Goal: Communication & Community: Answer question/provide support

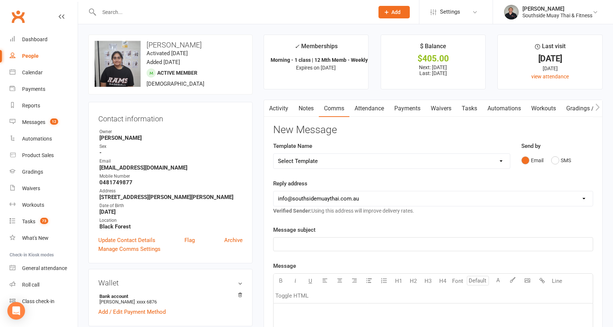
click at [223, 99] on contact-information "upload photo change photo [PERSON_NAME] Activated [DATE] Added [DATE] Active me…" at bounding box center [170, 149] width 164 height 229
click at [223, 96] on contact-information "upload photo change photo Mikayla Govender Activated 12 February, 2025 Added 4 …" at bounding box center [170, 149] width 164 height 229
click at [563, 158] on button "SMS" at bounding box center [561, 160] width 20 height 14
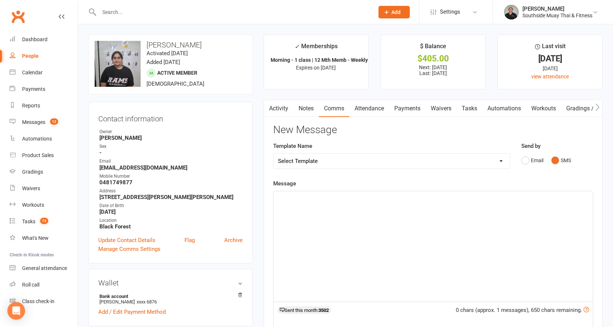
click at [319, 201] on p "﻿" at bounding box center [433, 198] width 310 height 9
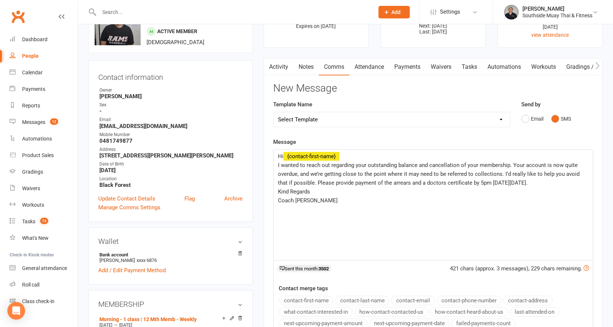
scroll to position [147, 0]
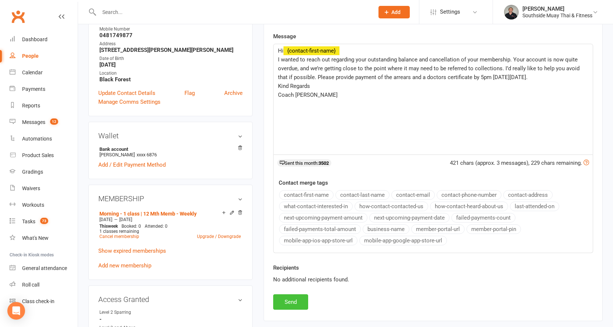
click at [286, 299] on button "Send" at bounding box center [290, 301] width 35 height 15
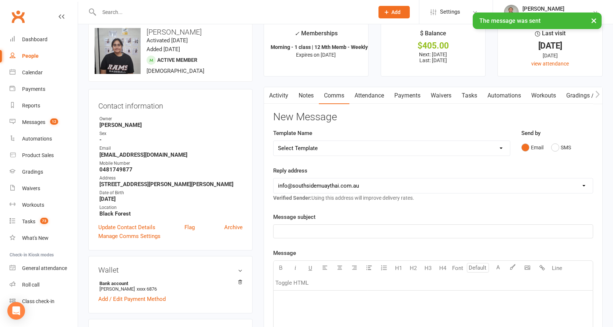
scroll to position [0, 0]
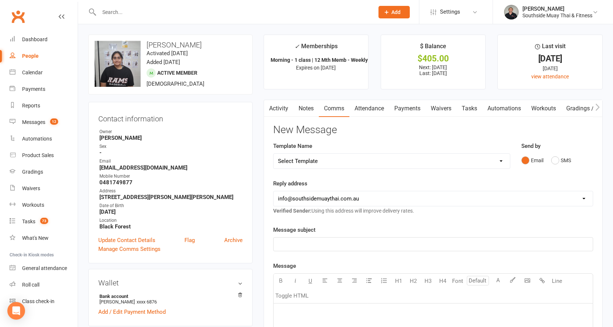
click at [277, 110] on link "Activity" at bounding box center [278, 108] width 29 height 17
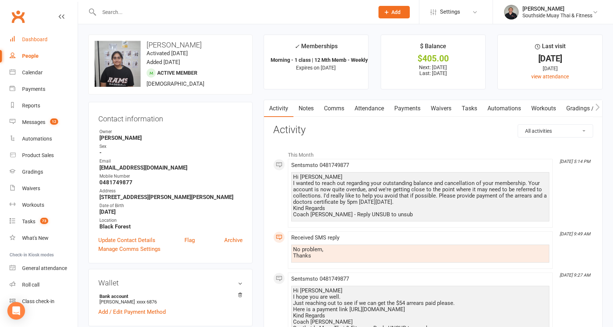
click at [25, 36] on link "Dashboard" at bounding box center [44, 39] width 68 height 17
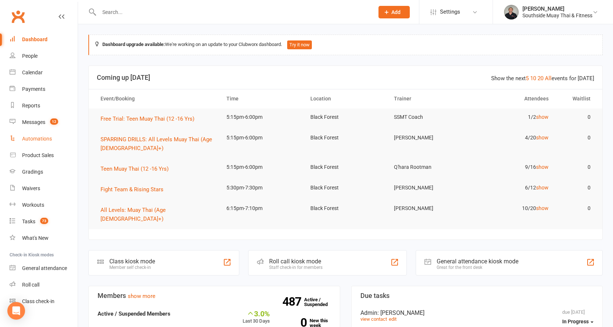
click at [26, 139] on div "Automations" at bounding box center [37, 139] width 30 height 6
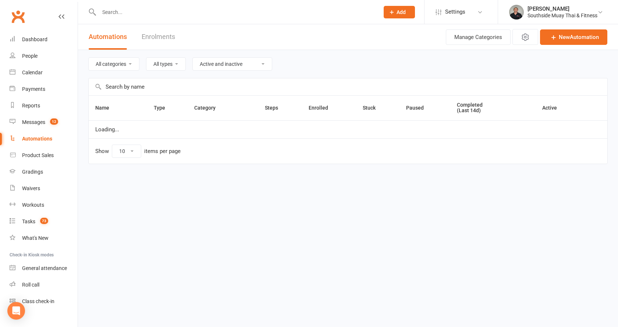
select select "100"
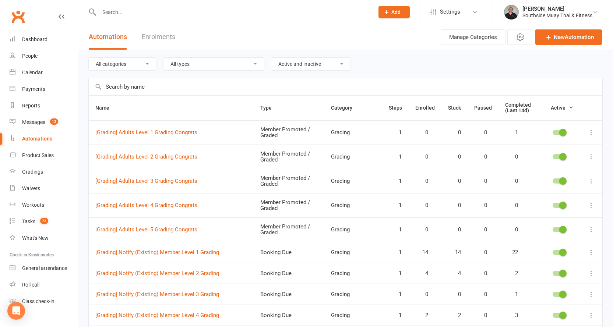
click at [112, 60] on select "All categories Grading LBE Members Paid Trial Programs Personal Training Prospe…" at bounding box center [122, 64] width 67 height 13
select select "147"
click at [89, 58] on select "All categories Grading LBE Members Paid Trial Programs Personal Training Prospe…" at bounding box center [122, 64] width 67 height 13
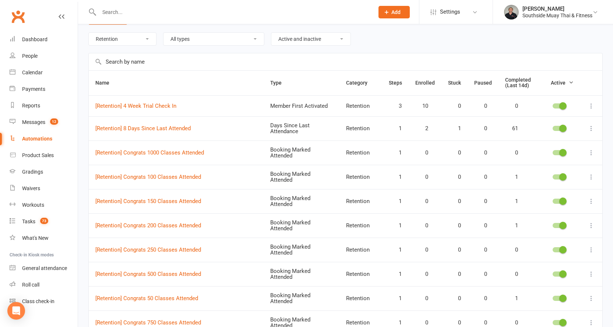
scroll to position [37, 0]
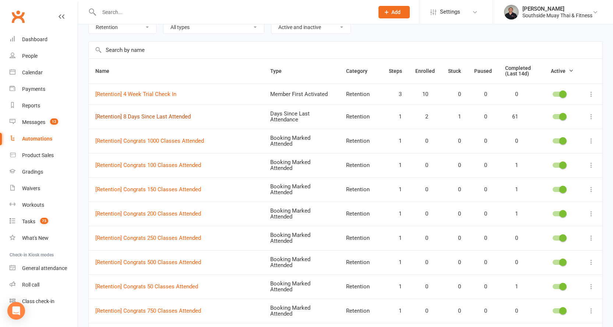
click at [165, 117] on link "[Retention] 8 Days Since Last Attended" at bounding box center [142, 116] width 95 height 7
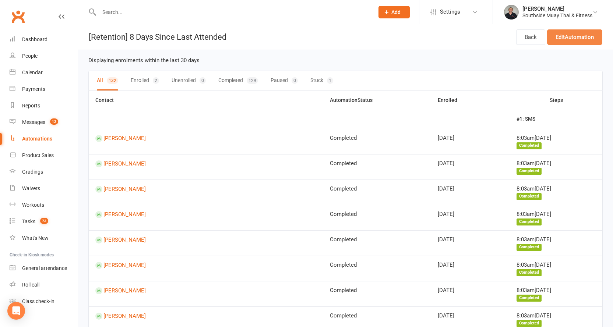
click at [572, 31] on link "Edit Automation" at bounding box center [574, 36] width 55 height 15
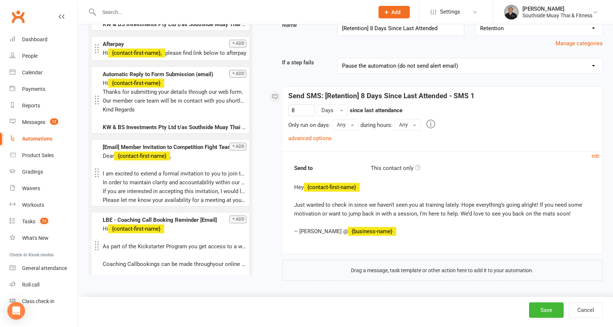
scroll to position [34, 0]
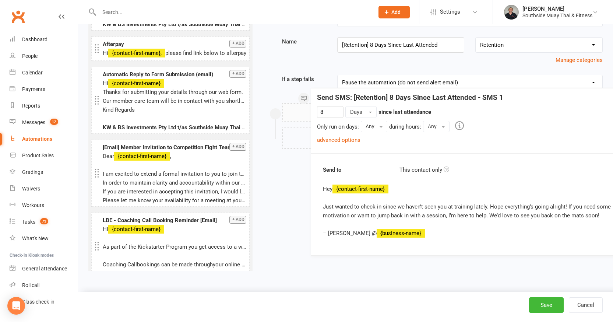
drag, startPoint x: 294, startPoint y: 186, endPoint x: 323, endPoint y: 188, distance: 28.7
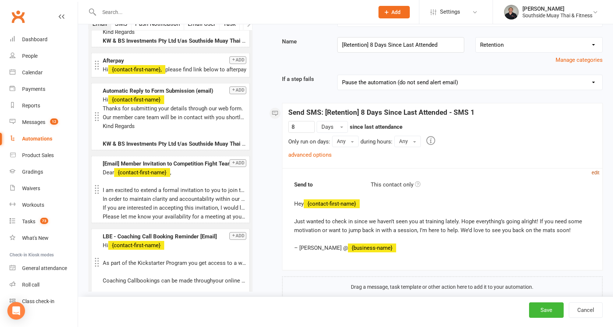
click at [594, 170] on small "edit" at bounding box center [595, 173] width 8 height 6
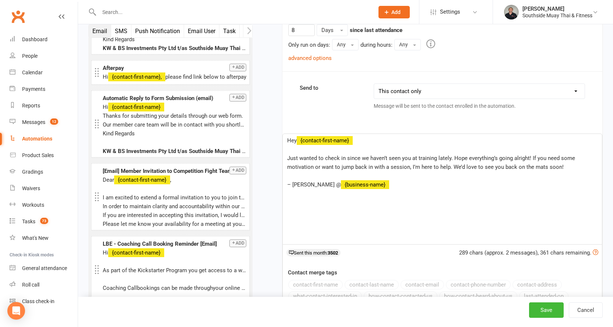
scroll to position [218, 0]
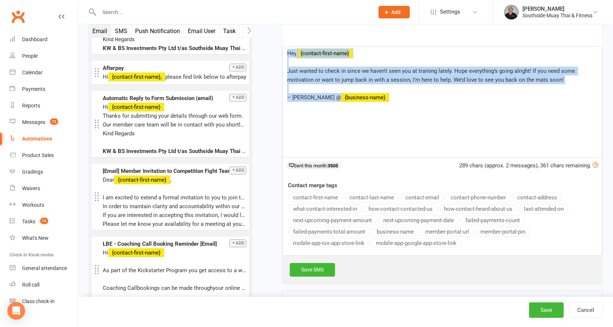
drag, startPoint x: 287, startPoint y: 52, endPoint x: 384, endPoint y: 104, distance: 109.7
click at [384, 104] on div "Hey ﻿ {contact-first-name} ﻿ Just wanted to check in since we haven’t seen you …" at bounding box center [442, 102] width 319 height 110
copy div "Hey ﻿ {contact-first-name} ﻿ Just wanted to check in since we haven’t seen you …"
click at [290, 61] on p "﻿" at bounding box center [442, 62] width 310 height 9
drag, startPoint x: 290, startPoint y: 61, endPoint x: 562, endPoint y: 85, distance: 273.0
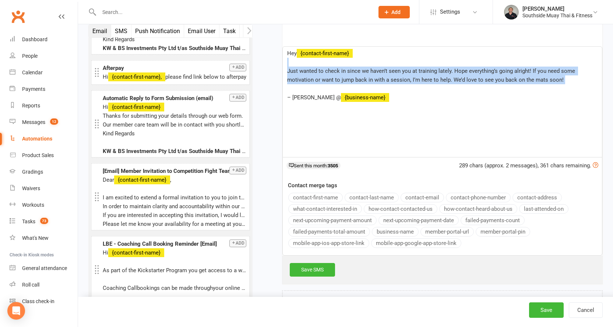
click at [562, 85] on div "Hey ﻿ {contact-first-name} ﻿ Just wanted to check in since we haven’t seen you …" at bounding box center [442, 102] width 319 height 110
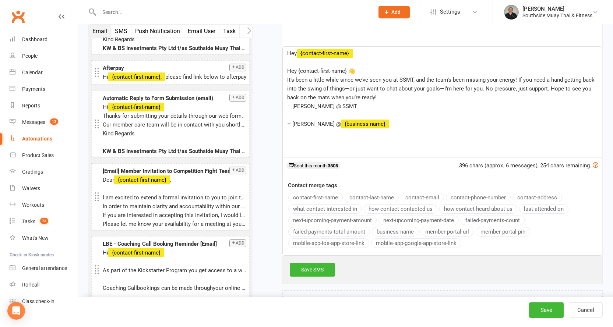
click at [293, 70] on span "Hey {contact-first-name} 👋" at bounding box center [321, 71] width 68 height 7
drag, startPoint x: 346, startPoint y: 69, endPoint x: 451, endPoint y: 49, distance: 107.2
click at [346, 69] on span "Hey {contact-first-name} 👋" at bounding box center [321, 71] width 68 height 7
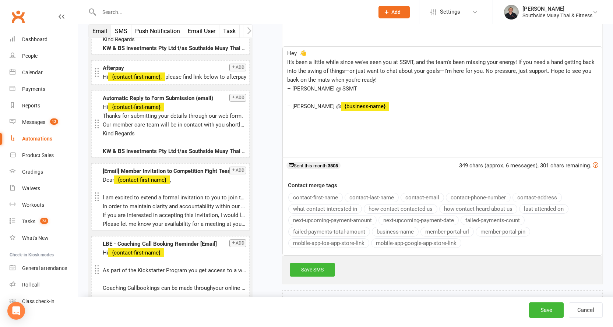
click at [302, 195] on button "contact-first-name" at bounding box center [315, 198] width 54 height 10
click at [285, 60] on div "Hey ﻿ {contact-first-name} 👋 It’s been a little while since we’ve seen you at S…" at bounding box center [442, 102] width 319 height 110
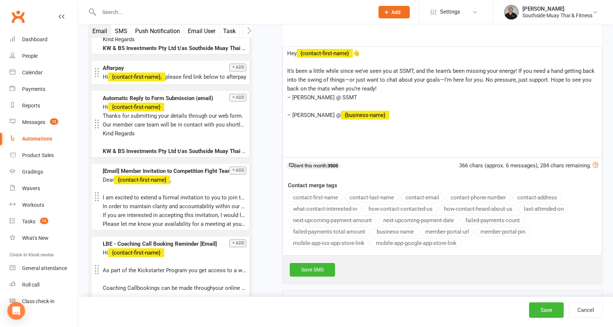
drag, startPoint x: 512, startPoint y: 69, endPoint x: 515, endPoint y: 64, distance: 6.1
click at [512, 68] on span "It’s been a little while since we’ve seen you at SSMT, and the team’s been miss…" at bounding box center [441, 80] width 309 height 24
click at [291, 96] on span "– Kane @ SSMT" at bounding box center [322, 97] width 70 height 7
click at [366, 86] on p "It’s been a little while since we’ve seen you at SSMT, and the team’s been miss…" at bounding box center [442, 80] width 310 height 26
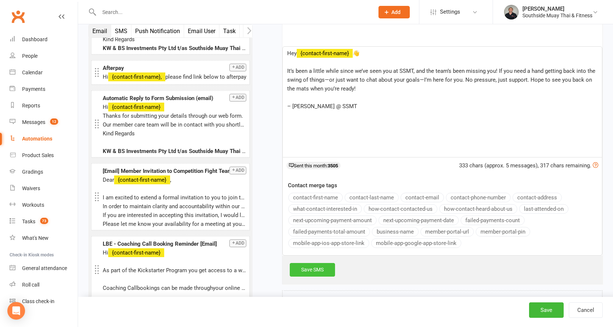
click at [298, 268] on link "Save SMS" at bounding box center [312, 269] width 45 height 13
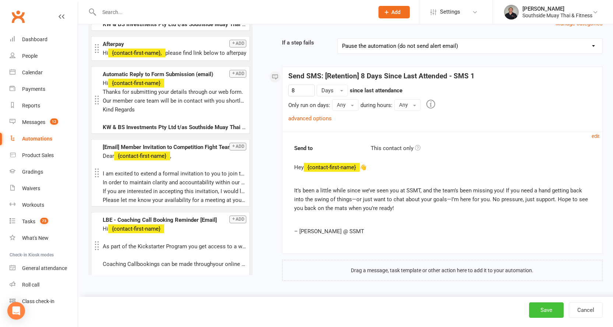
click at [536, 308] on button "Save" at bounding box center [546, 309] width 35 height 15
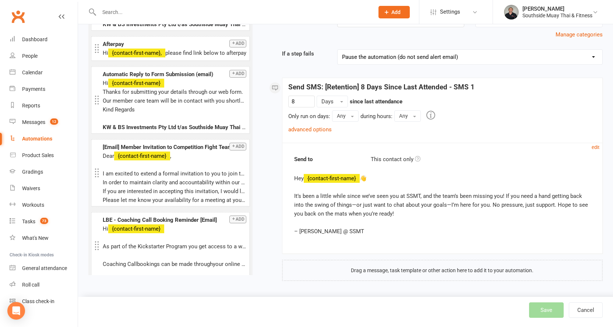
select select "100"
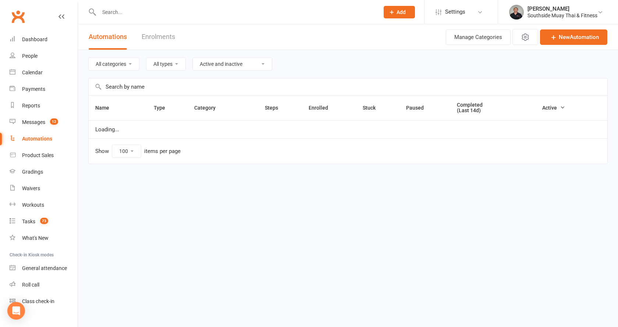
select select "147"
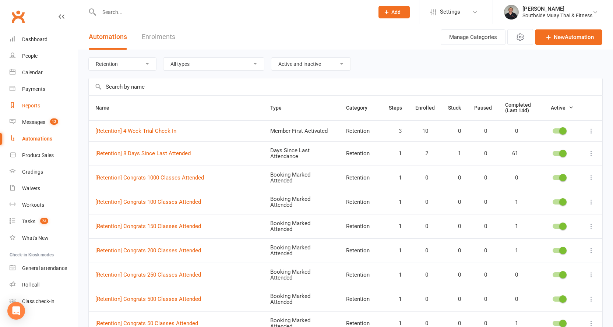
click at [34, 103] on div "Reports" at bounding box center [31, 106] width 18 height 6
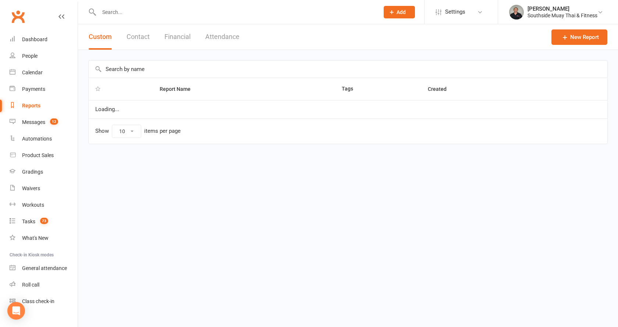
select select "100"
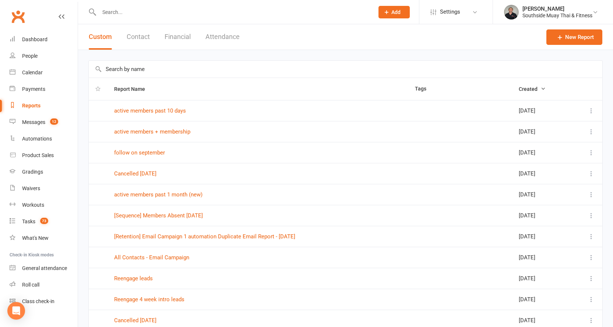
click at [274, 66] on input "text" at bounding box center [345, 69] width 513 height 17
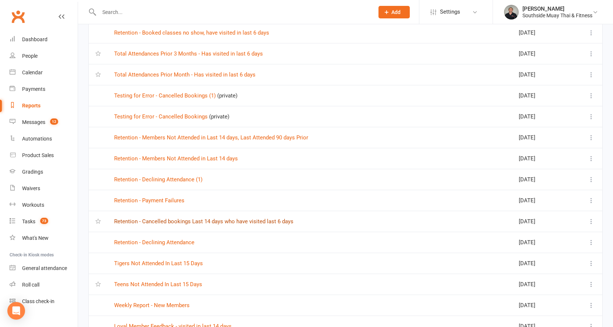
scroll to position [773, 0]
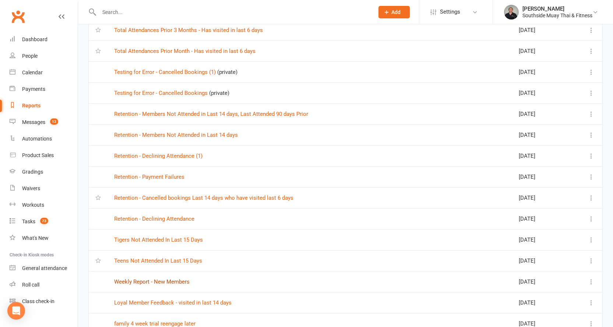
click at [166, 281] on link "Weekly Report - New Members" at bounding box center [151, 282] width 75 height 7
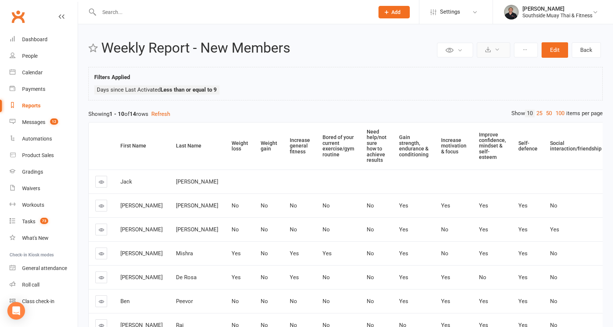
click at [498, 50] on icon at bounding box center [497, 50] width 6 height 6
click at [475, 65] on link "Export to CSV" at bounding box center [470, 67] width 77 height 15
click at [33, 39] on div "Dashboard" at bounding box center [34, 39] width 25 height 6
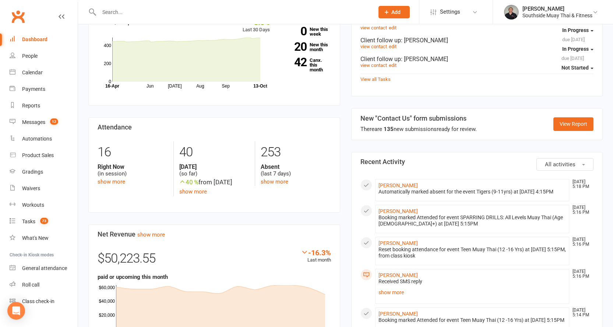
scroll to position [331, 0]
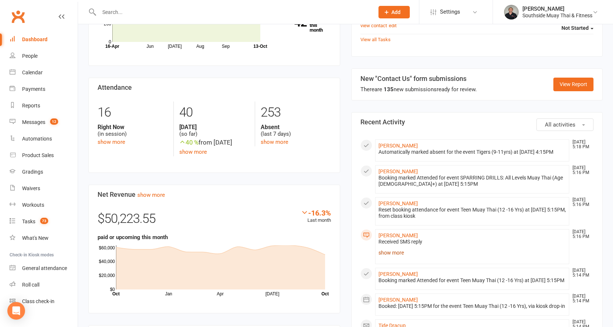
click at [389, 248] on link "show more" at bounding box center [472, 253] width 188 height 10
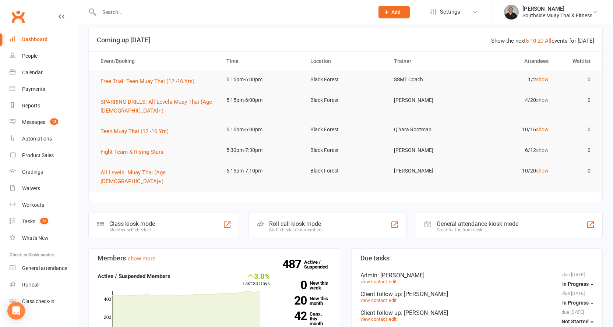
scroll to position [147, 0]
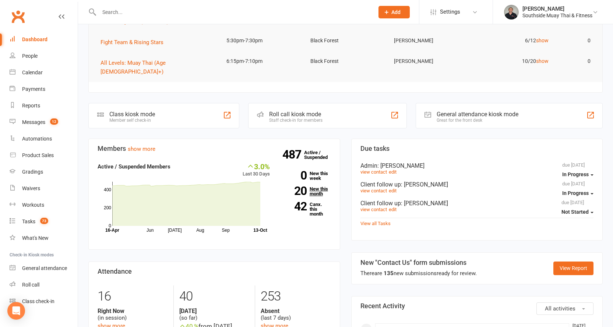
click at [312, 187] on link "20 New this month" at bounding box center [306, 192] width 50 height 10
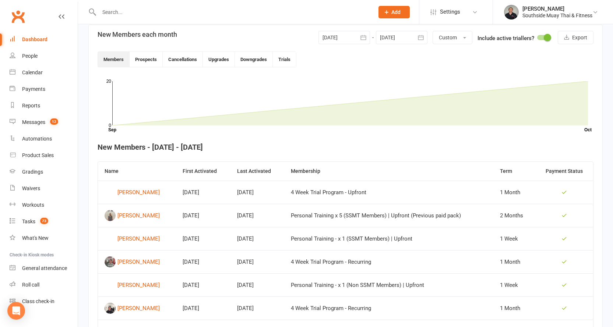
scroll to position [127, 0]
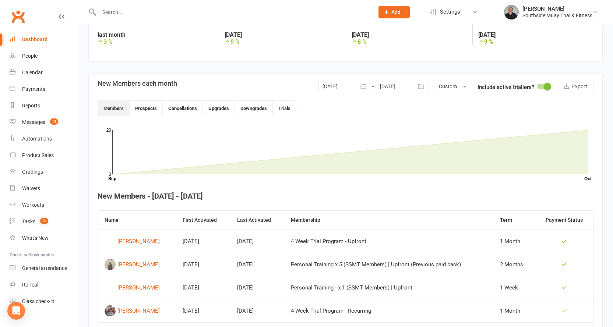
click at [361, 86] on icon "button" at bounding box center [363, 86] width 6 height 5
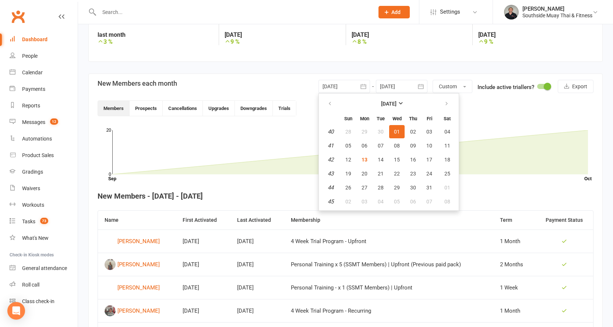
click at [391, 83] on div at bounding box center [402, 86] width 52 height 13
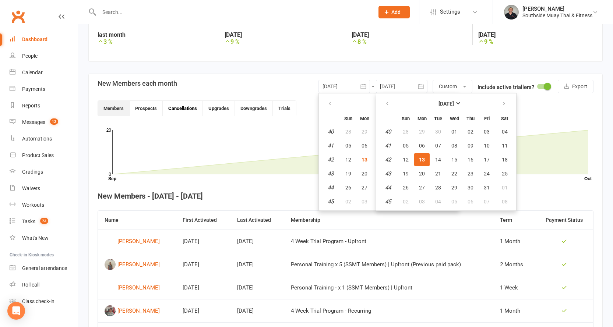
click at [186, 109] on button "Cancellations" at bounding box center [183, 108] width 40 height 15
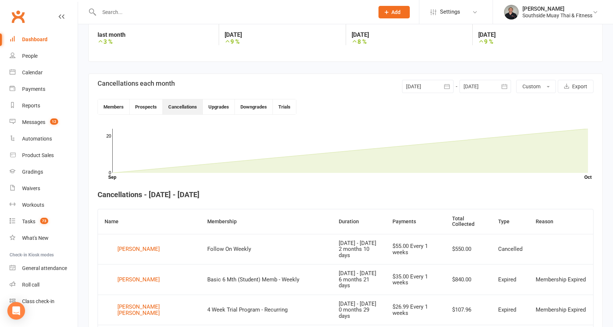
click at [486, 87] on div at bounding box center [485, 86] width 52 height 13
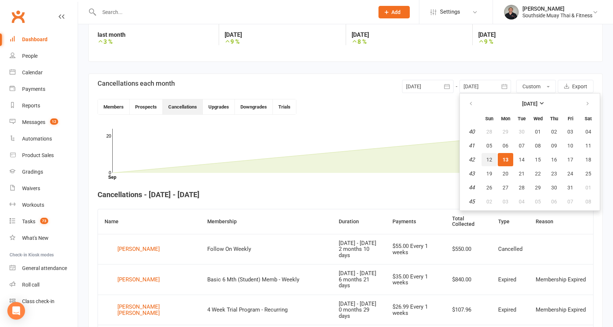
click at [488, 157] on span "12" at bounding box center [489, 160] width 6 height 6
type input "12 Oct 2025"
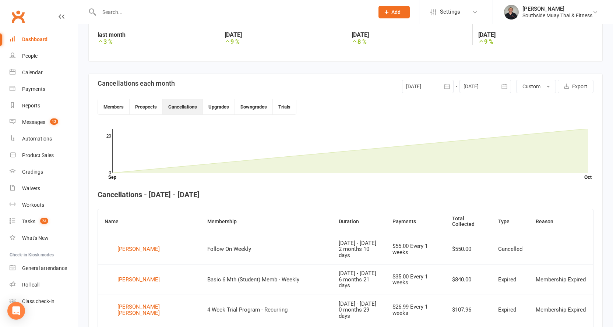
click at [424, 88] on div at bounding box center [428, 86] width 52 height 13
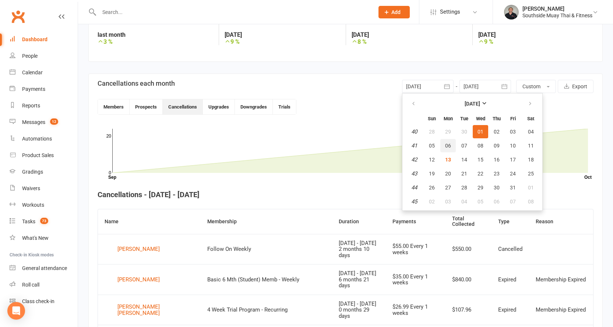
click at [444, 145] on button "06" at bounding box center [447, 145] width 15 height 13
type input "06 Oct 2025"
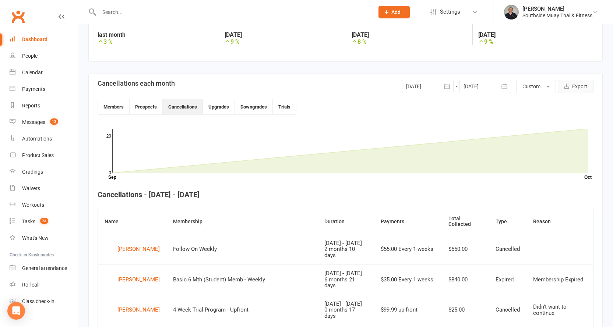
click at [571, 81] on button "Export" at bounding box center [575, 86] width 36 height 13
click at [355, 88] on div "Cancellations each month 06 Oct 2025 October 2025 Sun Mon Tue Wed Thu Fri Sat 4…" at bounding box center [346, 86] width 496 height 13
click at [100, 107] on button "Members" at bounding box center [114, 106] width 32 height 15
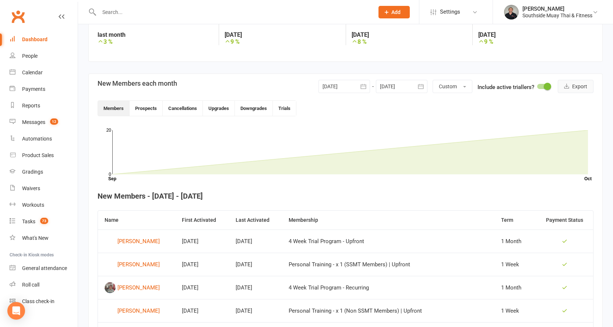
click at [577, 85] on button "Export" at bounding box center [575, 86] width 36 height 13
click at [26, 101] on link "Reports" at bounding box center [44, 106] width 68 height 17
select select "100"
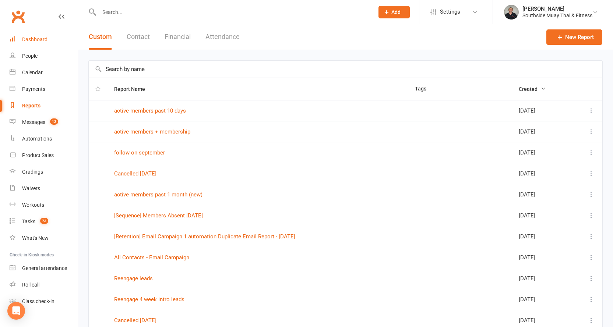
click at [26, 35] on link "Dashboard" at bounding box center [44, 39] width 68 height 17
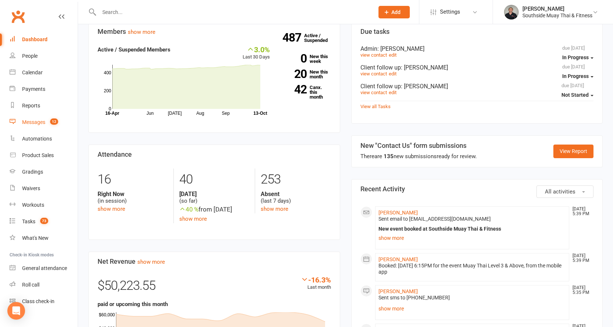
scroll to position [127, 0]
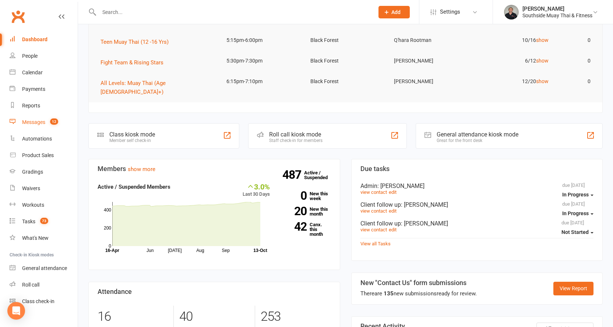
click at [34, 120] on div "Messages" at bounding box center [33, 122] width 23 height 6
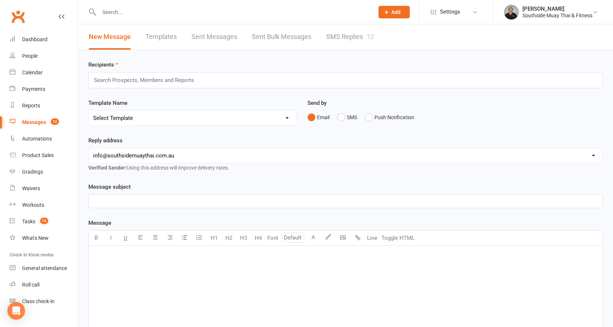
click at [349, 35] on link "SMS Replies 12" at bounding box center [350, 36] width 48 height 25
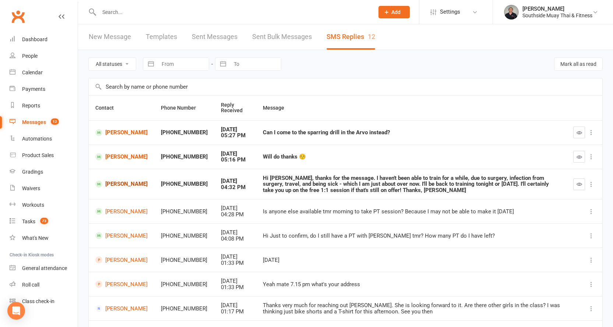
click at [111, 184] on link "Toby Sorokin" at bounding box center [121, 184] width 52 height 7
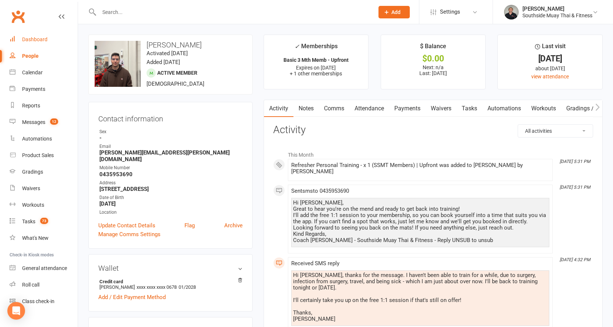
click at [41, 39] on div "Dashboard" at bounding box center [34, 39] width 25 height 6
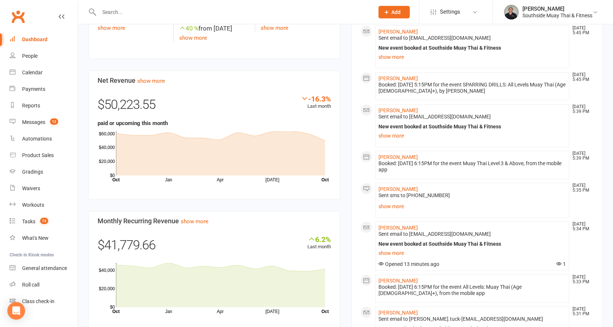
scroll to position [442, 0]
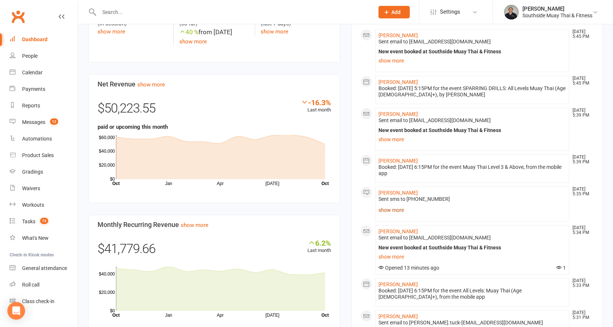
click at [389, 205] on link "show more" at bounding box center [472, 210] width 188 height 10
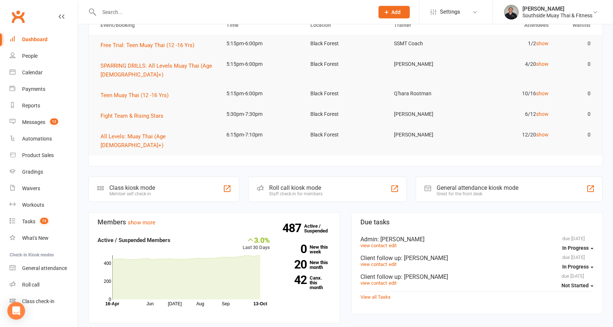
scroll to position [0, 0]
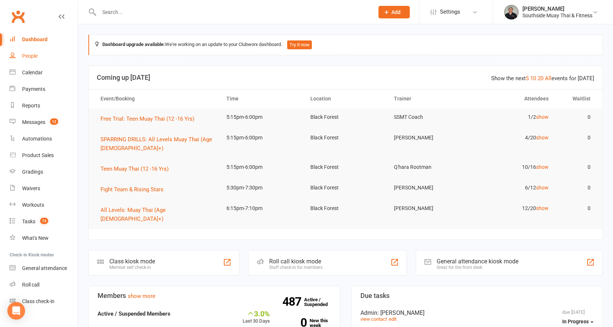
click at [33, 54] on div "People" at bounding box center [29, 56] width 15 height 6
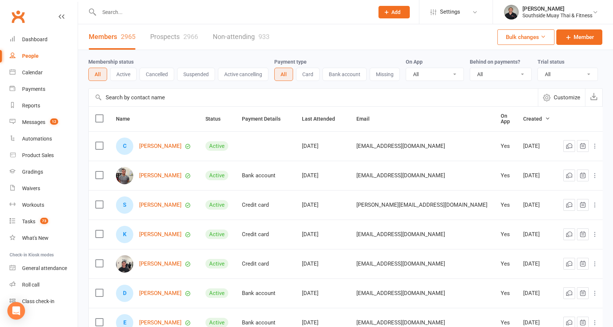
click at [157, 37] on link "Prospects 2966" at bounding box center [174, 36] width 48 height 25
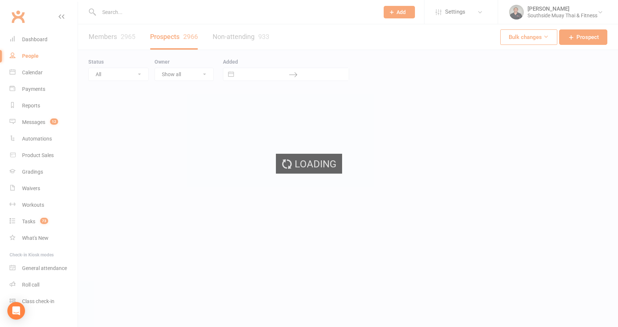
select select "100"
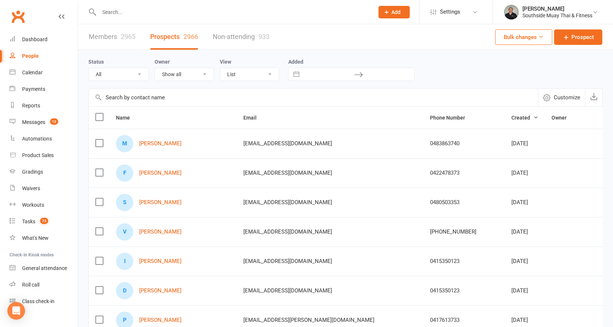
click at [94, 72] on select "All (No status set) (Invalid status) Initial Contact 28 Day LBE - Contact Neede…" at bounding box center [119, 74] width 60 height 13
select select "Intro Month"
click at [89, 68] on select "All (No status set) (Invalid status) Initial Contact 28 Day LBE - Contact Neede…" at bounding box center [119, 74] width 60 height 13
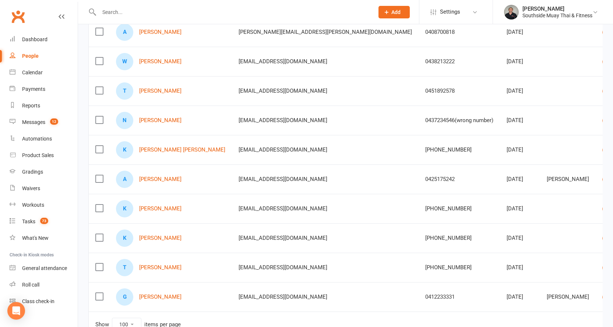
scroll to position [403, 0]
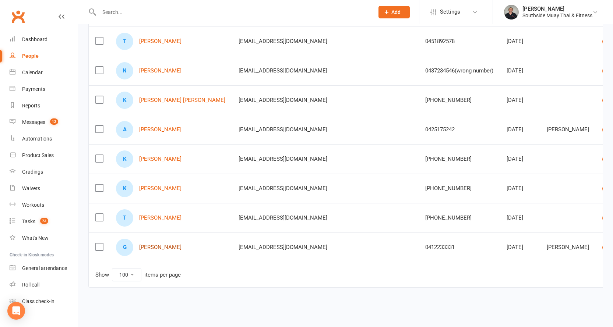
click at [155, 244] on link "George Damis" at bounding box center [160, 247] width 42 height 6
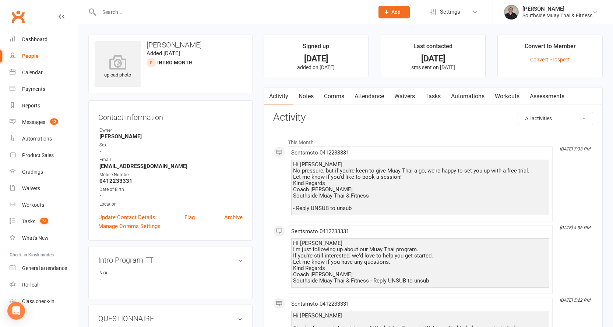
click at [339, 98] on link "Comms" at bounding box center [334, 96] width 31 height 17
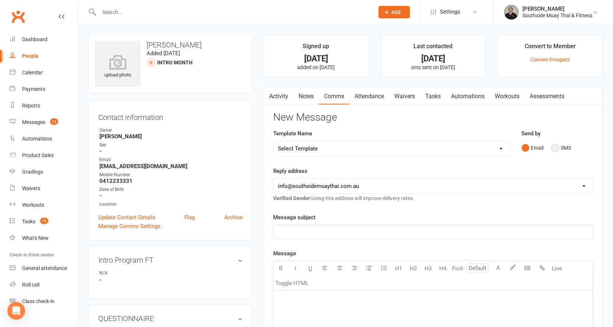
click at [556, 147] on button "SMS" at bounding box center [561, 148] width 20 height 14
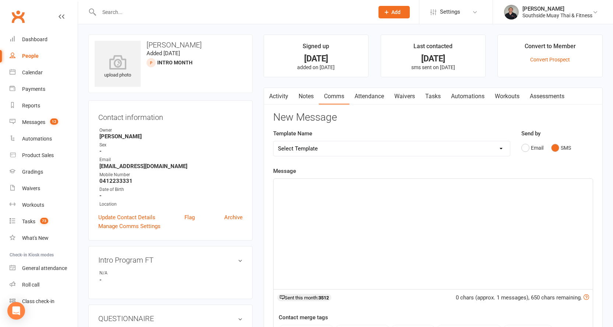
click at [414, 149] on select "Select Template [SMS] Outreach Message: High Risk – Personal From Trainer + Ree…" at bounding box center [391, 148] width 236 height 15
click at [250, 56] on div "upload photo George Damis Added 30 April, 2025 Intro Month prospect" at bounding box center [170, 64] width 164 height 59
click at [276, 90] on link "Activity" at bounding box center [278, 96] width 29 height 17
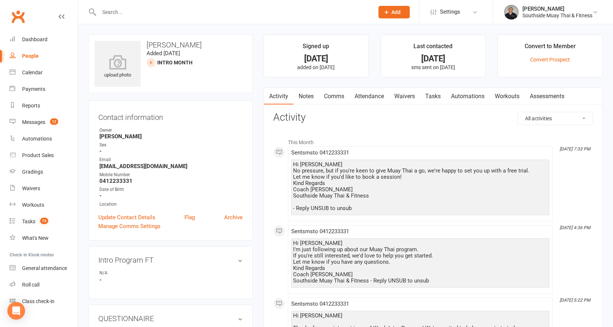
click at [328, 96] on link "Comms" at bounding box center [334, 96] width 31 height 17
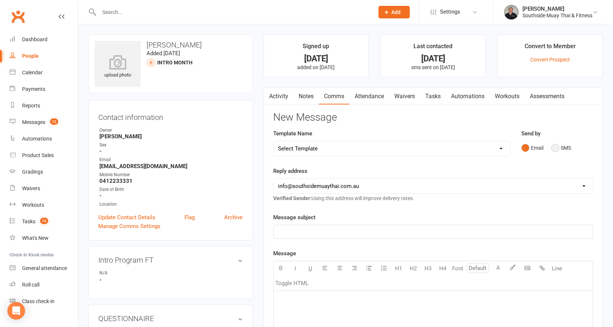
click at [566, 147] on button "SMS" at bounding box center [561, 148] width 20 height 14
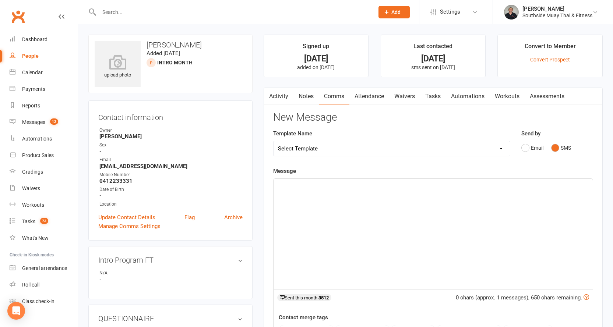
click at [489, 147] on select "Select Template [SMS] Outreach Message: High Risk – Personal From Trainer + Ree…" at bounding box center [391, 148] width 236 height 15
select select "26"
click at [273, 141] on select "Select Template [SMS] Outreach Message: High Risk – Personal From Trainer + Ree…" at bounding box center [391, 148] width 236 height 15
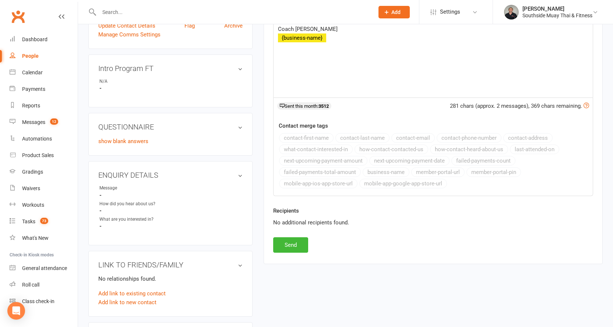
scroll to position [258, 0]
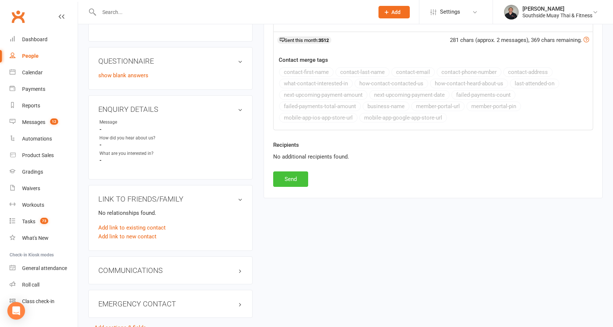
click at [285, 175] on button "Send" at bounding box center [290, 178] width 35 height 15
select select
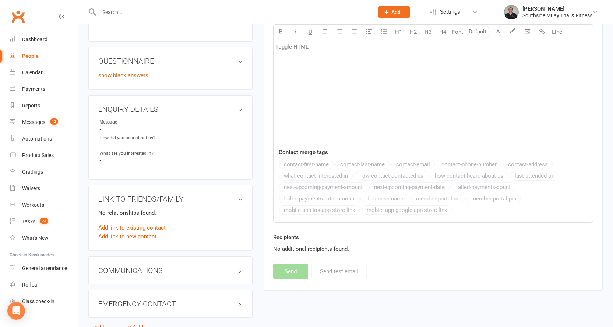
click at [26, 56] on div "People" at bounding box center [30, 56] width 17 height 6
select select "100"
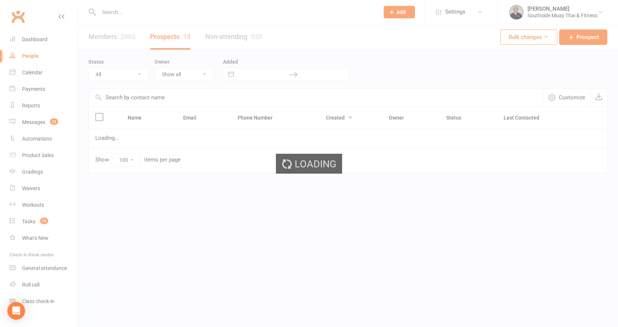
select select "Intro Month"
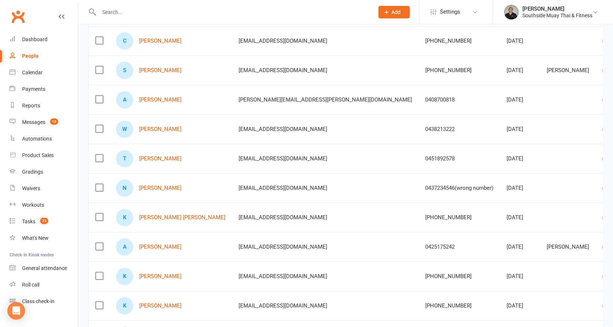
scroll to position [403, 0]
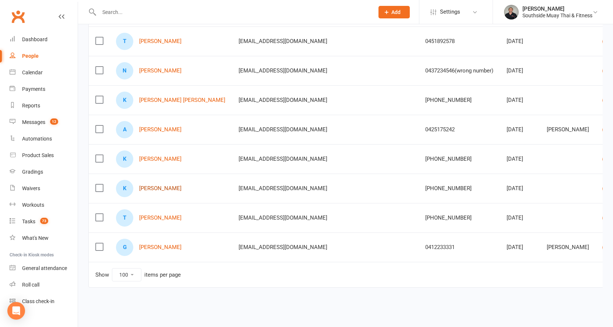
click at [150, 185] on link "Kym Kelly" at bounding box center [160, 188] width 42 height 6
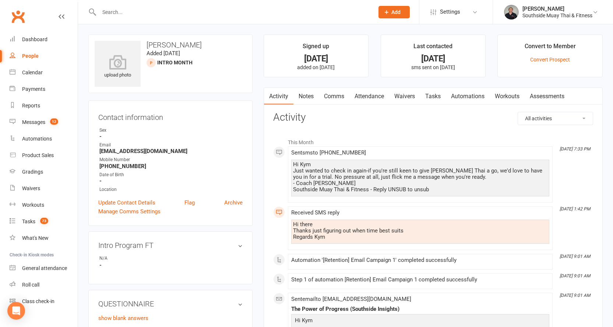
click at [332, 95] on link "Comms" at bounding box center [334, 96] width 31 height 17
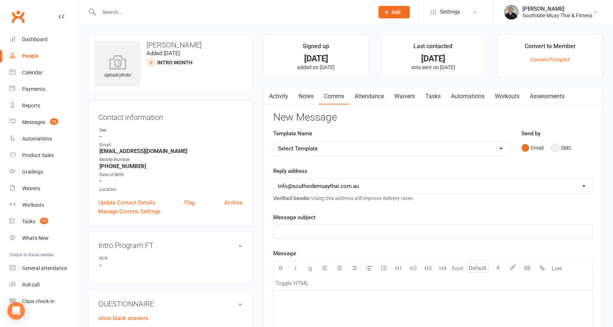
click at [556, 153] on button "SMS" at bounding box center [561, 148] width 20 height 14
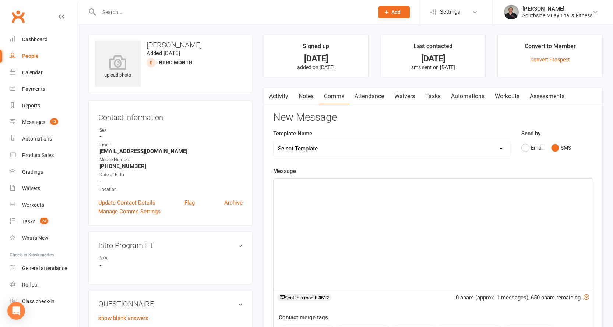
click at [420, 151] on select "Select Template [SMS] Outreach Message: High Risk – Personal From Trainer + Ree…" at bounding box center [391, 148] width 236 height 15
select select "33"
click at [273, 141] on select "Select Template [SMS] Outreach Message: High Risk – Personal From Trainer + Ree…" at bounding box center [391, 148] width 236 height 15
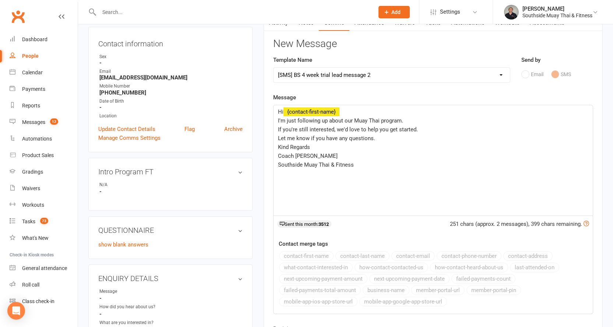
scroll to position [221, 0]
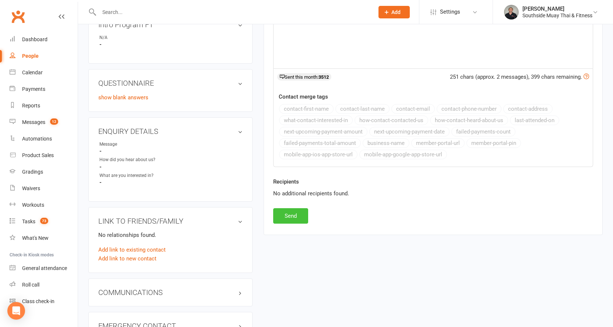
click at [290, 217] on button "Send" at bounding box center [290, 215] width 35 height 15
select select
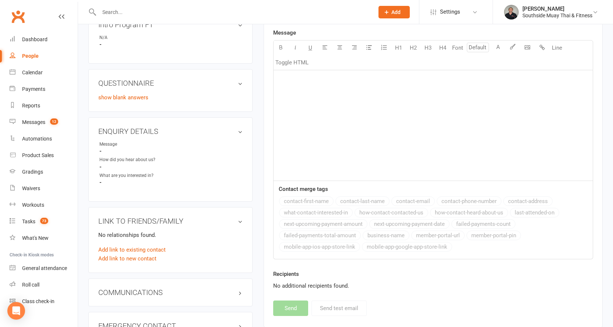
click at [31, 56] on div "People" at bounding box center [30, 56] width 17 height 6
select select "100"
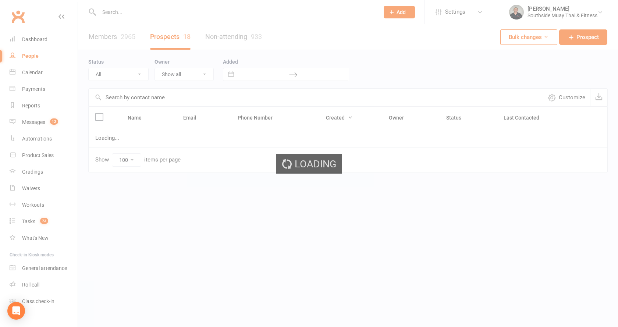
select select "Intro Month"
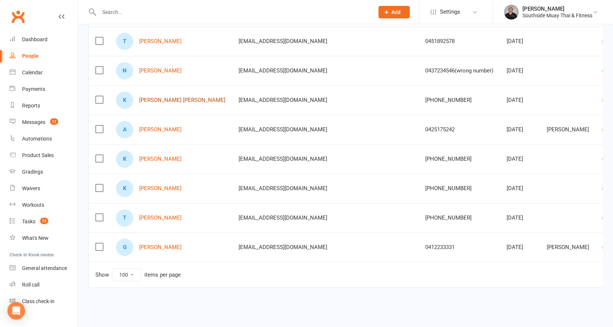
scroll to position [403, 0]
click at [151, 156] on link "Kat Waterman" at bounding box center [160, 159] width 42 height 6
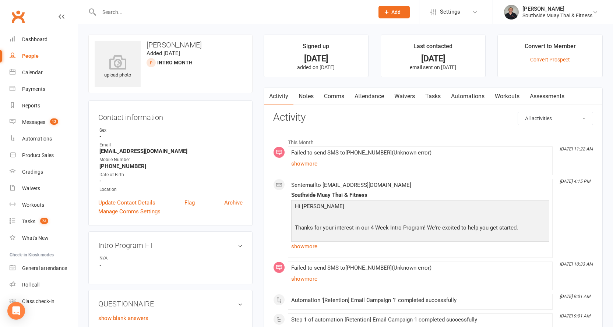
click at [26, 53] on div "People" at bounding box center [30, 56] width 17 height 6
select select "100"
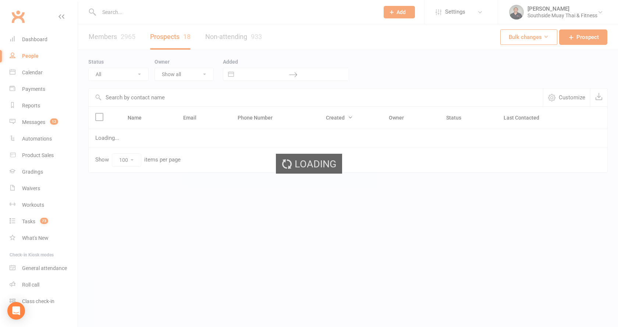
select select "Intro Month"
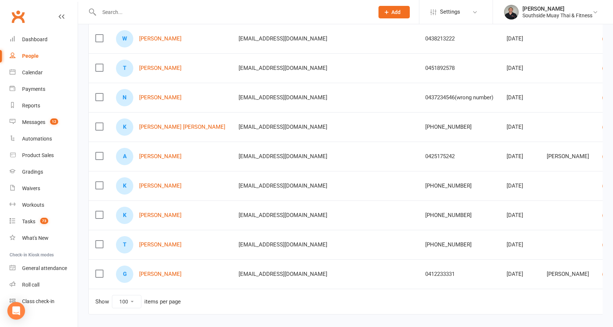
scroll to position [403, 0]
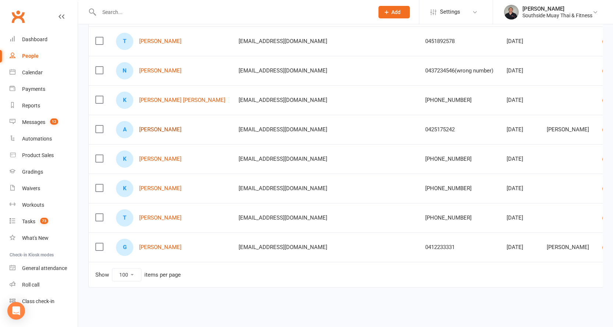
click at [166, 127] on link "Abhishek R Nair" at bounding box center [160, 130] width 42 height 6
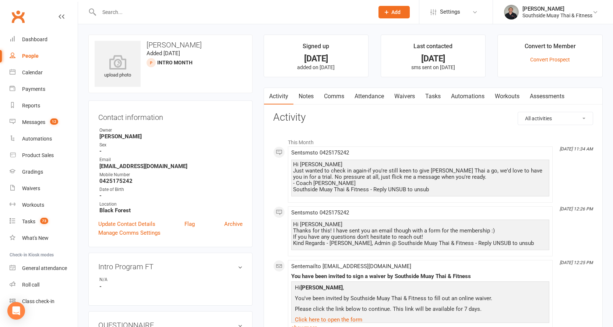
click at [334, 93] on link "Comms" at bounding box center [334, 96] width 31 height 17
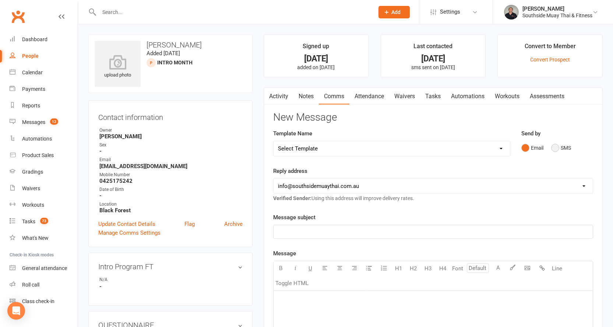
click at [563, 149] on button "SMS" at bounding box center [561, 148] width 20 height 14
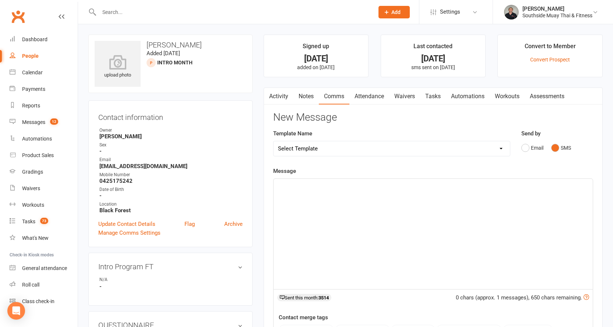
click at [407, 146] on select "Select Template [SMS] Outreach Message: High Risk – Personal From Trainer + Ree…" at bounding box center [391, 148] width 236 height 15
select select "33"
click at [273, 141] on select "Select Template [SMS] Outreach Message: High Risk – Personal From Trainer + Ree…" at bounding box center [391, 148] width 236 height 15
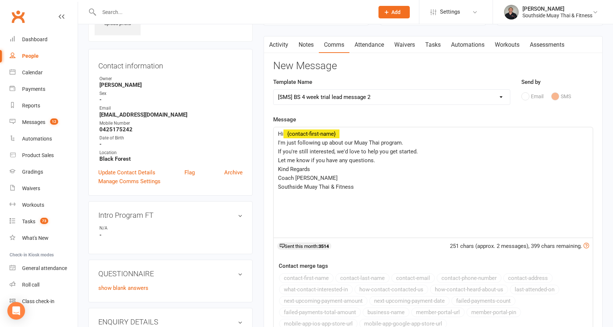
scroll to position [110, 0]
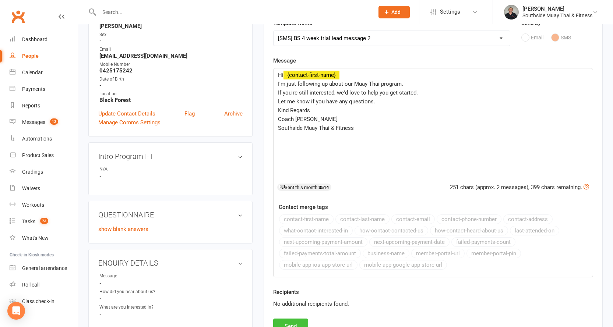
click at [289, 319] on button "Send" at bounding box center [290, 326] width 35 height 15
select select
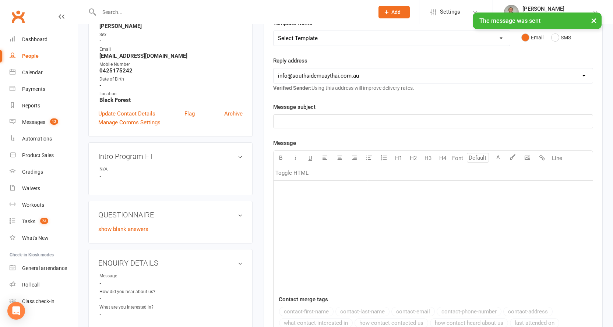
click at [24, 53] on div "People" at bounding box center [30, 56] width 17 height 6
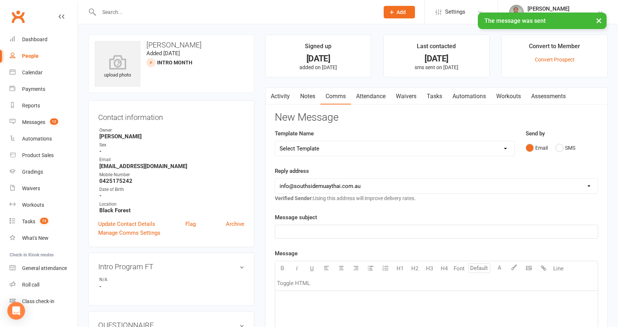
select select "100"
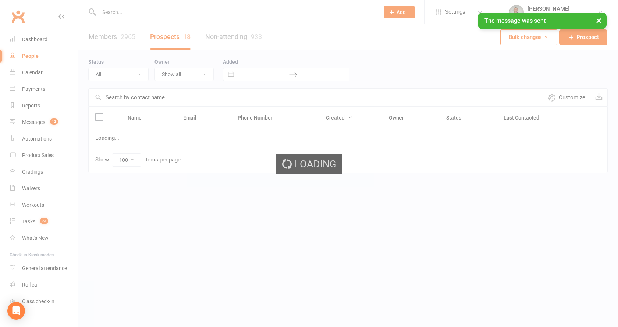
select select "Intro Month"
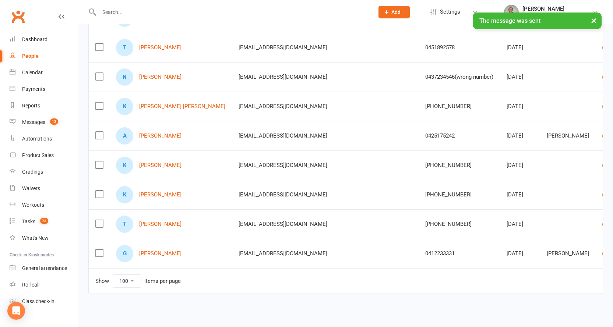
scroll to position [403, 0]
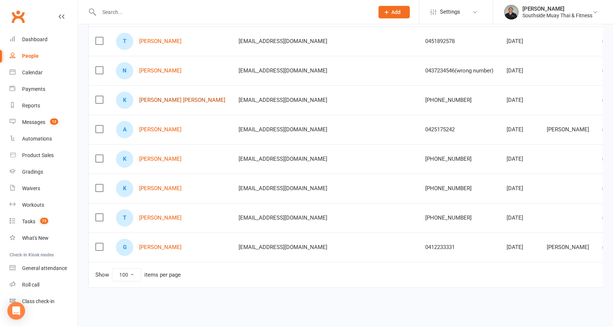
click at [177, 97] on link "Katherine Almeida Aguilera" at bounding box center [182, 100] width 86 height 6
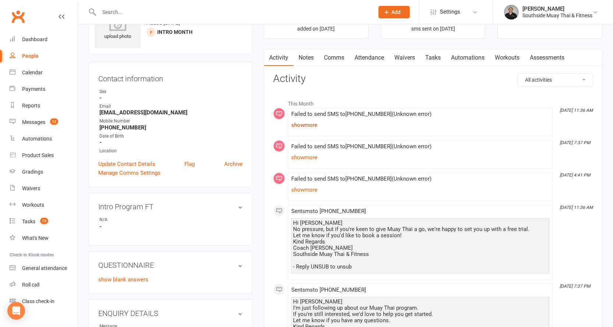
scroll to position [25, 0]
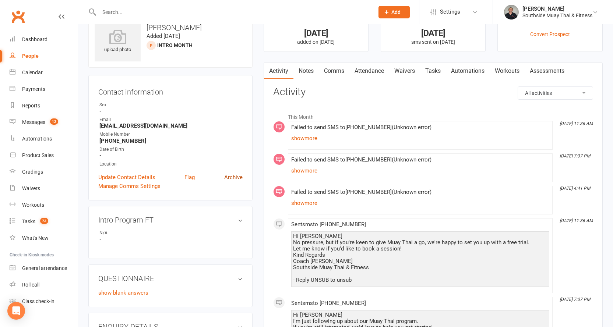
click at [228, 177] on link "Archive" at bounding box center [233, 177] width 18 height 9
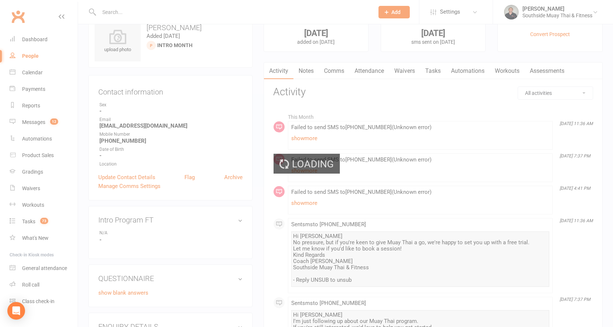
select select "100"
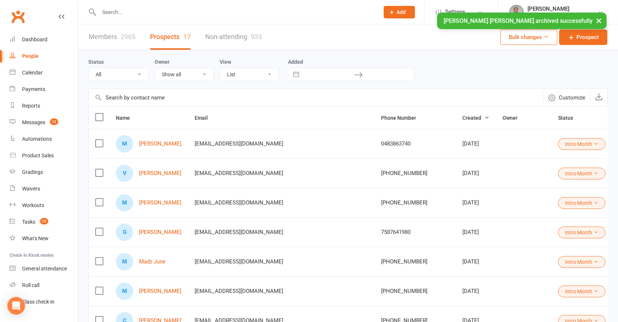
select select "Intro Month"
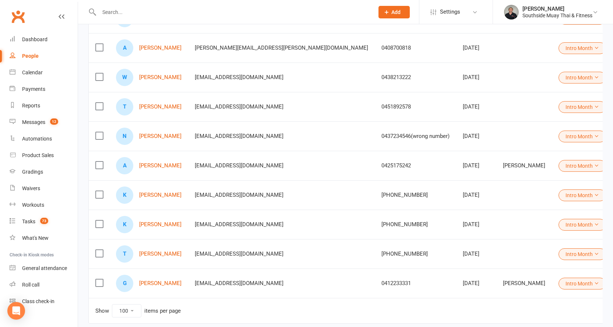
scroll to position [373, 0]
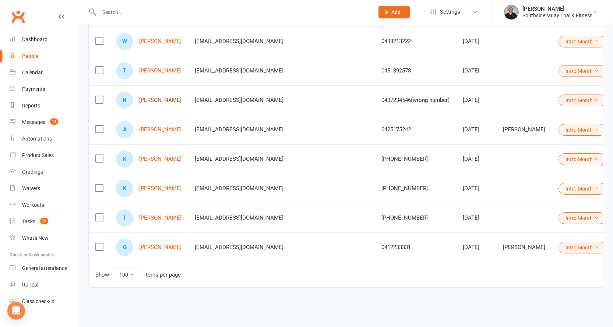
click at [149, 97] on link "Nim Freio" at bounding box center [160, 100] width 42 height 6
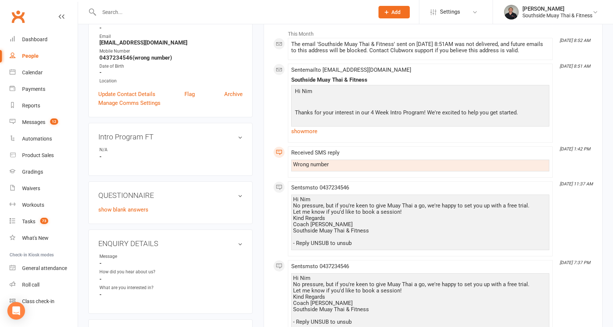
scroll to position [1, 0]
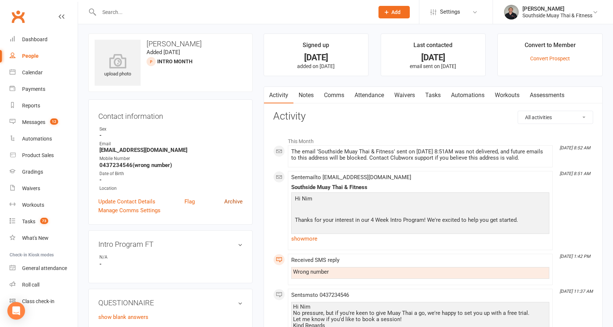
click at [234, 202] on link "Archive" at bounding box center [233, 201] width 18 height 9
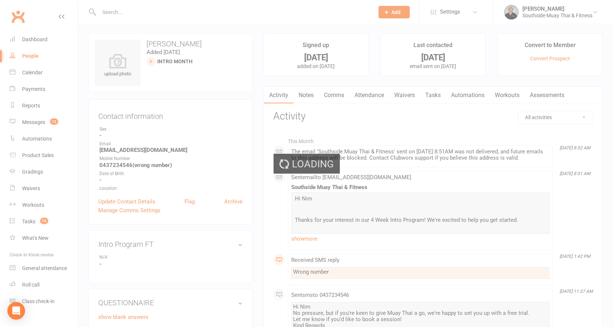
select select "100"
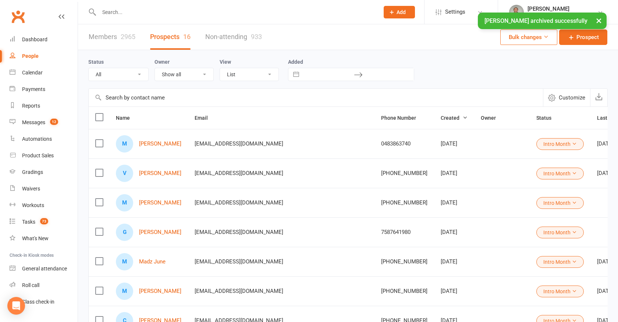
select select "Intro Month"
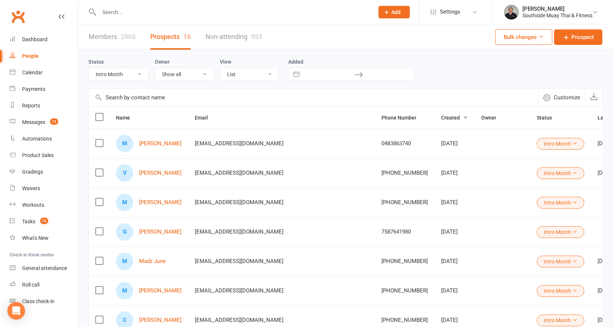
click at [30, 55] on div "People" at bounding box center [30, 56] width 17 height 6
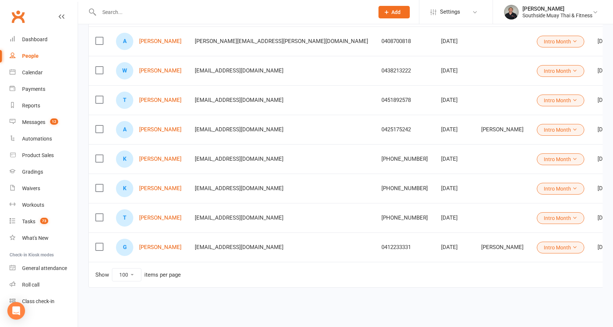
scroll to position [344, 0]
click at [156, 97] on link "Tinodiwanashe Muswe" at bounding box center [160, 100] width 42 height 6
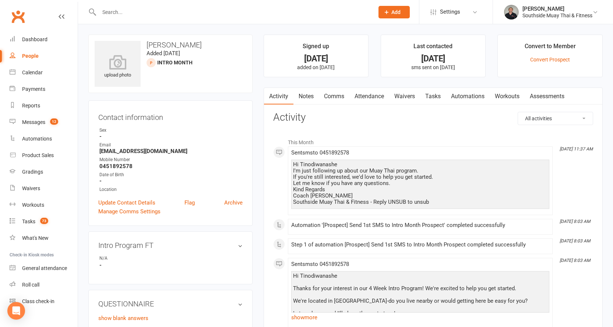
click at [334, 95] on link "Comms" at bounding box center [334, 96] width 31 height 17
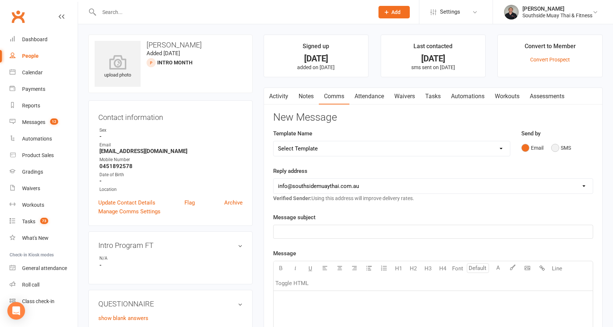
drag, startPoint x: 560, startPoint y: 149, endPoint x: 556, endPoint y: 149, distance: 4.4
click at [560, 149] on button "SMS" at bounding box center [561, 148] width 20 height 14
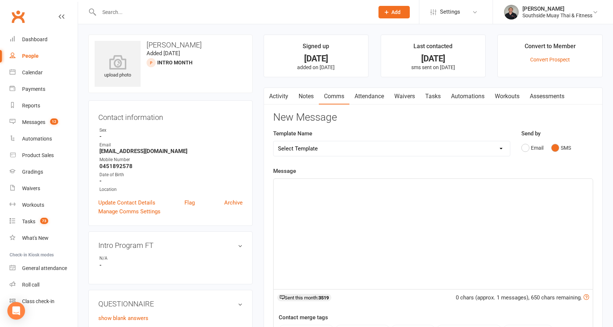
click at [387, 147] on select "Select Template [SMS] Outreach Message: High Risk – Personal From Trainer + Ree…" at bounding box center [391, 148] width 236 height 15
click at [273, 141] on select "Select Template [SMS] Outreach Message: High Risk – Personal From Trainer + Ree…" at bounding box center [391, 148] width 236 height 15
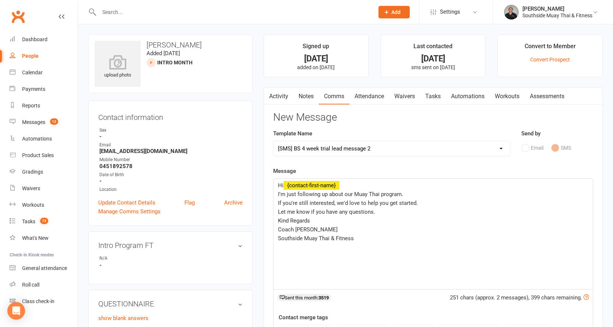
click at [353, 149] on select "Select Template [SMS] Outreach Message: High Risk – Personal From Trainer + Ree…" at bounding box center [391, 148] width 236 height 15
select select "34"
click at [273, 141] on select "Select Template [SMS] Outreach Message: High Risk – Personal From Trainer + Ree…" at bounding box center [391, 148] width 236 height 15
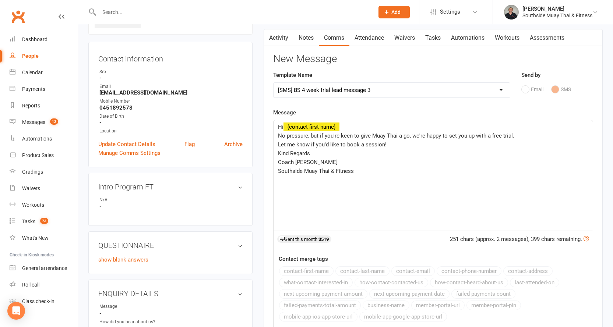
scroll to position [147, 0]
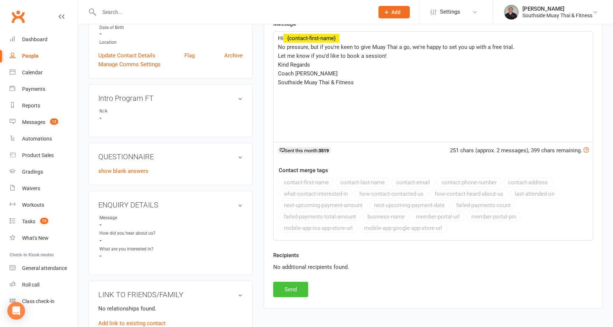
click at [285, 291] on button "Send" at bounding box center [290, 289] width 35 height 15
select select
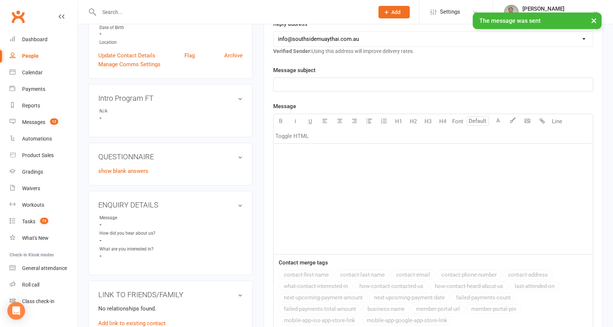
click at [28, 53] on link "People" at bounding box center [44, 56] width 68 height 17
select select "100"
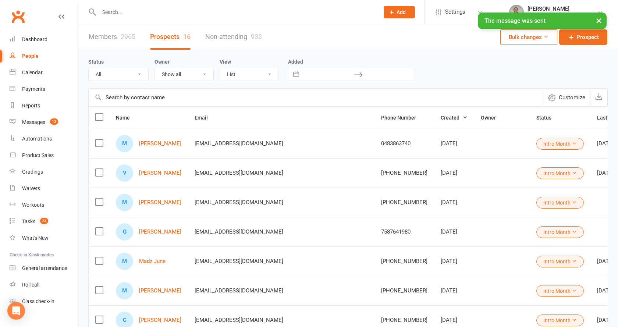
select select "Intro Month"
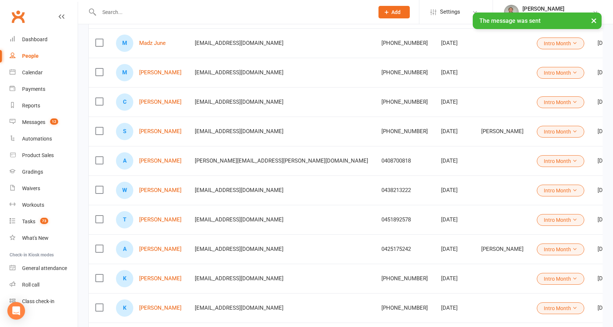
scroll to position [221, 0]
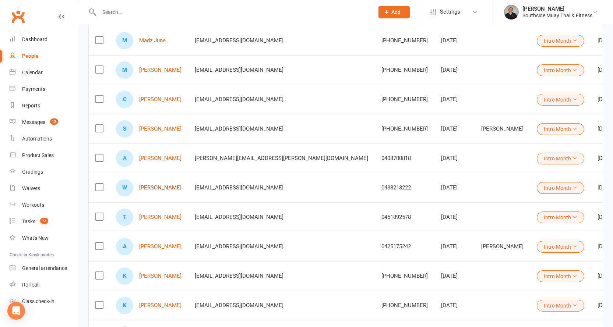
click at [149, 189] on link "Wei Wang" at bounding box center [160, 188] width 42 height 6
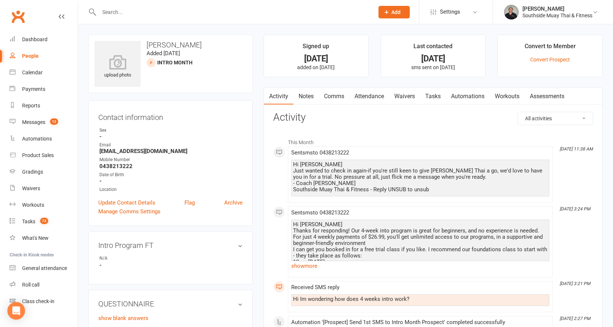
click at [331, 98] on link "Comms" at bounding box center [334, 96] width 31 height 17
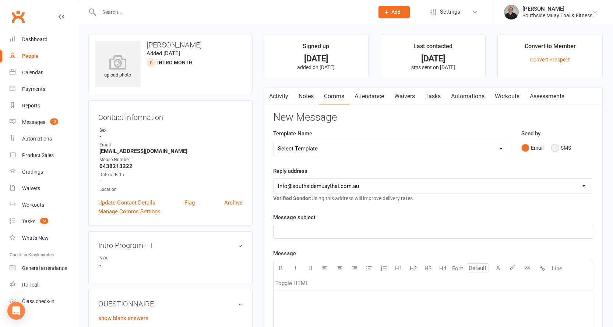
click at [555, 144] on button "SMS" at bounding box center [561, 148] width 20 height 14
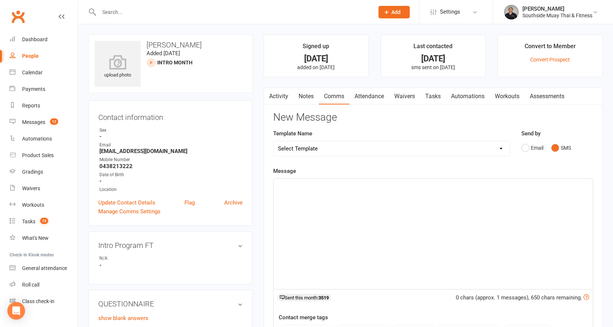
click at [407, 145] on select "Select Template [SMS] Outreach Message: High Risk – Personal From Trainer + Ree…" at bounding box center [391, 148] width 236 height 15
select select "33"
click at [273, 141] on select "Select Template [SMS] Outreach Message: High Risk – Personal From Trainer + Ree…" at bounding box center [391, 148] width 236 height 15
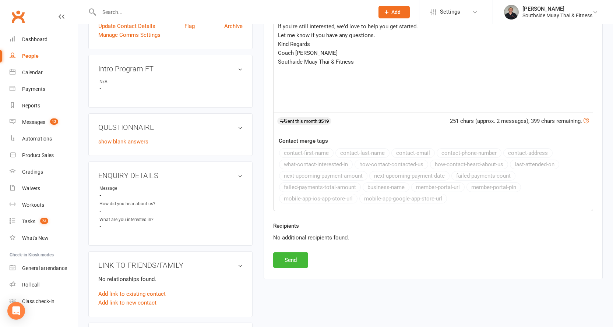
scroll to position [258, 0]
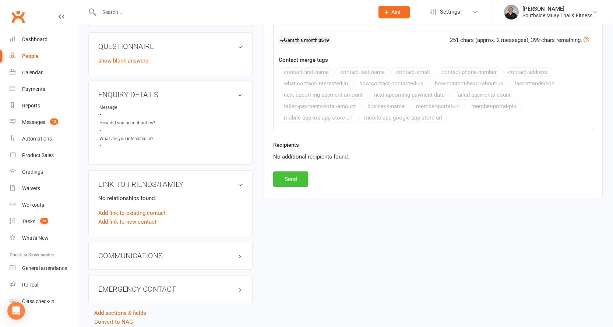
click at [291, 175] on button "Send" at bounding box center [290, 178] width 35 height 15
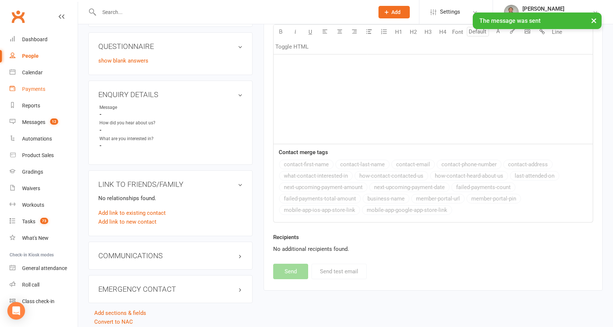
select select
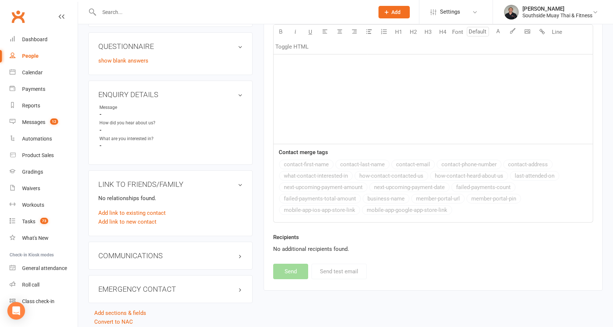
click at [27, 55] on div "People" at bounding box center [30, 56] width 17 height 6
select select "100"
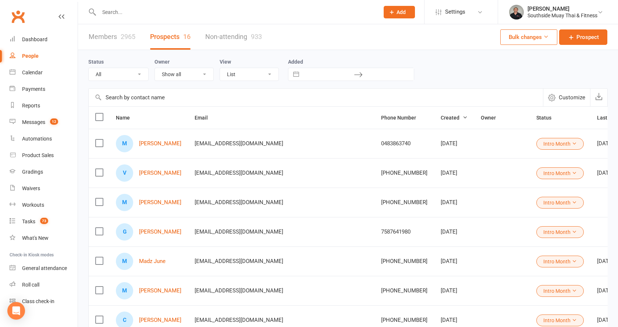
select select "Intro Month"
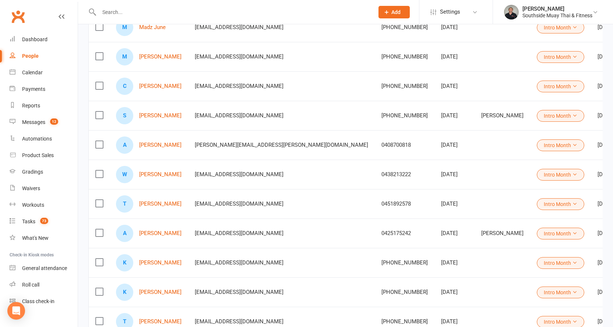
scroll to position [233, 0]
click at [151, 144] on link "Anneliese Bowden" at bounding box center [160, 146] width 42 height 6
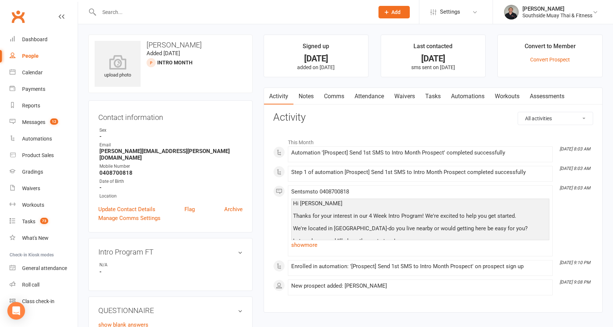
click at [328, 95] on link "Comms" at bounding box center [334, 96] width 31 height 17
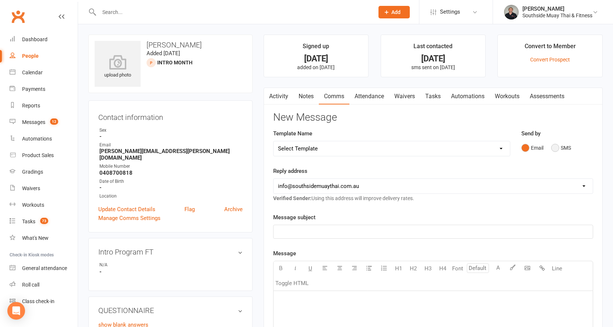
click at [558, 145] on button "SMS" at bounding box center [561, 148] width 20 height 14
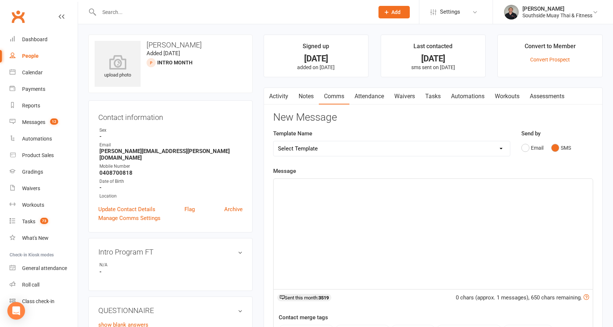
click at [427, 152] on select "Select Template [SMS] Outreach Message: High Risk – Personal From Trainer + Ree…" at bounding box center [391, 148] width 236 height 15
select select "33"
click at [273, 141] on select "Select Template [SMS] Outreach Message: High Risk – Personal From Trainer + Ree…" at bounding box center [391, 148] width 236 height 15
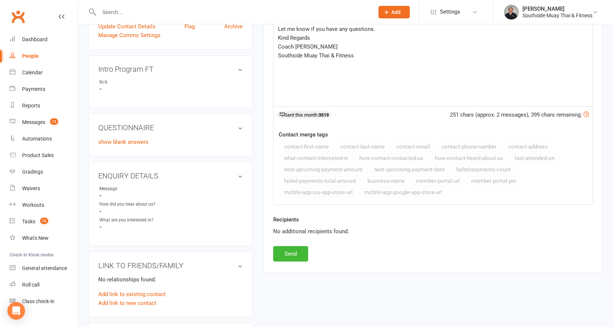
scroll to position [184, 0]
click at [294, 252] on button "Send" at bounding box center [290, 252] width 35 height 15
select select
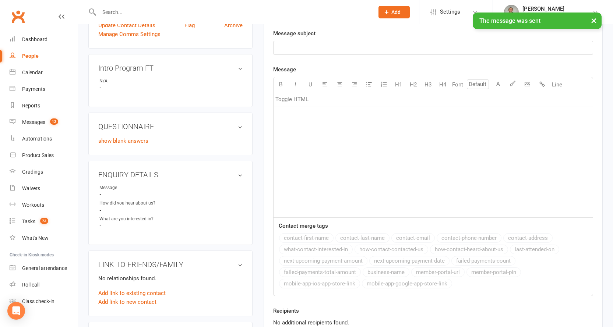
click at [23, 53] on link "People" at bounding box center [44, 56] width 68 height 17
select select "100"
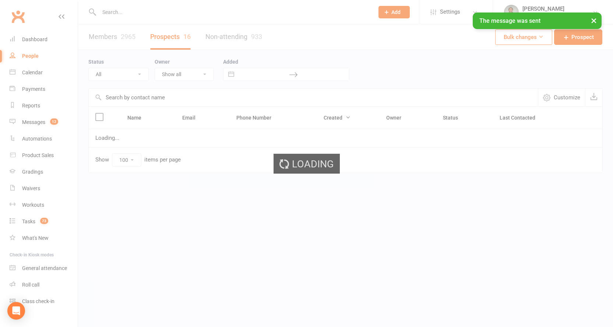
select select "Intro Month"
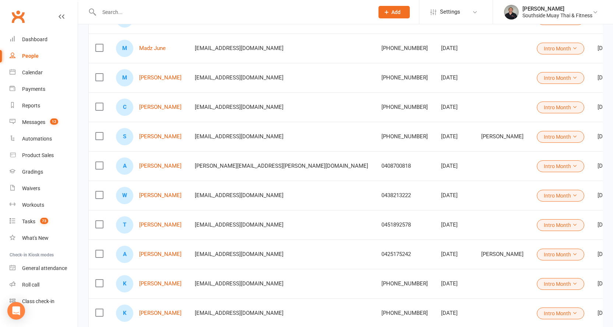
scroll to position [258, 0]
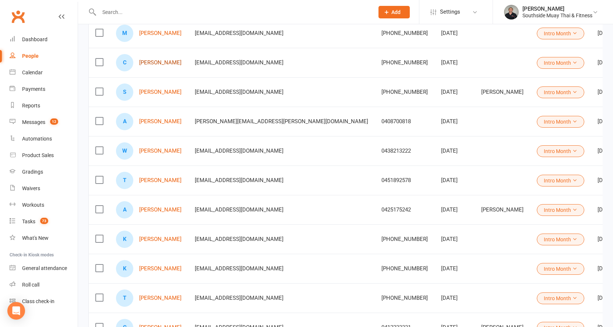
click at [152, 63] on link "Charles Cj" at bounding box center [160, 63] width 42 height 6
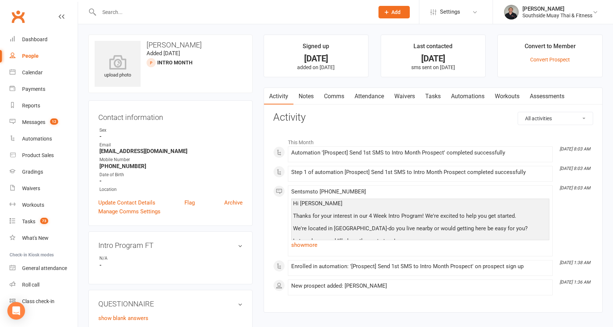
click at [338, 95] on link "Comms" at bounding box center [334, 96] width 31 height 17
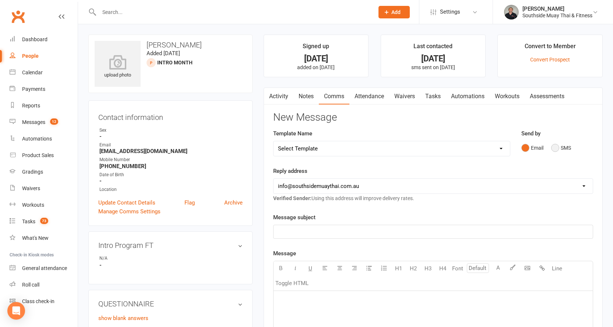
click at [561, 149] on button "SMS" at bounding box center [561, 148] width 20 height 14
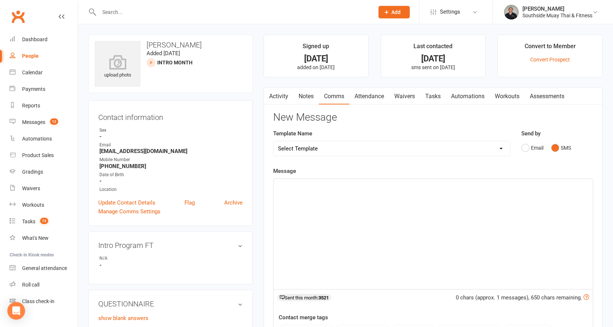
click at [392, 148] on select "Select Template [SMS] Outreach Message: High Risk – Personal From Trainer + Ree…" at bounding box center [391, 148] width 236 height 15
select select "33"
click at [273, 141] on select "Select Template [SMS] Outreach Message: High Risk – Personal From Trainer + Ree…" at bounding box center [391, 148] width 236 height 15
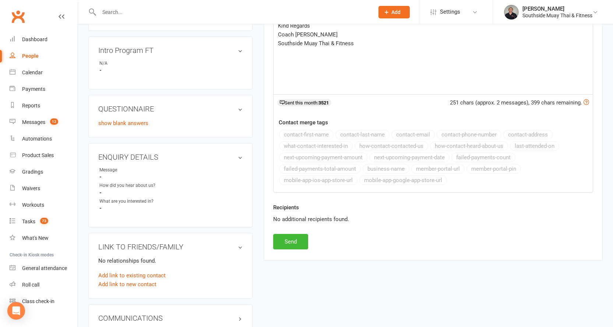
scroll to position [221, 0]
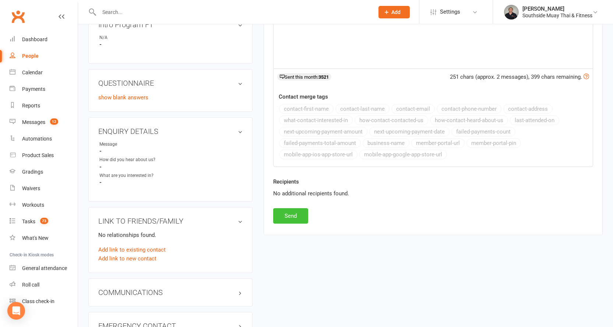
click at [295, 216] on button "Send" at bounding box center [290, 215] width 35 height 15
select select
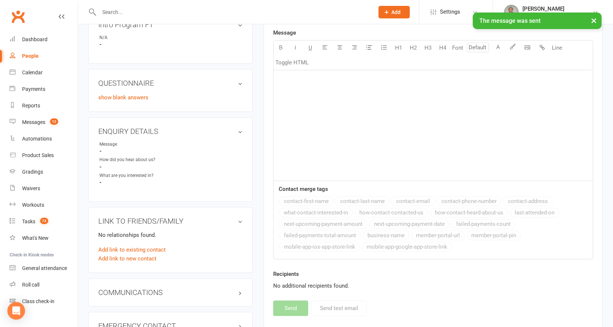
click at [26, 54] on div "People" at bounding box center [30, 56] width 17 height 6
select select "100"
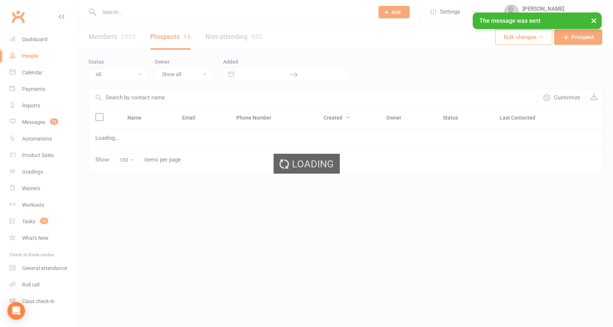
select select "Intro Month"
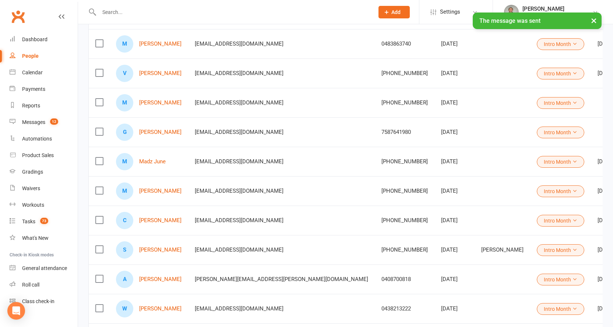
scroll to position [147, 0]
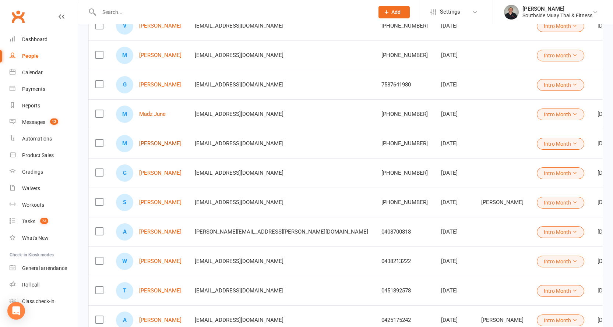
click at [149, 143] on link "Marina Martinez" at bounding box center [160, 144] width 42 height 6
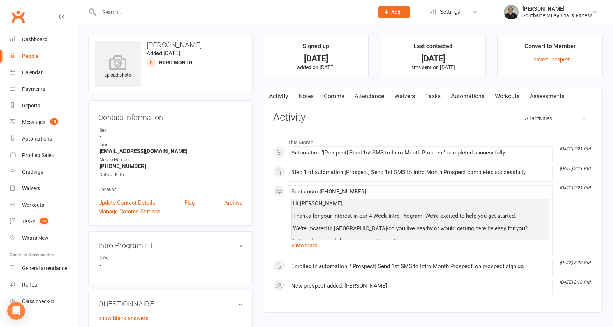
click at [336, 101] on link "Comms" at bounding box center [334, 96] width 31 height 17
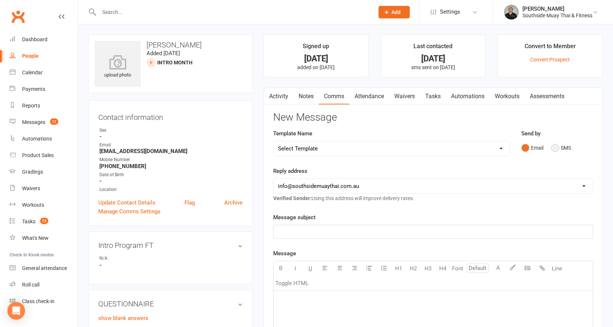
click at [552, 148] on button "SMS" at bounding box center [561, 148] width 20 height 14
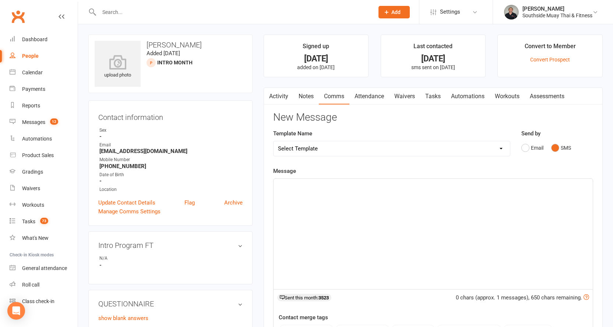
click at [462, 147] on select "Select Template [SMS] Outreach Message: High Risk – Personal From Trainer + Ree…" at bounding box center [391, 148] width 236 height 15
select select "33"
click at [273, 141] on select "Select Template [SMS] Outreach Message: High Risk – Personal From Trainer + Ree…" at bounding box center [391, 148] width 236 height 15
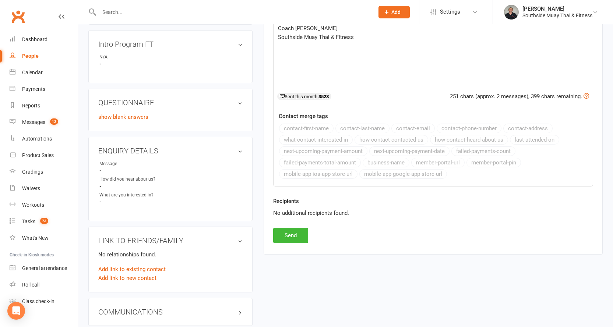
scroll to position [258, 0]
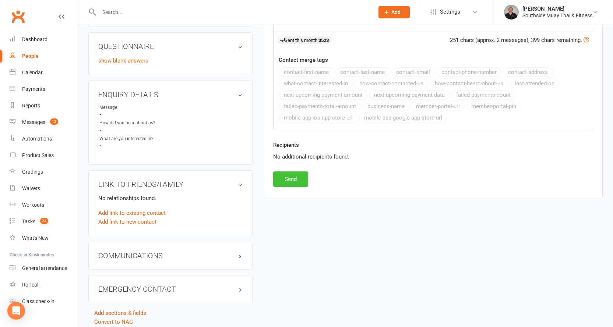
click at [282, 178] on button "Send" at bounding box center [290, 178] width 35 height 15
select select
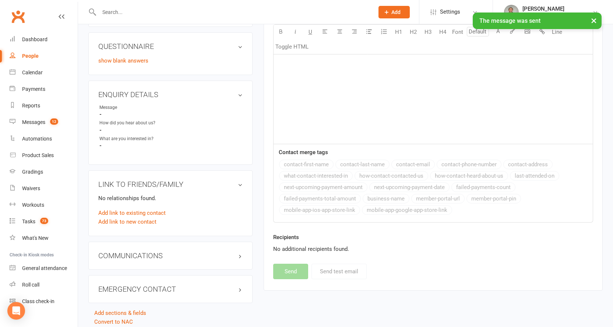
click at [33, 56] on div "People" at bounding box center [30, 56] width 17 height 6
select select "100"
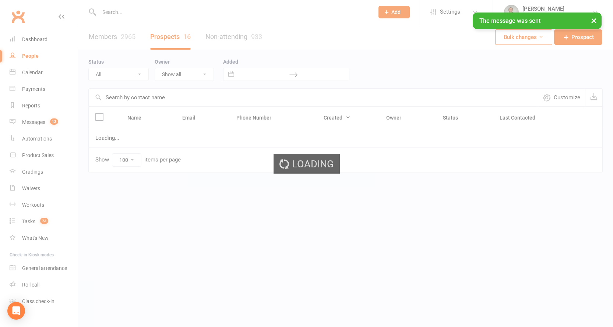
select select "Intro Month"
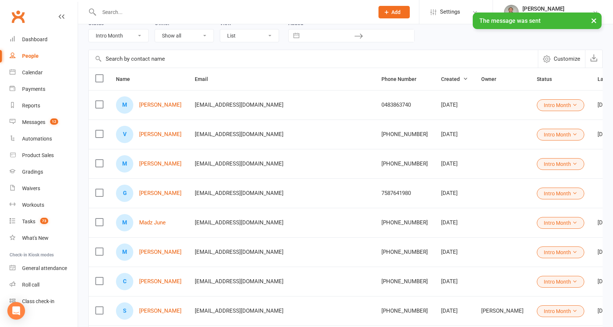
scroll to position [110, 0]
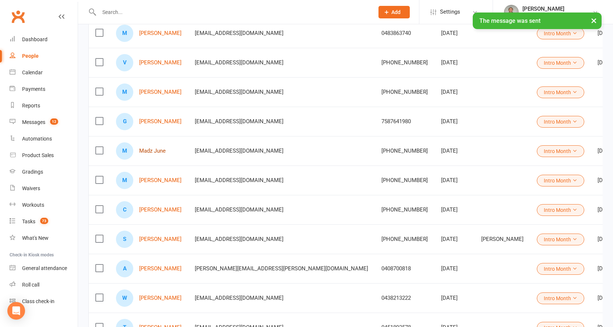
click at [157, 151] on link "Madz June" at bounding box center [152, 151] width 26 height 6
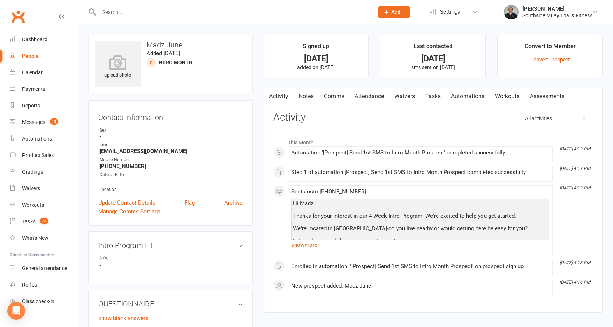
drag, startPoint x: 339, startPoint y: 94, endPoint x: 344, endPoint y: 95, distance: 4.4
click at [340, 94] on link "Comms" at bounding box center [334, 96] width 31 height 17
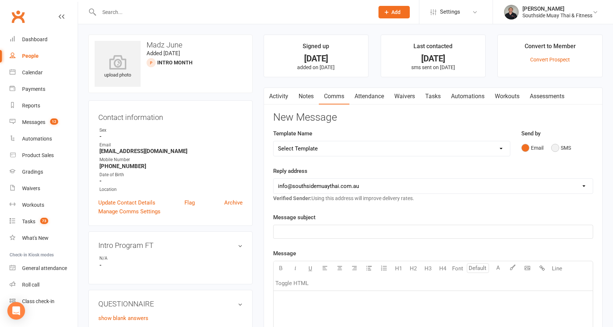
drag, startPoint x: 561, startPoint y: 148, endPoint x: 557, endPoint y: 149, distance: 4.8
click at [561, 148] on button "SMS" at bounding box center [561, 148] width 20 height 14
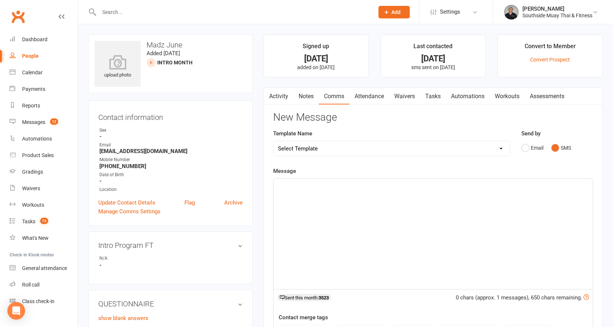
click at [406, 154] on select "Select Template [SMS] Outreach Message: High Risk – Personal From Trainer + Ree…" at bounding box center [391, 148] width 236 height 15
select select "33"
click at [273, 141] on select "Select Template [SMS] Outreach Message: High Risk – Personal From Trainer + Ree…" at bounding box center [391, 148] width 236 height 15
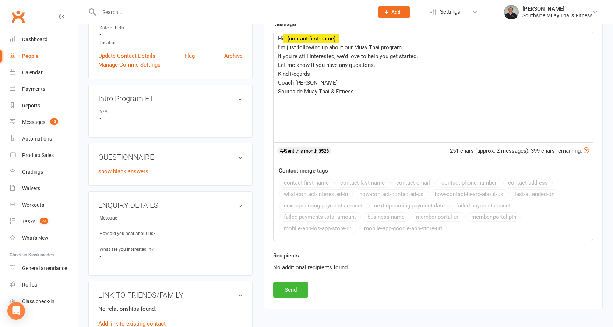
scroll to position [147, 0]
click at [283, 289] on button "Send" at bounding box center [290, 289] width 35 height 15
select select
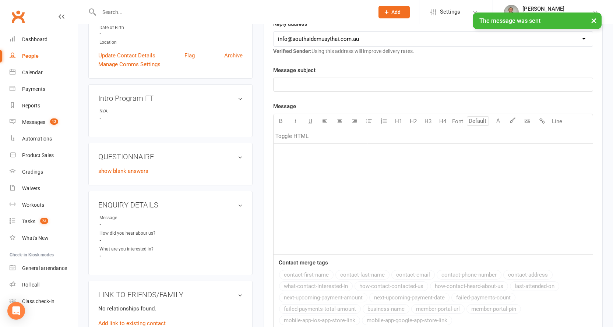
click at [25, 52] on link "People" at bounding box center [44, 56] width 68 height 17
select select "100"
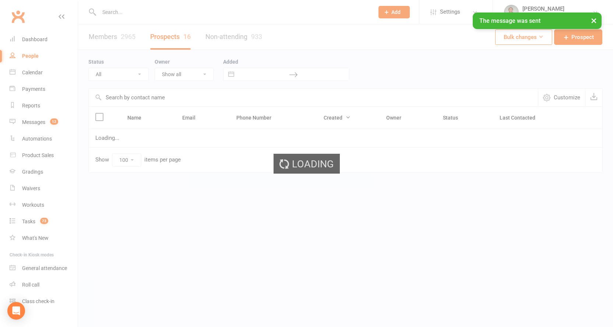
select select "Intro Month"
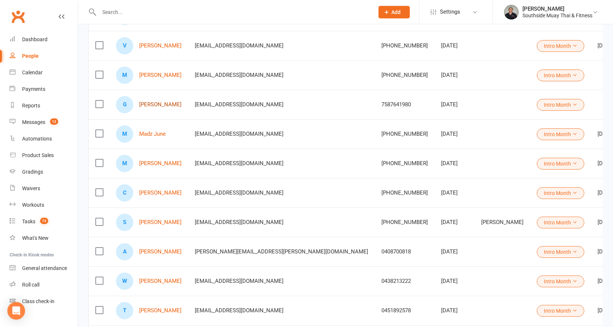
scroll to position [110, 0]
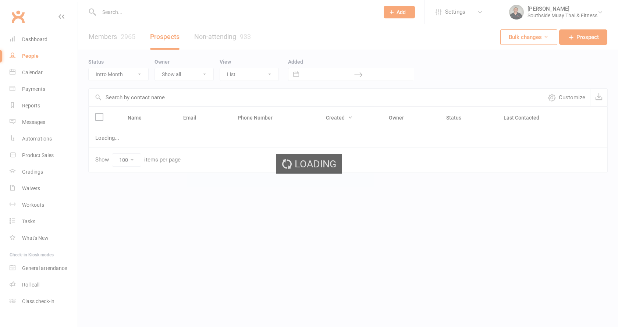
select select "Intro Month"
select select "100"
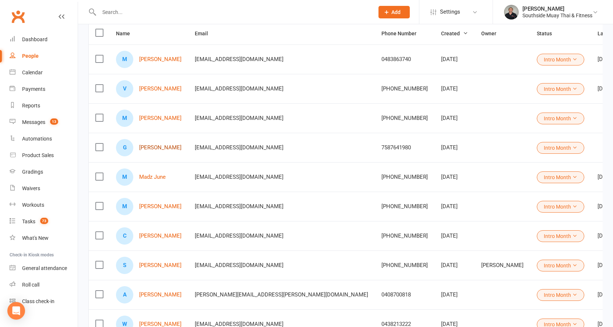
scroll to position [37, 0]
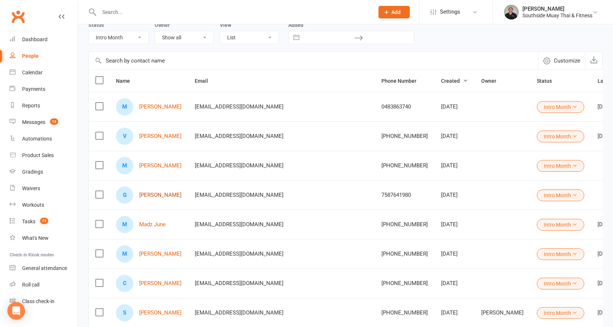
click at [152, 197] on link "[PERSON_NAME]" at bounding box center [160, 195] width 42 height 6
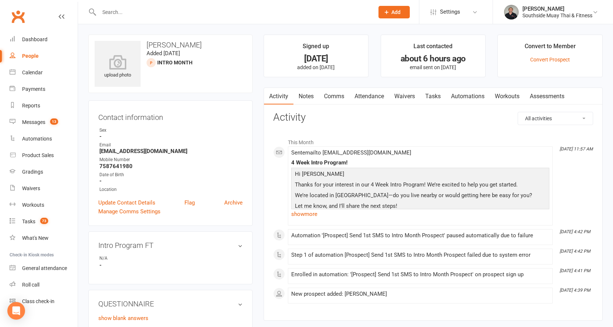
click at [28, 54] on div "People" at bounding box center [30, 56] width 17 height 6
select select "100"
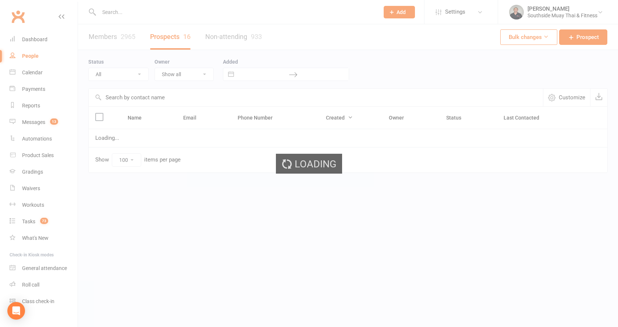
select select "Intro Month"
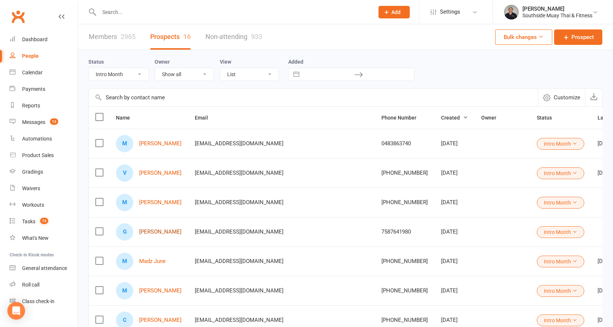
click at [157, 230] on link "Grace Evans" at bounding box center [160, 232] width 42 height 6
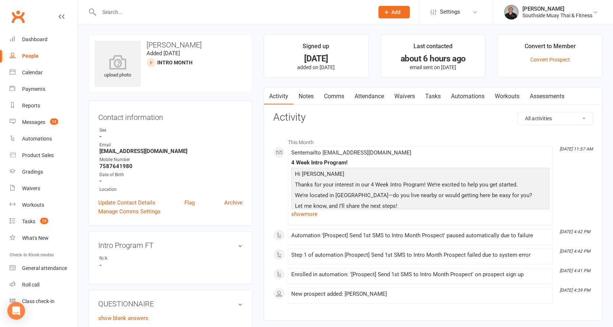
click at [24, 55] on div "People" at bounding box center [30, 56] width 17 height 6
select select "100"
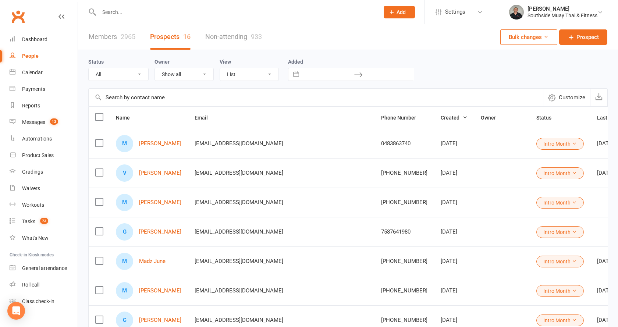
select select "Intro Month"
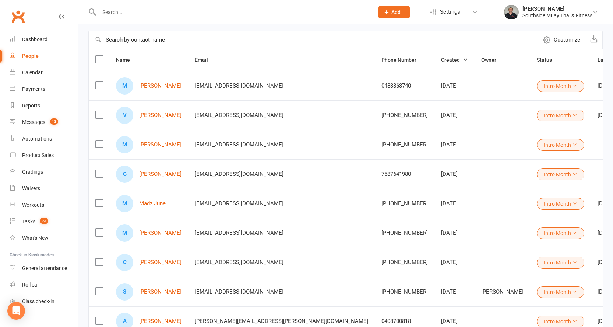
scroll to position [37, 0]
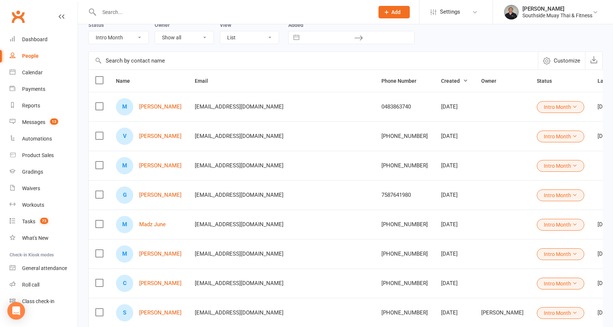
click at [148, 162] on div "M Mausam Khanal" at bounding box center [148, 165] width 65 height 17
click at [147, 164] on link "Mausam Khanal" at bounding box center [160, 166] width 42 height 6
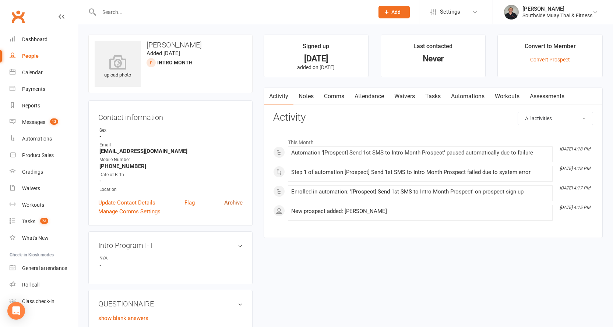
click at [234, 203] on link "Archive" at bounding box center [233, 202] width 18 height 9
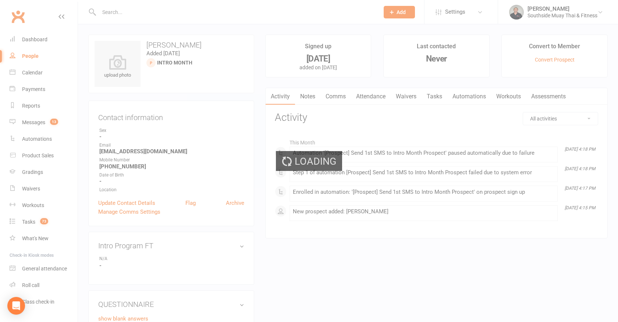
select select "100"
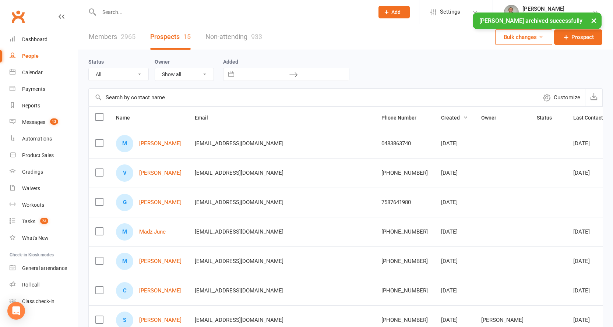
select select "Intro Month"
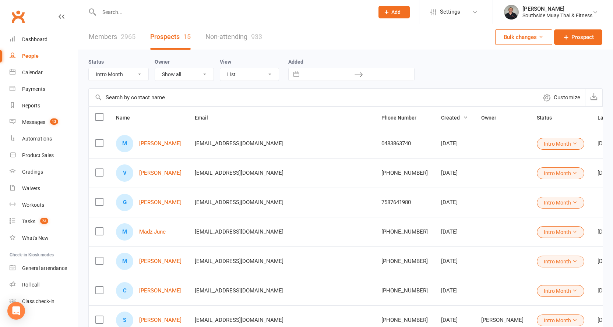
click at [147, 14] on input "text" at bounding box center [233, 12] width 272 height 10
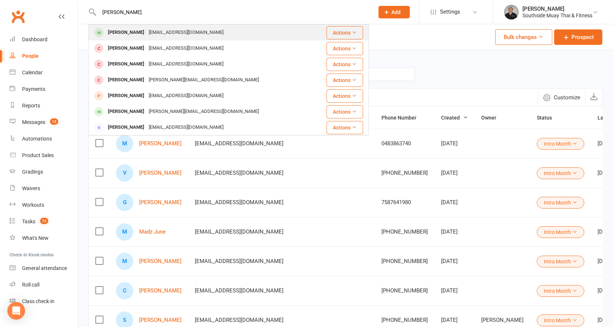
type input "james picken"
click at [187, 35] on div "Jwpickensf@hotmail.com" at bounding box center [185, 32] width 79 height 11
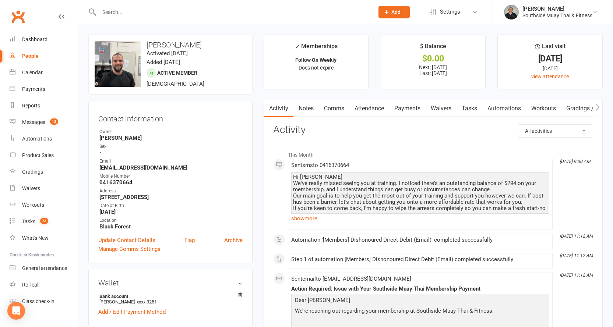
click at [407, 103] on link "Payments" at bounding box center [407, 108] width 36 height 17
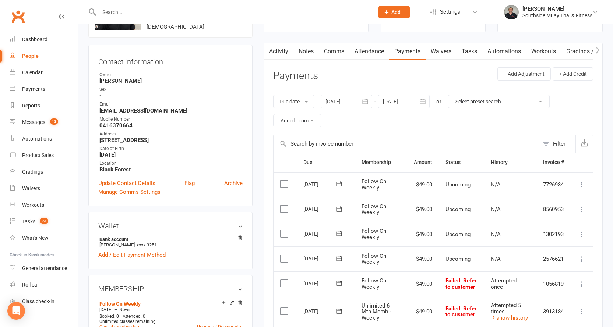
scroll to position [147, 0]
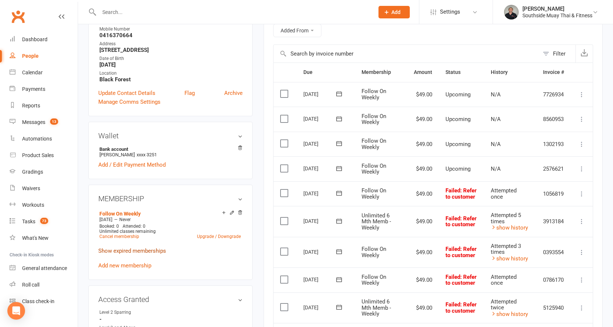
click at [131, 254] on link "Show expired memberships" at bounding box center [132, 251] width 68 height 7
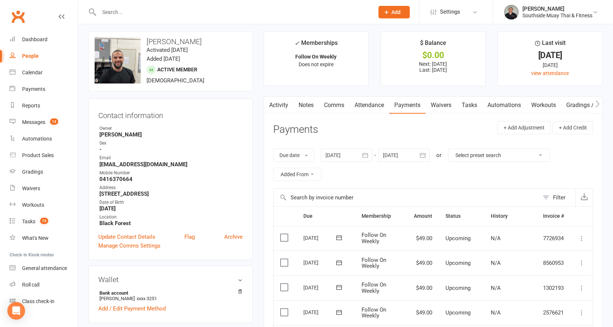
scroll to position [0, 0]
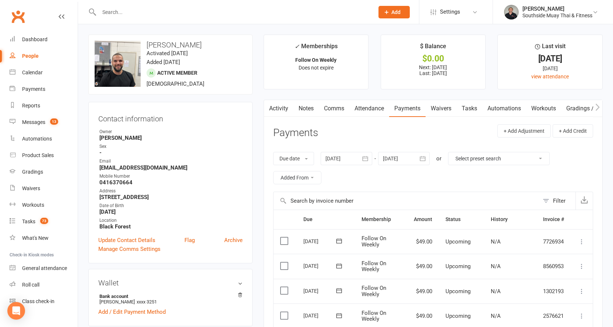
click at [273, 109] on link "Activity" at bounding box center [278, 108] width 29 height 17
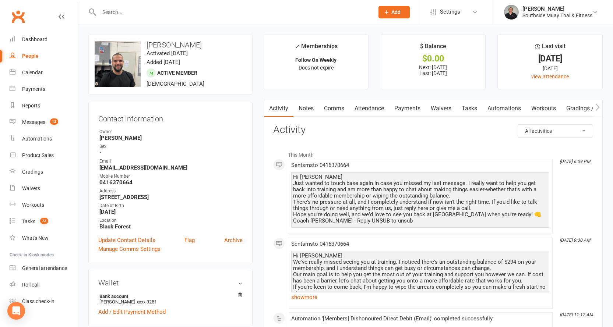
click at [330, 107] on link "Comms" at bounding box center [334, 108] width 31 height 17
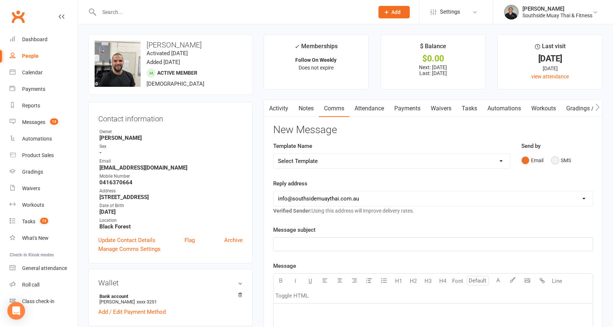
click at [559, 158] on button "SMS" at bounding box center [561, 160] width 20 height 14
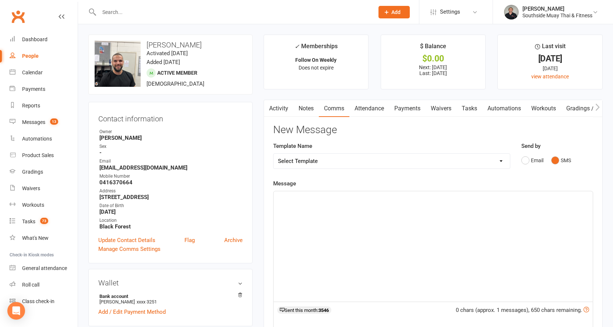
click at [297, 207] on div "﻿" at bounding box center [432, 246] width 319 height 110
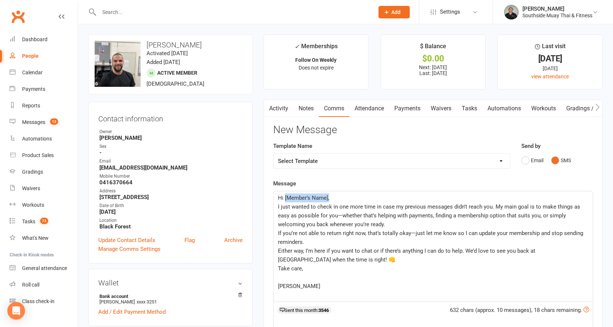
drag, startPoint x: 284, startPoint y: 197, endPoint x: 334, endPoint y: 198, distance: 49.7
click at [334, 198] on p "Hi [Member’s Name]," at bounding box center [433, 198] width 310 height 9
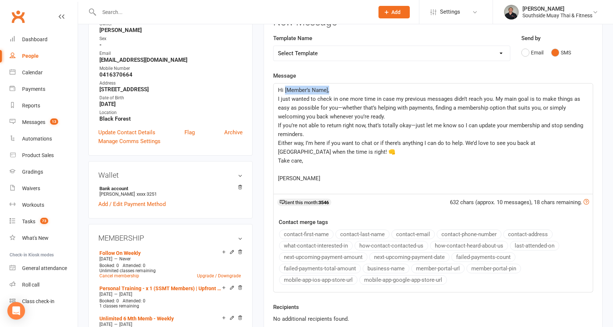
scroll to position [110, 0]
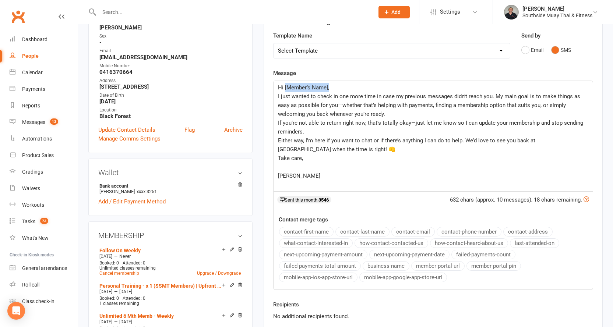
click at [306, 229] on button "contact-first-name" at bounding box center [306, 232] width 54 height 10
click at [283, 85] on span "Hi" at bounding box center [281, 87] width 6 height 7
click at [276, 122] on div "Hi ﻿ {contact-first-name} I just wanted to check in one more time in case my pr…" at bounding box center [432, 136] width 319 height 110
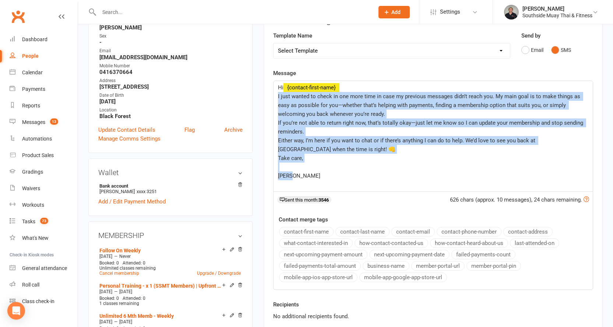
drag, startPoint x: 277, startPoint y: 95, endPoint x: 336, endPoint y: 176, distance: 100.6
click at [339, 179] on div "Hi ﻿ {contact-first-name} I just wanted to check in one more time in case my pr…" at bounding box center [432, 136] width 319 height 110
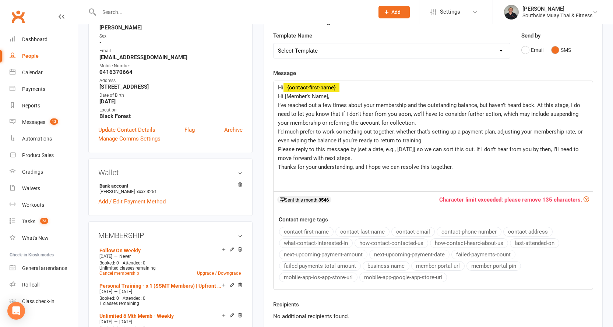
click at [278, 96] on span "Hi [Member’s Name]," at bounding box center [303, 96] width 51 height 7
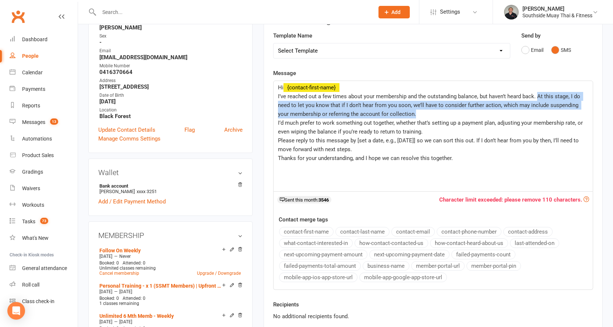
drag, startPoint x: 537, startPoint y: 95, endPoint x: 539, endPoint y: 113, distance: 18.5
click at [539, 113] on p "I’ve reached out a few times about your membership and the outstanding balance,…" at bounding box center [433, 105] width 310 height 26
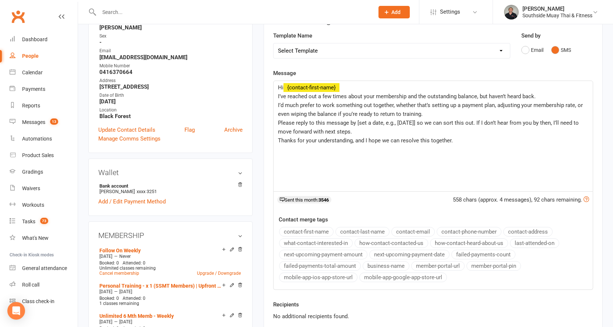
click at [284, 104] on span "I’d much prefer to work something out together, whether that’s setting up a pay…" at bounding box center [431, 109] width 306 height 15
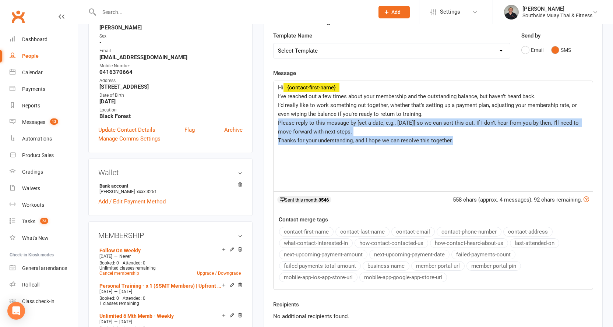
drag, startPoint x: 277, startPoint y: 121, endPoint x: 453, endPoint y: 141, distance: 176.3
click at [453, 141] on div "Hi ﻿ {contact-first-name} I’ve reached out a few times about your membership an…" at bounding box center [432, 136] width 319 height 110
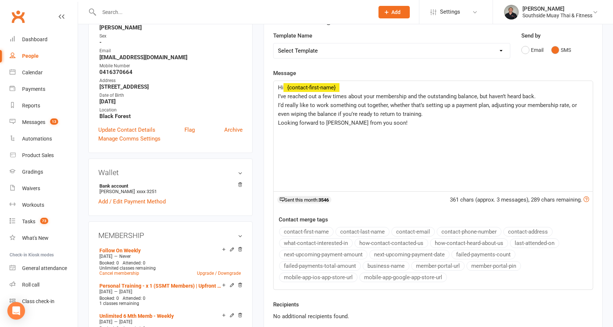
click at [326, 124] on span "Looking forward to haring from you soon!" at bounding box center [343, 123] width 130 height 7
click at [394, 123] on p "Looking forward to hearing from you soon!" at bounding box center [433, 122] width 310 height 9
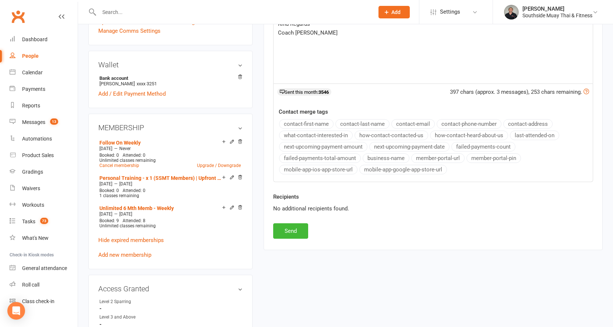
scroll to position [221, 0]
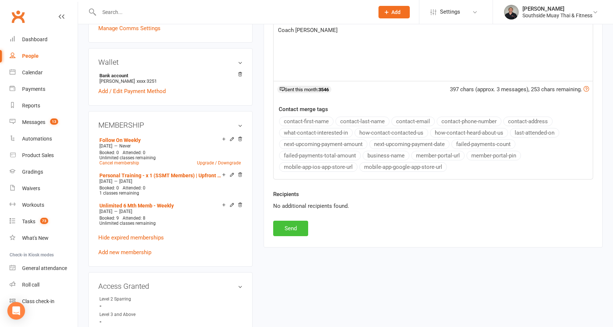
click at [288, 228] on button "Send" at bounding box center [290, 228] width 35 height 15
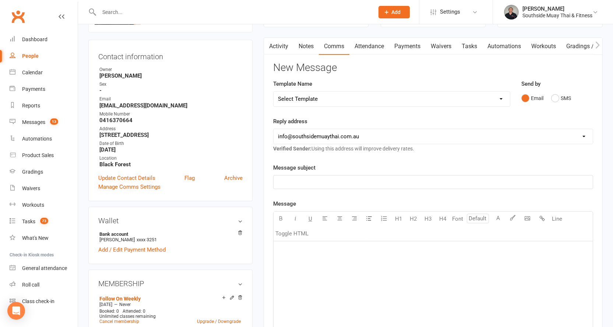
scroll to position [0, 0]
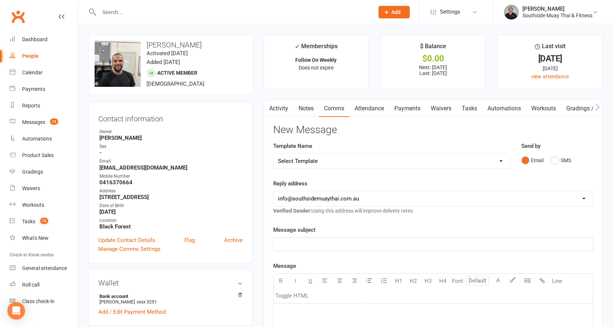
click at [286, 108] on link "Activity" at bounding box center [278, 108] width 29 height 17
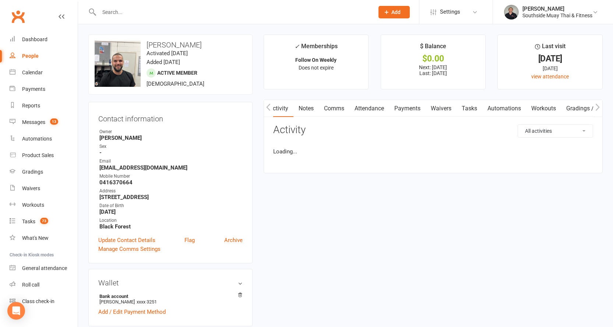
scroll to position [0, 1]
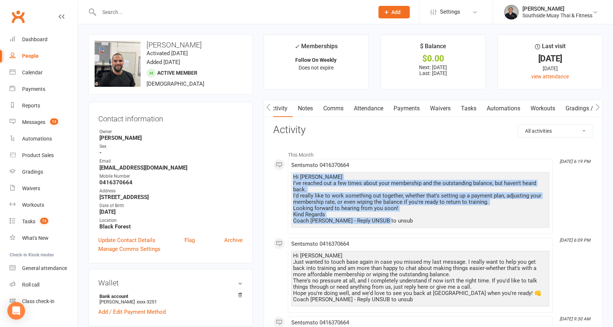
drag, startPoint x: 293, startPoint y: 177, endPoint x: 394, endPoint y: 227, distance: 113.2
click at [394, 227] on div "Hi James I've reached out a few times about your membership and the outstanding…" at bounding box center [420, 200] width 258 height 56
copy div "Hi James I've reached out a few times about your membership and the outstanding…"
click at [29, 72] on div "Calendar" at bounding box center [32, 73] width 21 height 6
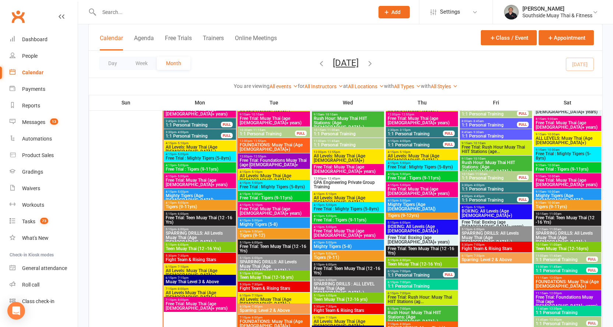
scroll to position [920, 0]
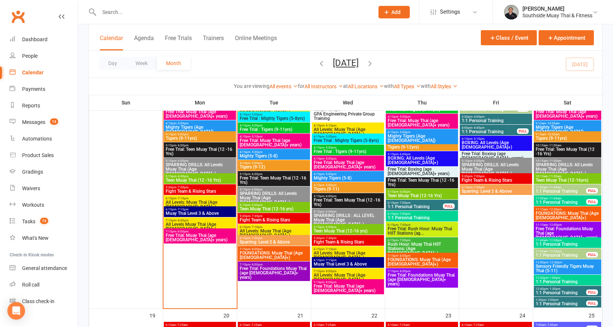
click at [564, 187] on span "11:00am - 11:45am" at bounding box center [560, 187] width 51 height 3
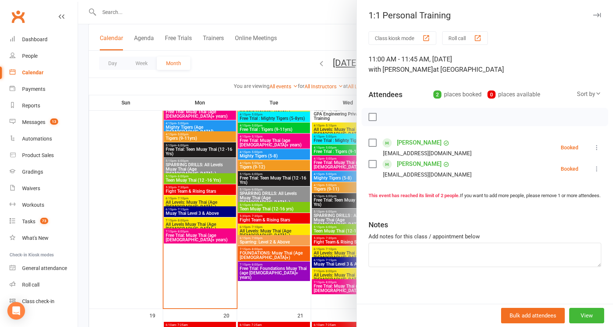
click at [592, 13] on button "button" at bounding box center [596, 15] width 9 height 9
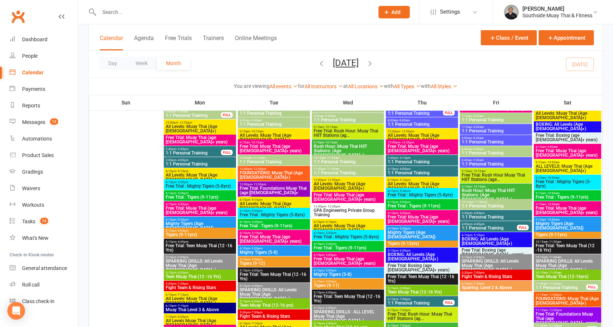
scroll to position [1251, 0]
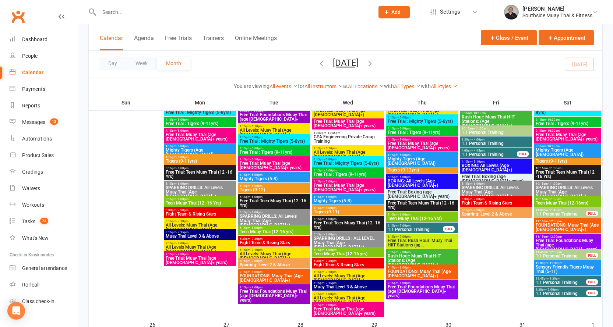
click at [563, 208] on div "11:00am - 11:45am 1:1 Personal Training FULL" at bounding box center [567, 212] width 67 height 11
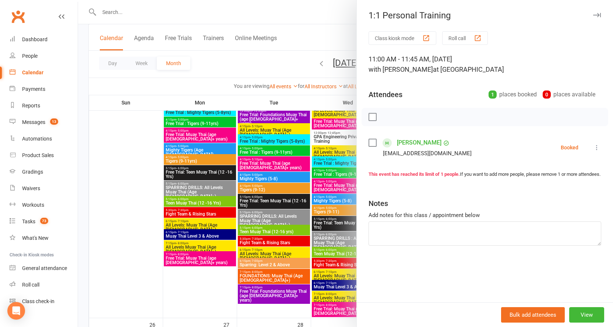
click at [593, 14] on icon "button" at bounding box center [597, 15] width 8 height 4
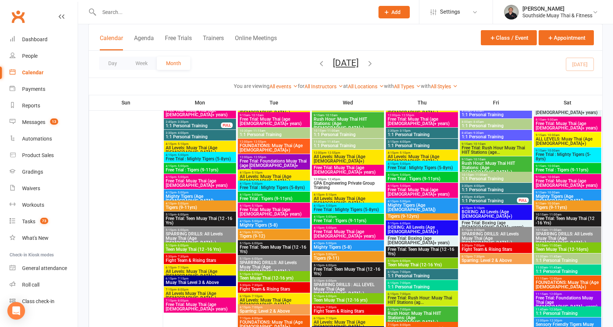
scroll to position [1545, 0]
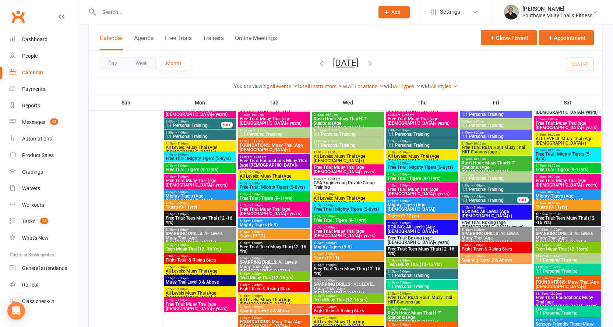
click at [560, 255] on span "- 11:45am" at bounding box center [555, 256] width 14 height 3
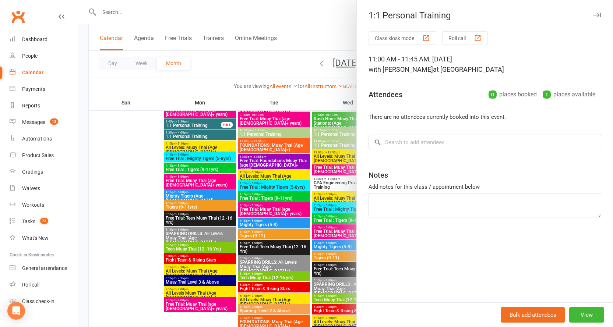
click at [592, 13] on button "button" at bounding box center [596, 15] width 9 height 9
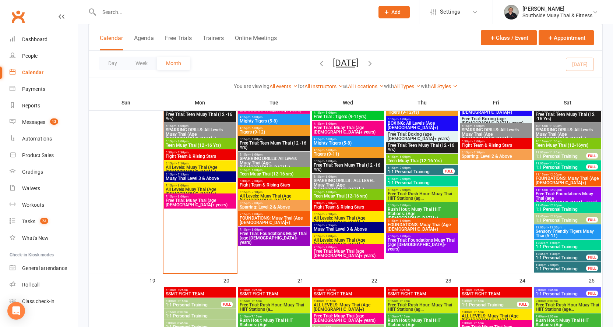
scroll to position [955, 0]
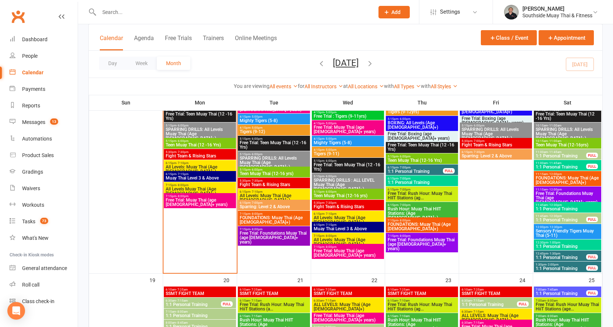
click at [217, 198] on span "Free Trial: Muay Thai (age [DEMOGRAPHIC_DATA]+ years)" at bounding box center [199, 202] width 69 height 9
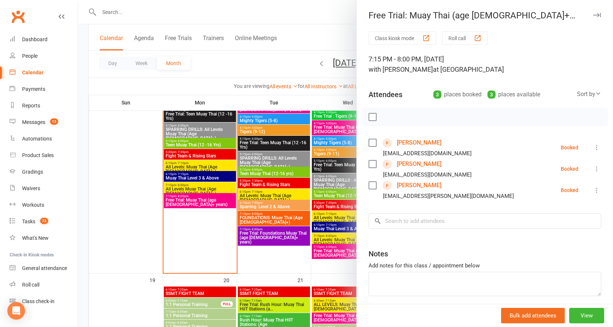
click at [592, 15] on button "button" at bounding box center [596, 15] width 9 height 9
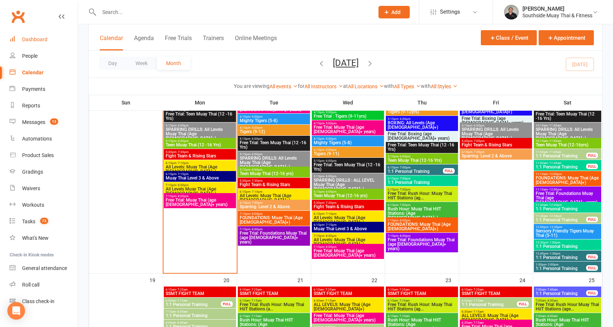
drag, startPoint x: 31, startPoint y: 36, endPoint x: 123, endPoint y: 74, distance: 99.2
click at [31, 36] on div "Dashboard" at bounding box center [34, 39] width 25 height 6
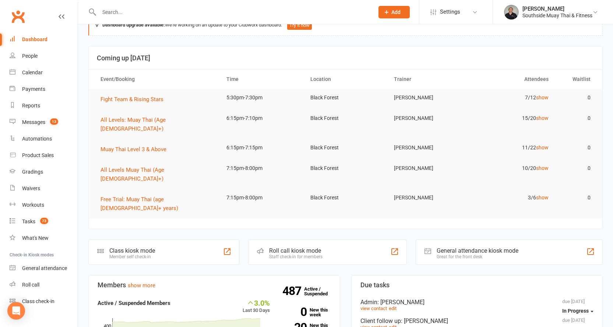
scroll to position [37, 0]
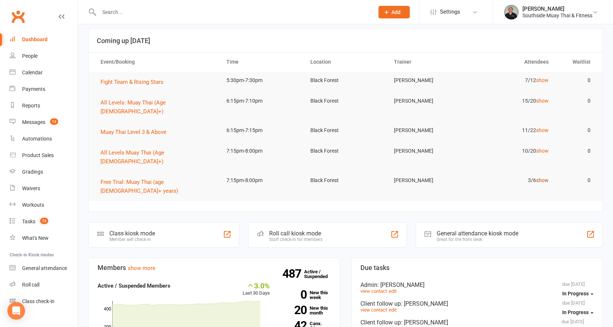
click at [541, 177] on link "show" at bounding box center [542, 180] width 13 height 6
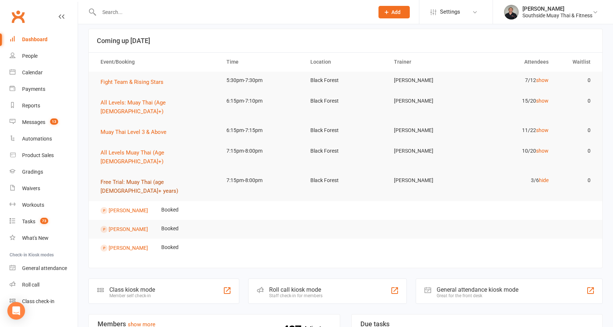
click at [145, 179] on span "Free Trial: Muay Thai (age [DEMOGRAPHIC_DATA]+ years)" at bounding box center [139, 186] width 78 height 15
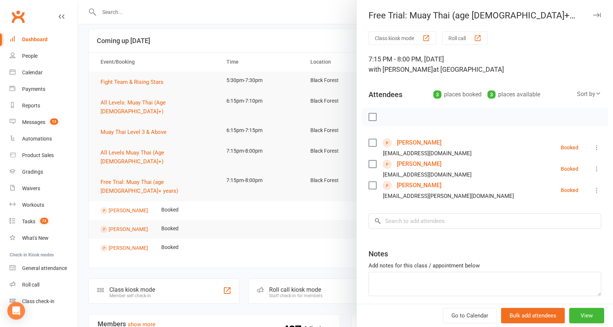
click at [593, 147] on icon at bounding box center [596, 147] width 7 height 7
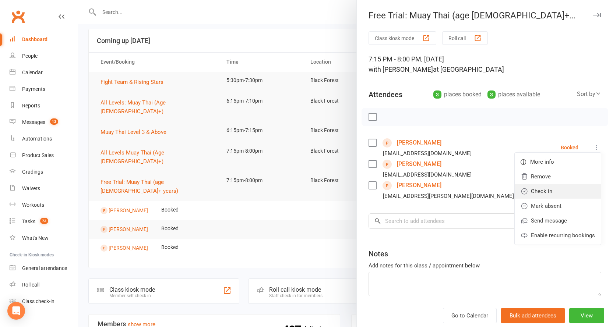
click at [540, 188] on link "Check in" at bounding box center [557, 191] width 86 height 15
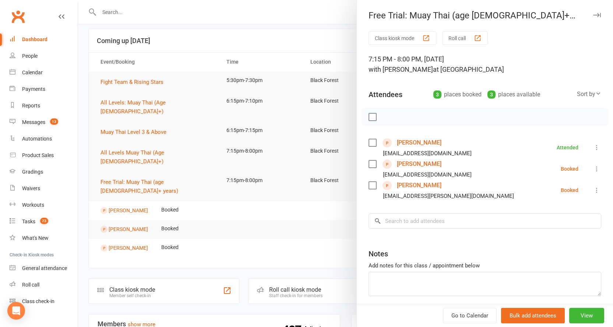
click at [593, 189] on icon at bounding box center [596, 190] width 7 height 7
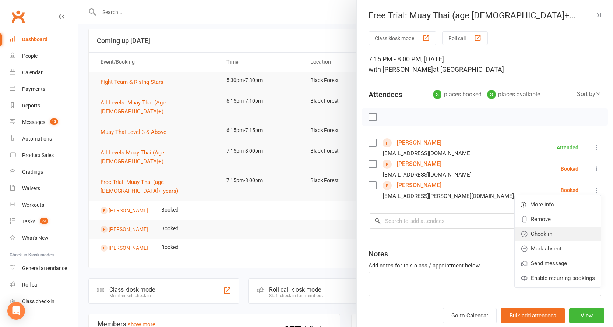
click at [545, 233] on link "Check in" at bounding box center [557, 234] width 86 height 15
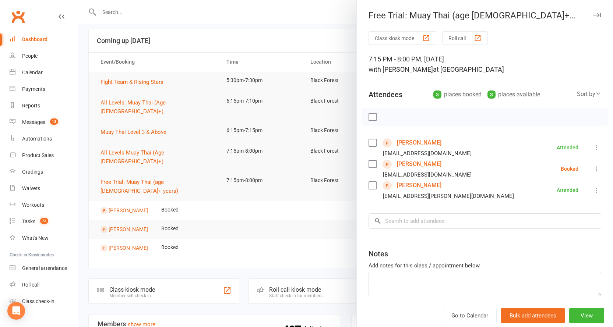
click at [592, 13] on button "button" at bounding box center [596, 15] width 9 height 9
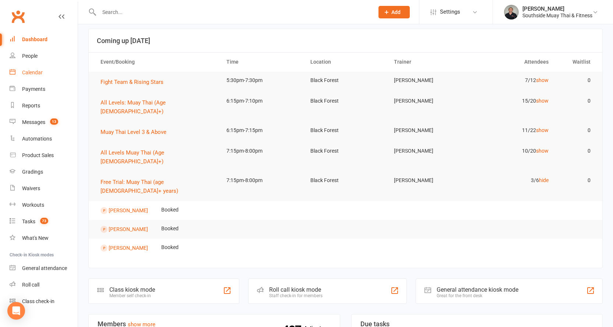
click at [27, 68] on link "Calendar" at bounding box center [44, 72] width 68 height 17
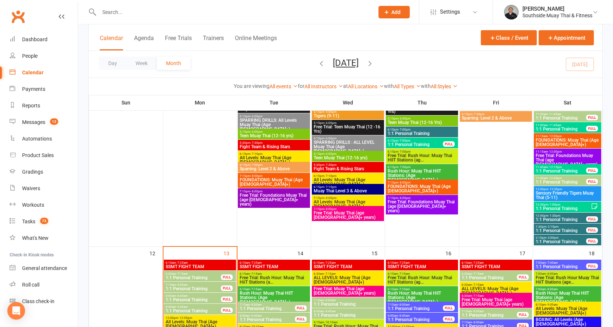
scroll to position [626, 0]
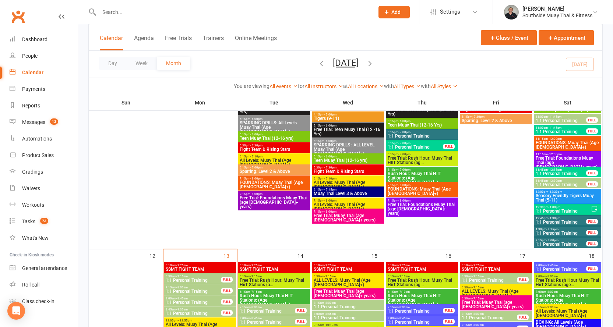
click at [561, 192] on span "12:00pm - 12:30pm" at bounding box center [567, 191] width 64 height 3
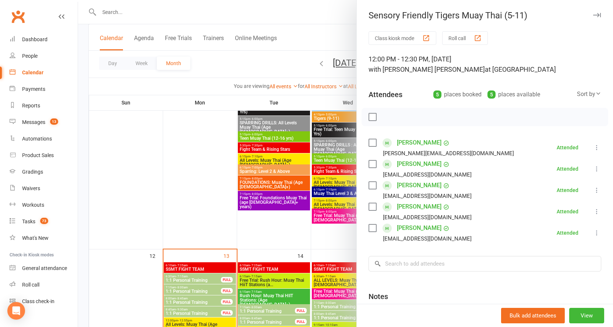
click at [593, 13] on icon "button" at bounding box center [597, 15] width 8 height 4
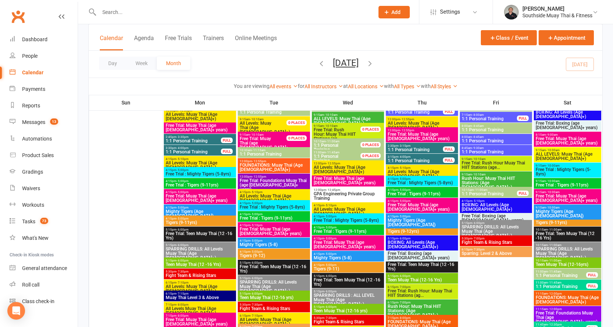
scroll to position [0, 0]
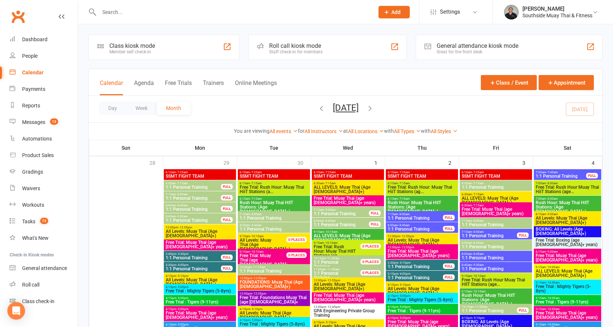
click at [317, 106] on icon "button" at bounding box center [321, 108] width 8 height 8
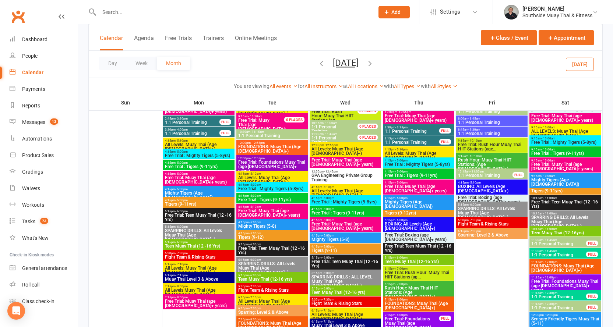
scroll to position [1545, 0]
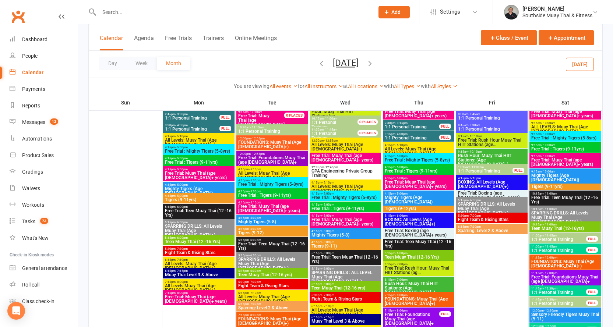
click at [111, 8] on input "text" at bounding box center [233, 12] width 272 height 10
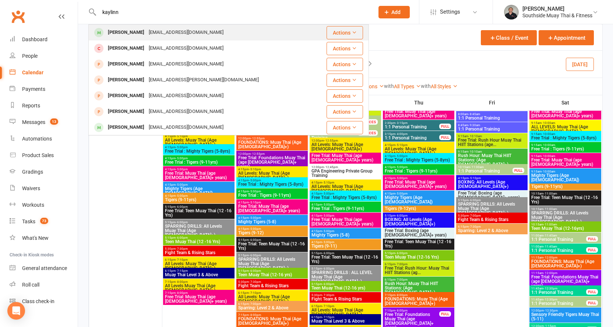
type input "kaylinn"
click at [256, 35] on div "Kaylinn Rootman kaylinn.rootman@gmail.com" at bounding box center [201, 32] width 224 height 15
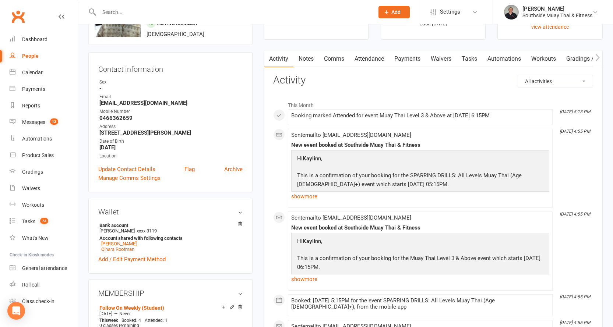
scroll to position [37, 0]
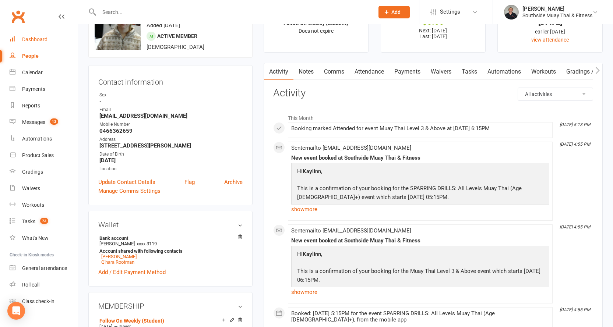
click at [32, 36] on div "Dashboard" at bounding box center [34, 39] width 25 height 6
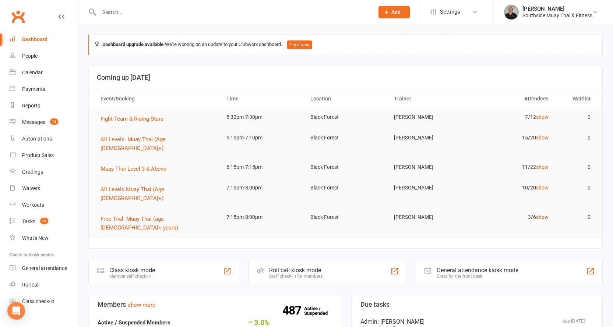
click at [538, 214] on link "show" at bounding box center [542, 217] width 13 height 6
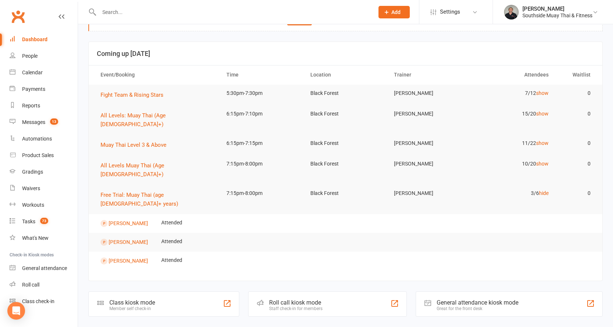
scroll to position [37, 0]
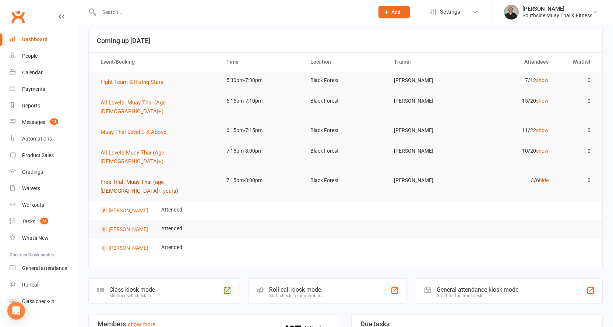
click at [142, 178] on button "Free Trial: Muay Thai (age [DEMOGRAPHIC_DATA]+ years)" at bounding box center [156, 187] width 113 height 18
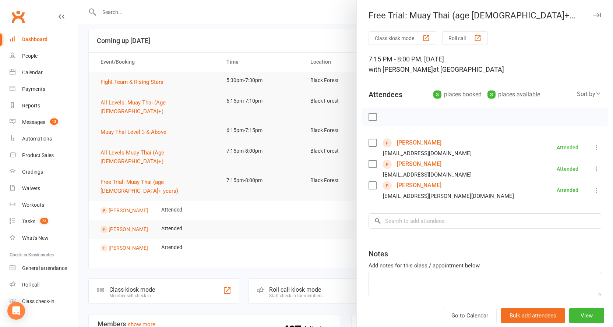
click at [593, 13] on icon "button" at bounding box center [597, 15] width 8 height 4
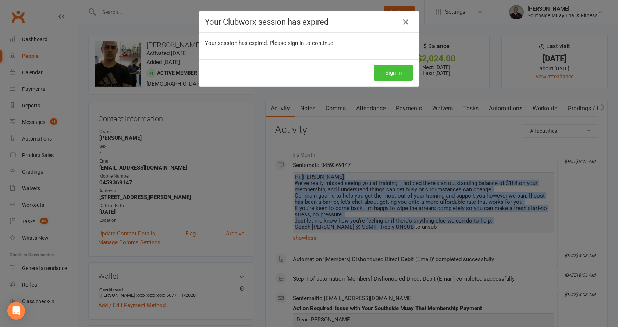
click at [394, 70] on button "Sign In" at bounding box center [393, 72] width 39 height 15
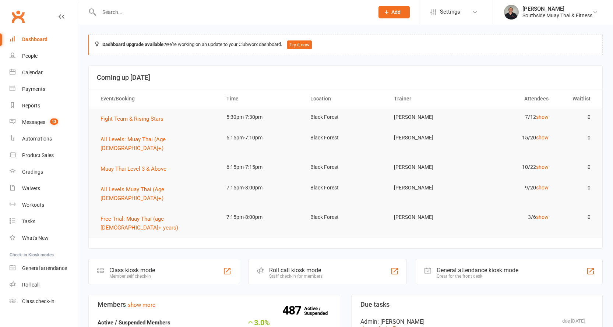
click at [134, 14] on input "text" at bounding box center [233, 12] width 272 height 10
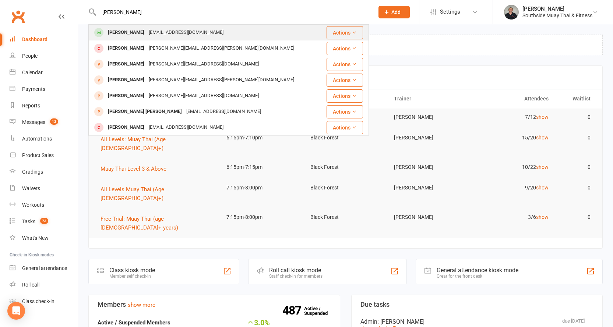
type input "taylor paulson"
click at [146, 29] on div "krchmann95@gmail.com" at bounding box center [185, 32] width 79 height 11
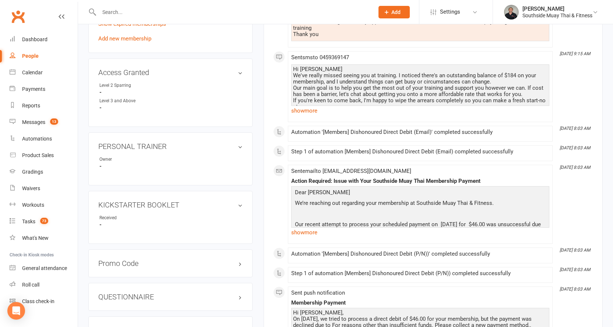
scroll to position [258, 0]
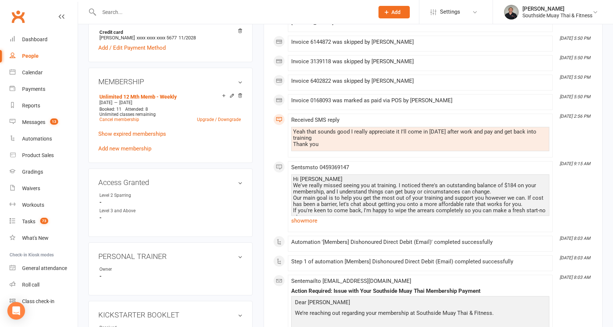
click at [154, 8] on input "text" at bounding box center [233, 12] width 272 height 10
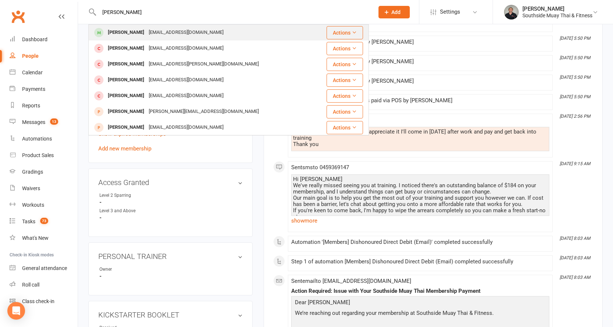
type input "jae mackrey"
click at [140, 29] on div "Jake Mackey Brill" at bounding box center [126, 32] width 41 height 11
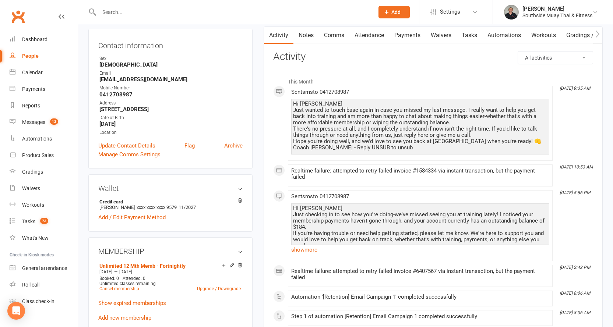
scroll to position [74, 0]
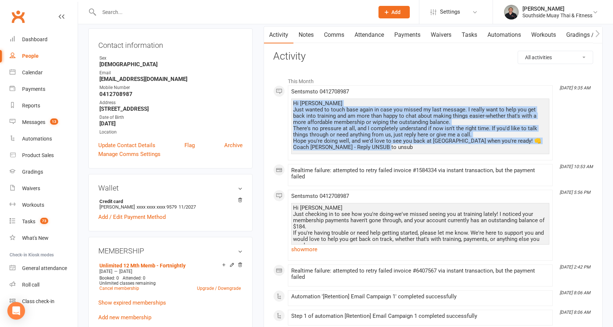
drag, startPoint x: 293, startPoint y: 102, endPoint x: 396, endPoint y: 151, distance: 114.2
click at [396, 151] on div "Hi Jake Just wanted to touch base again in case you missed my last message. I r…" at bounding box center [420, 127] width 258 height 56
copy div "Hi Jake Just wanted to touch base again in case you missed my last message. I r…"
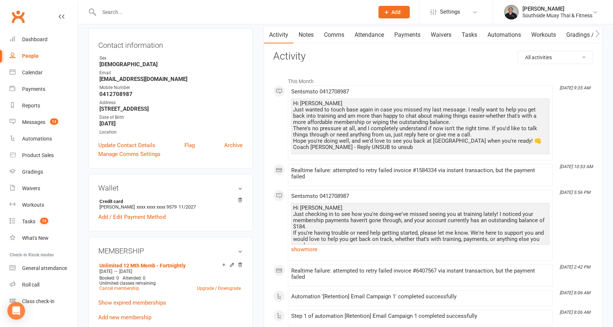
click at [145, 14] on input "text" at bounding box center [233, 12] width 272 height 10
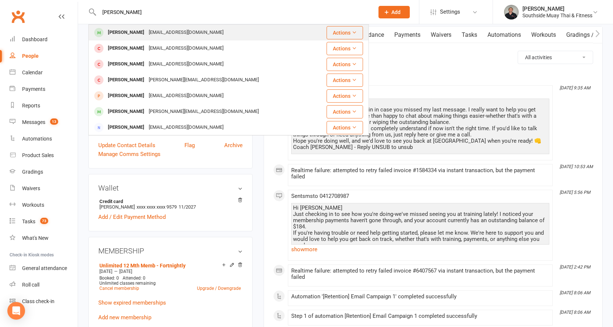
type input "james picken"
click at [135, 28] on div "James Picken" at bounding box center [126, 32] width 41 height 11
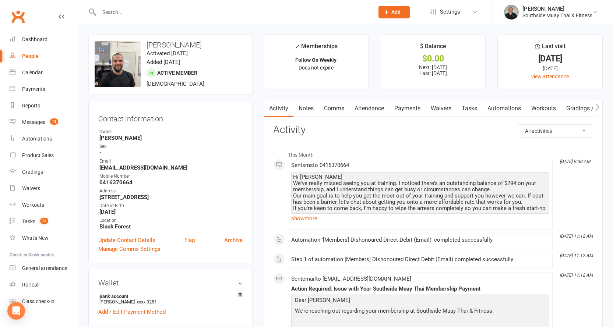
click at [334, 110] on link "Comms" at bounding box center [334, 108] width 31 height 17
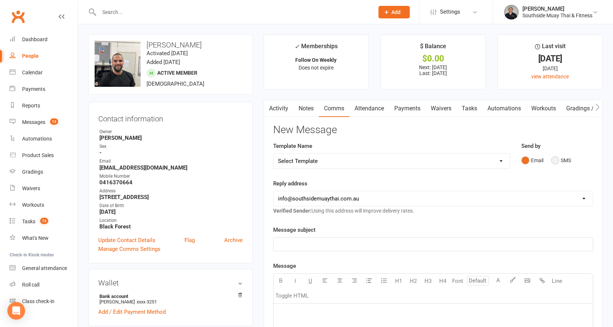
click at [562, 159] on button "SMS" at bounding box center [561, 160] width 20 height 14
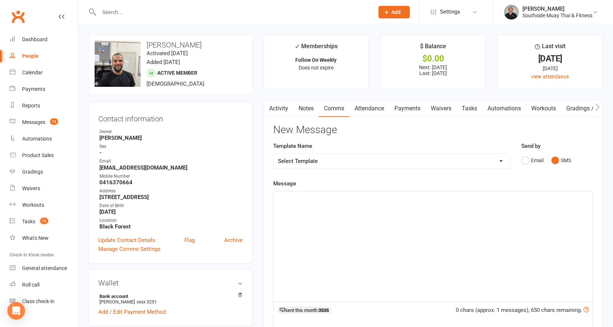
click at [329, 202] on p "﻿" at bounding box center [433, 198] width 310 height 9
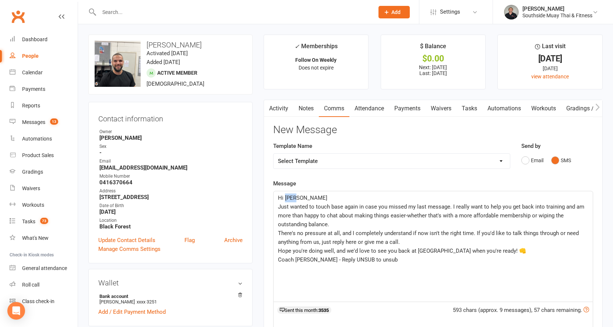
drag, startPoint x: 284, startPoint y: 198, endPoint x: 300, endPoint y: 197, distance: 15.5
click at [300, 197] on p "Hi Jake" at bounding box center [433, 198] width 310 height 9
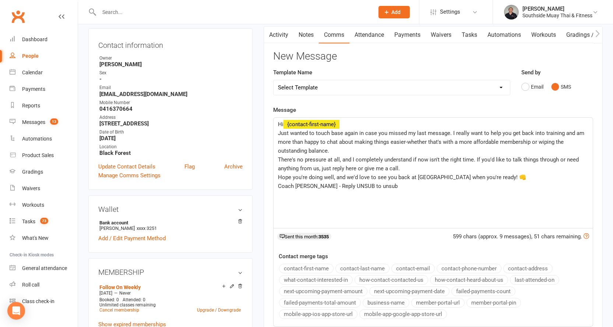
click at [300, 269] on button "contact-first-name" at bounding box center [306, 269] width 54 height 10
drag, startPoint x: 369, startPoint y: 187, endPoint x: 308, endPoint y: 187, distance: 60.7
click at [308, 187] on p "Coach Barry - Reply UNSUB to unsub" at bounding box center [433, 186] width 310 height 9
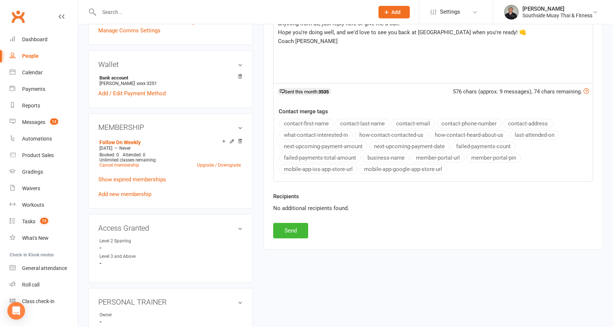
scroll to position [258, 0]
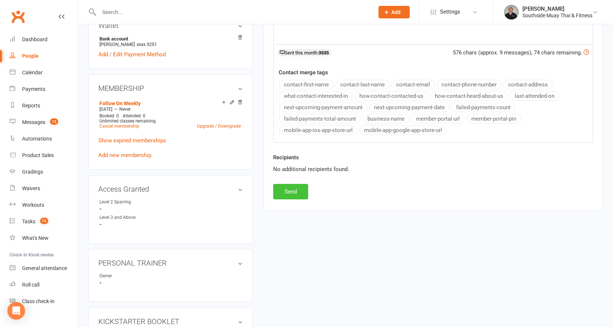
click at [290, 191] on button "Send" at bounding box center [290, 191] width 35 height 15
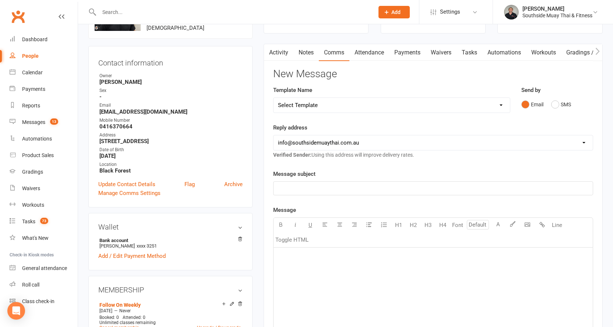
scroll to position [0, 0]
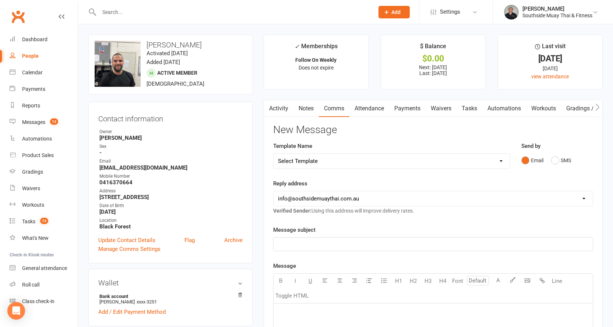
click at [168, 13] on input "text" at bounding box center [233, 12] width 272 height 10
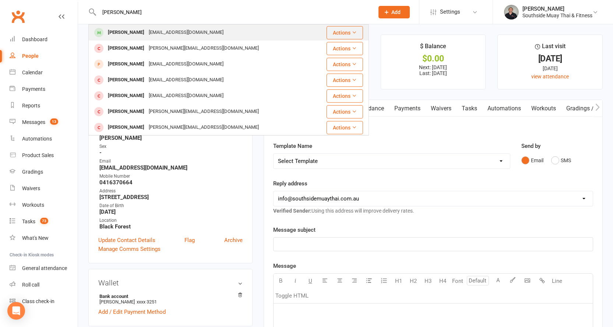
type input "jake macr"
click at [164, 27] on div "jakemackeybrill@outlook.com" at bounding box center [185, 32] width 79 height 11
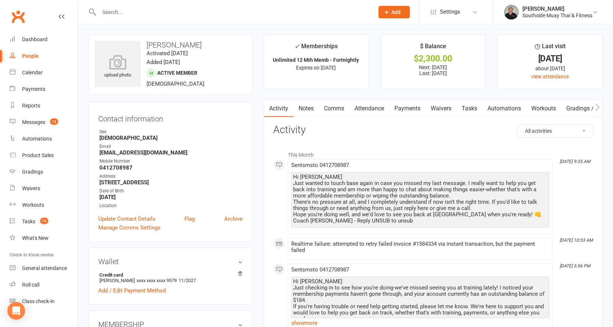
click at [332, 107] on link "Comms" at bounding box center [334, 108] width 31 height 17
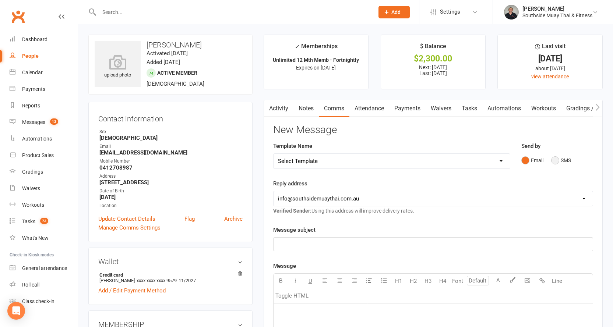
click at [563, 163] on button "SMS" at bounding box center [561, 160] width 20 height 14
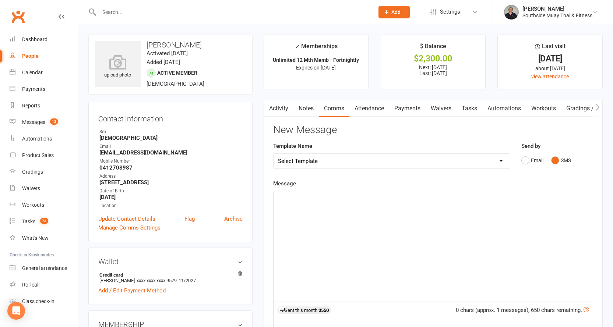
click at [306, 201] on p "﻿" at bounding box center [433, 198] width 310 height 9
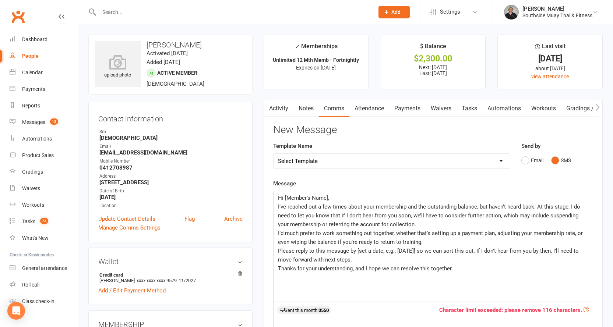
click at [284, 198] on span "Hi [Member’s Name]," at bounding box center [303, 198] width 51 height 7
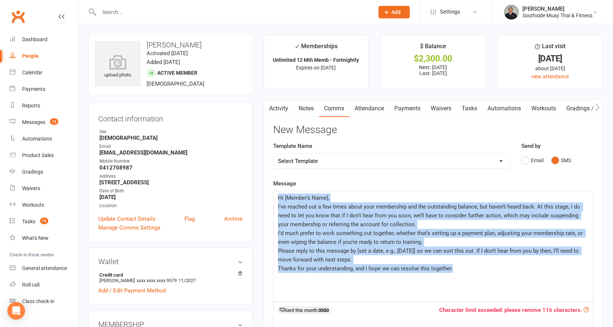
drag, startPoint x: 277, startPoint y: 197, endPoint x: 474, endPoint y: 283, distance: 215.3
click at [474, 284] on div "Hi [Member’s Name], I’ve reached out a few times about your membership and the …" at bounding box center [432, 246] width 319 height 110
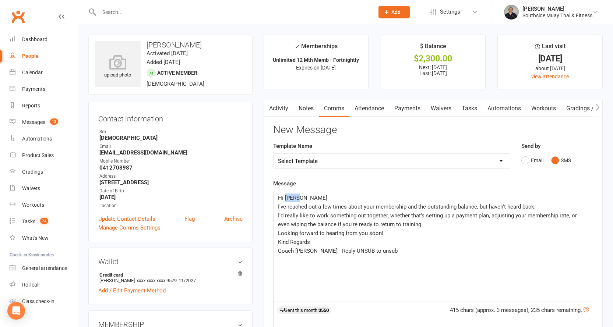
drag, startPoint x: 285, startPoint y: 197, endPoint x: 306, endPoint y: 202, distance: 21.8
click at [306, 202] on p "Hi James" at bounding box center [433, 198] width 310 height 9
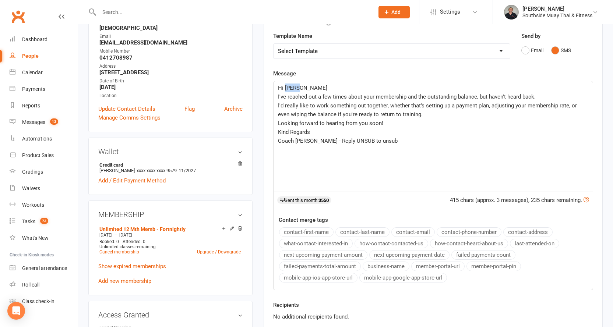
scroll to position [110, 0]
click at [307, 230] on button "contact-first-name" at bounding box center [306, 232] width 54 height 10
click at [283, 85] on span "Hi" at bounding box center [281, 87] width 6 height 7
drag, startPoint x: 372, startPoint y: 142, endPoint x: 308, endPoint y: 140, distance: 63.7
click at [308, 140] on p "Coach Barry - Reply UNSUB to unsub" at bounding box center [433, 140] width 310 height 9
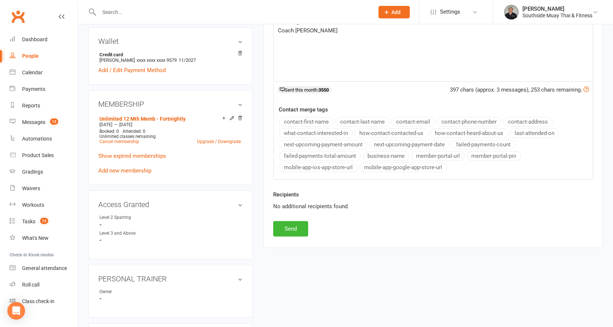
scroll to position [221, 0]
click at [301, 226] on button "Send" at bounding box center [290, 228] width 35 height 15
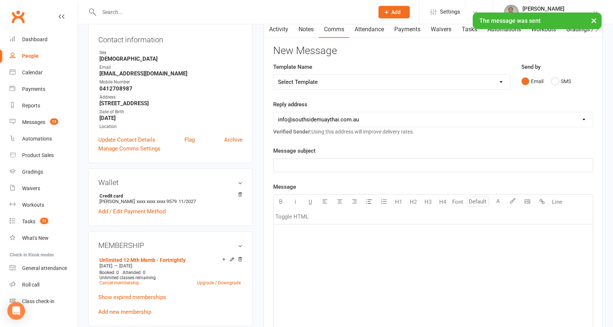
scroll to position [74, 0]
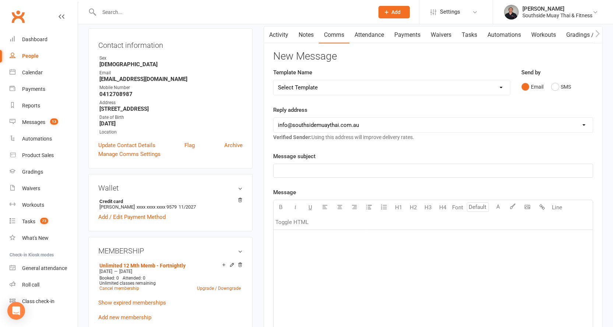
click at [133, 10] on input "text" at bounding box center [233, 12] width 272 height 10
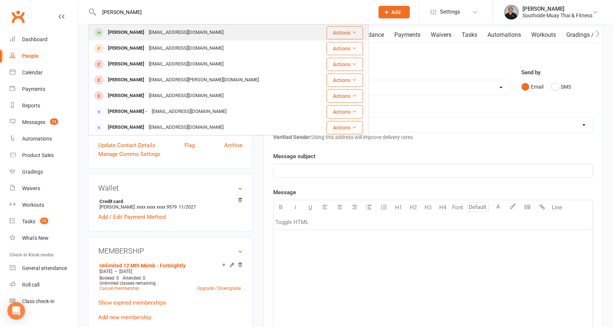
type input "max pink"
click at [130, 32] on div "Max Pinkerton" at bounding box center [126, 32] width 41 height 11
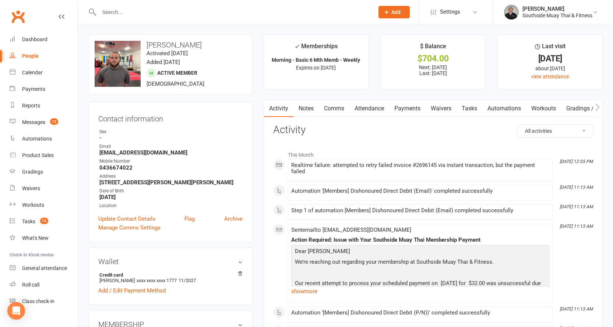
click at [338, 107] on link "Comms" at bounding box center [334, 108] width 31 height 17
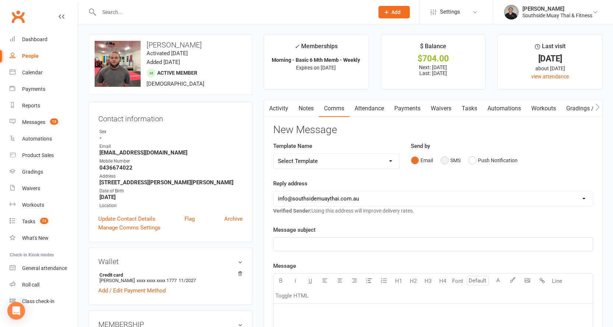
click at [447, 162] on button "SMS" at bounding box center [450, 160] width 20 height 14
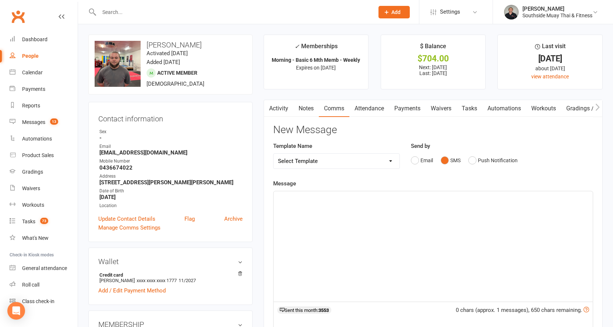
click at [327, 207] on div "﻿" at bounding box center [432, 246] width 319 height 110
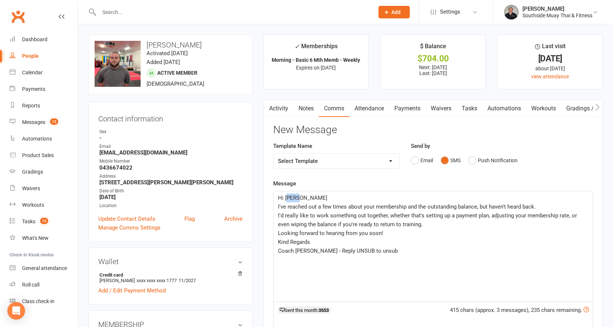
drag, startPoint x: 286, startPoint y: 198, endPoint x: 304, endPoint y: 198, distance: 17.3
click at [304, 198] on p "Hi James" at bounding box center [433, 198] width 310 height 9
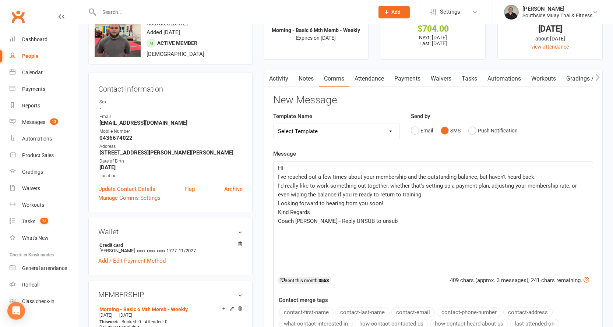
scroll to position [74, 0]
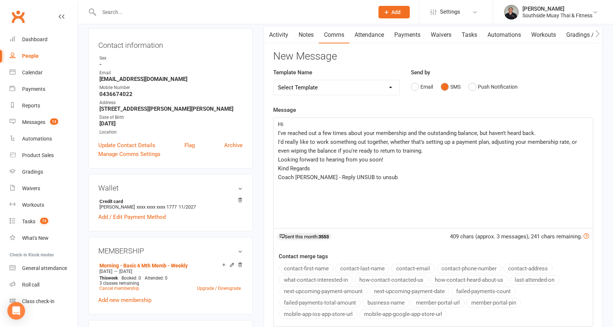
click at [307, 268] on button "contact-first-name" at bounding box center [306, 269] width 54 height 10
drag, startPoint x: 373, startPoint y: 176, endPoint x: 307, endPoint y: 177, distance: 66.2
click at [307, 177] on p "Coach Barry - Reply UNSUB to unsub" at bounding box center [433, 177] width 310 height 9
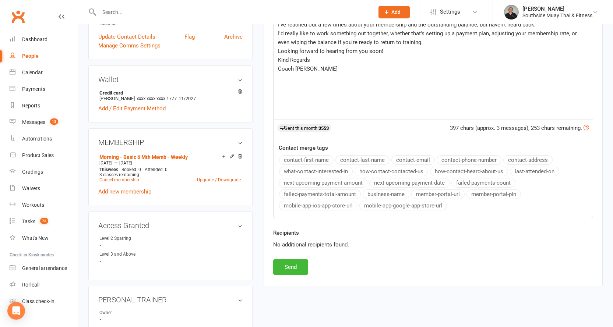
scroll to position [184, 0]
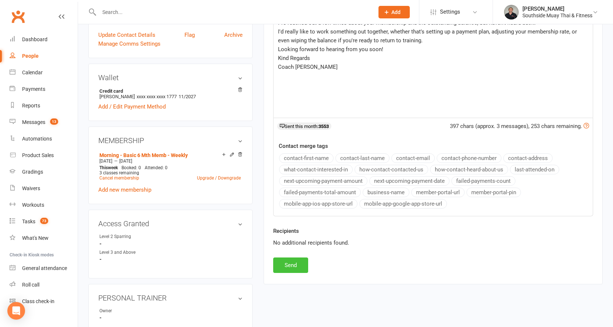
click at [290, 264] on button "Send" at bounding box center [290, 265] width 35 height 15
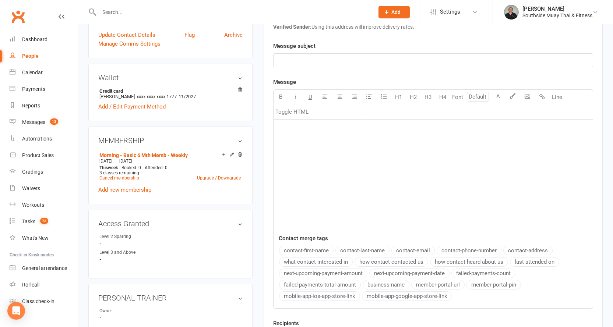
click at [158, 7] on input "text" at bounding box center [233, 12] width 272 height 10
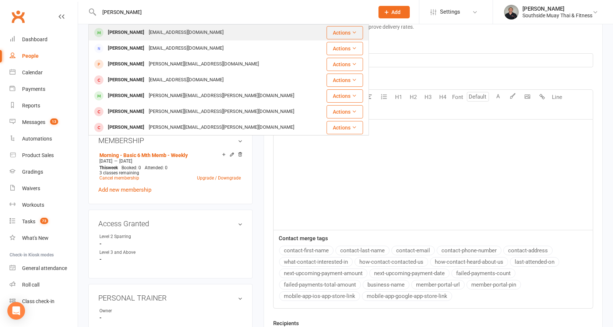
type input "jase chi"
click at [155, 28] on div "Jase25chiappini@gmail.com" at bounding box center [185, 32] width 79 height 11
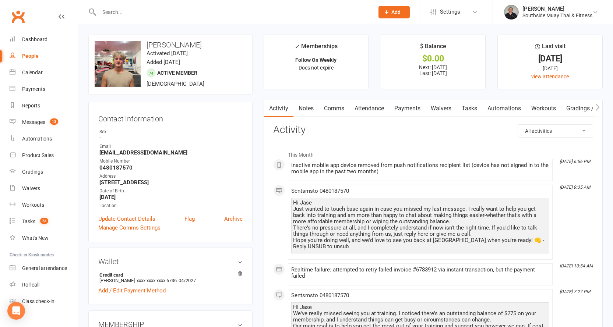
click at [331, 108] on link "Comms" at bounding box center [334, 108] width 31 height 17
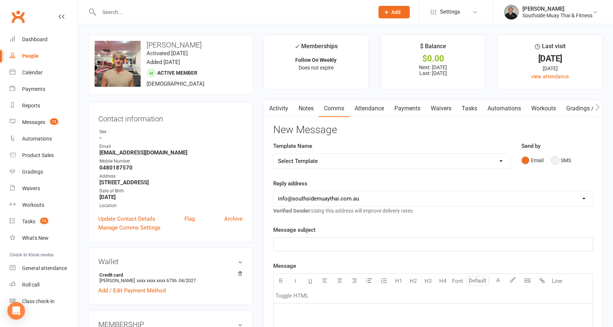
click at [554, 157] on button "SMS" at bounding box center [561, 160] width 20 height 14
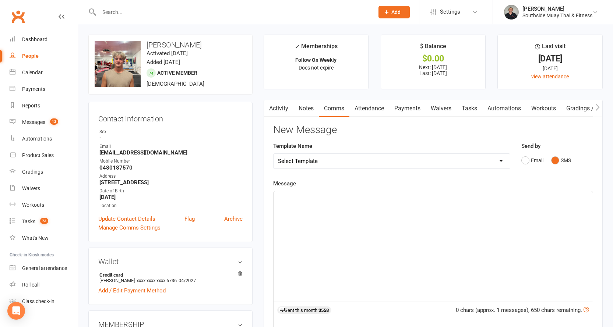
click at [307, 207] on div "﻿" at bounding box center [432, 246] width 319 height 110
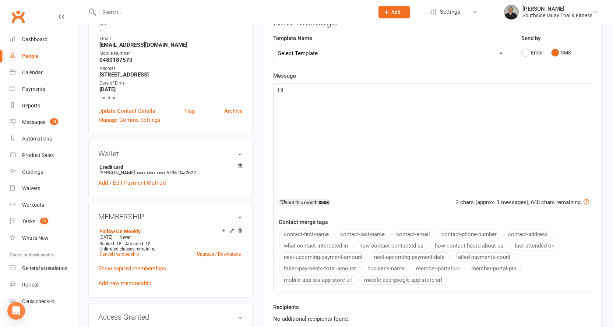
scroll to position [110, 0]
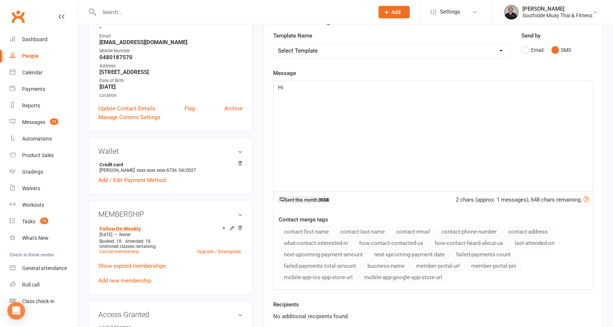
click at [309, 231] on button "contact-first-name" at bounding box center [306, 232] width 54 height 10
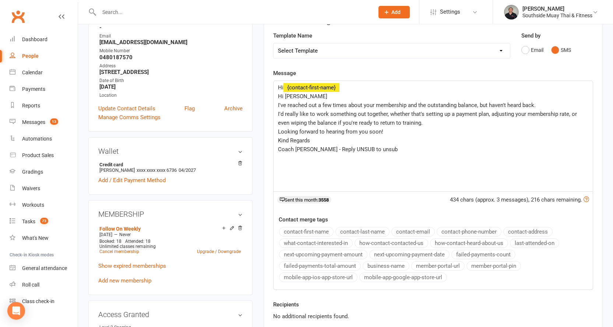
click at [281, 96] on span "Hi James" at bounding box center [302, 96] width 49 height 7
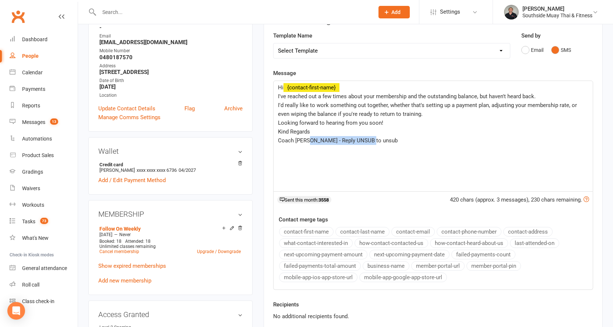
drag, startPoint x: 376, startPoint y: 143, endPoint x: 307, endPoint y: 139, distance: 69.3
click at [307, 139] on p "Coach Barry - Reply UNSUB to unsub" at bounding box center [433, 140] width 310 height 9
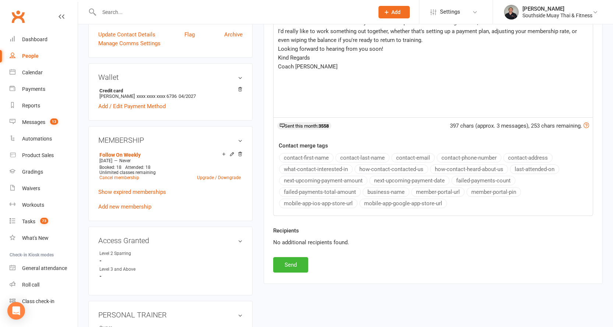
scroll to position [221, 0]
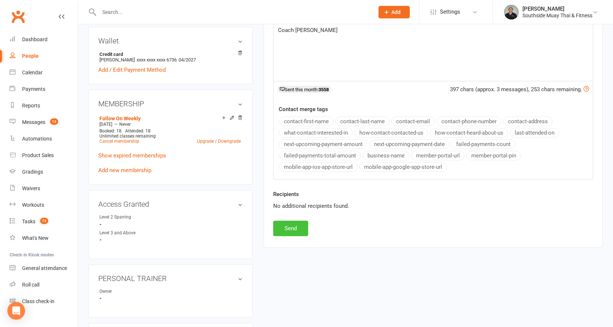
click at [293, 228] on button "Send" at bounding box center [290, 228] width 35 height 15
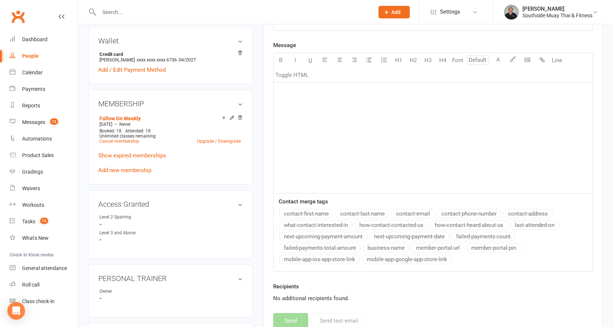
click at [105, 17] on input "text" at bounding box center [233, 12] width 272 height 10
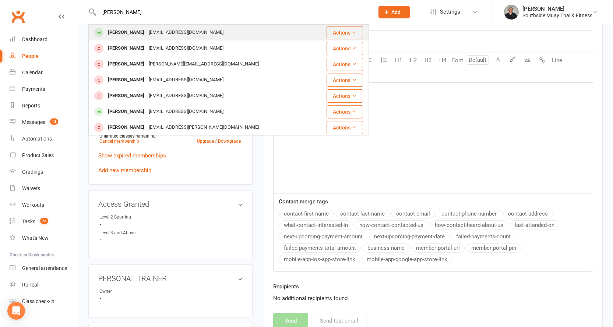
type input "luke albrech"
click at [122, 29] on div "Luke Albrecht" at bounding box center [126, 32] width 41 height 11
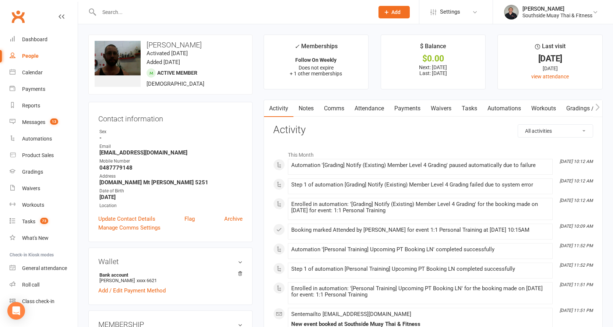
click at [335, 105] on link "Comms" at bounding box center [334, 108] width 31 height 17
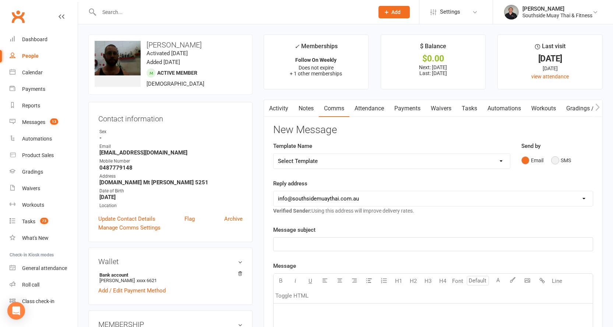
click at [556, 160] on button "SMS" at bounding box center [561, 160] width 20 height 14
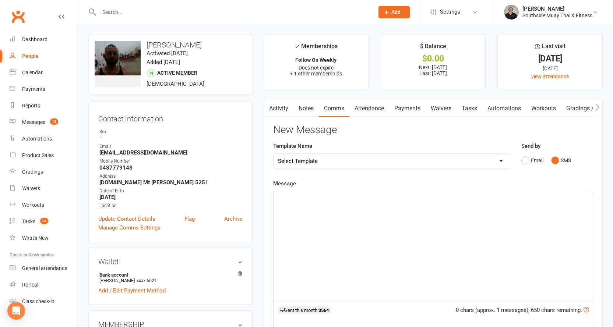
click at [393, 202] on p "﻿" at bounding box center [433, 198] width 310 height 9
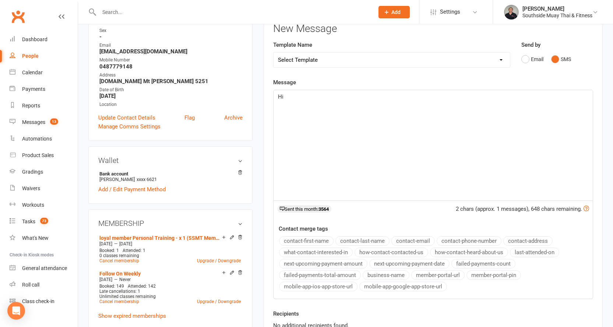
scroll to position [110, 0]
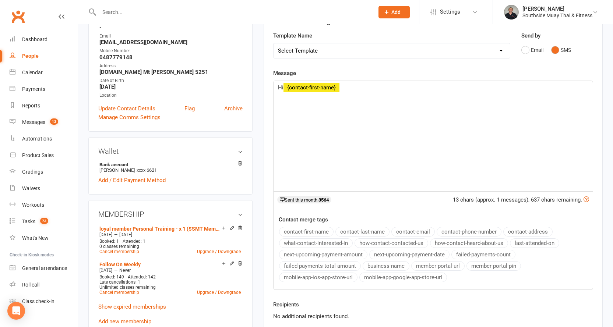
click at [315, 229] on button "contact-first-name" at bounding box center [306, 232] width 54 height 10
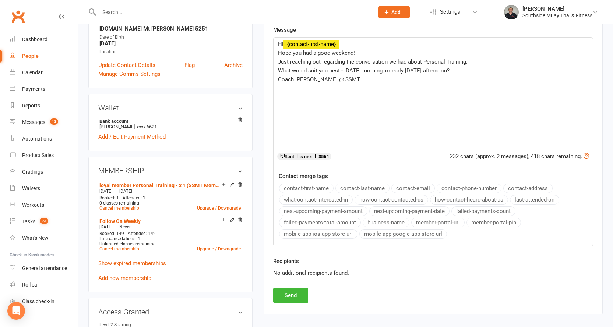
scroll to position [221, 0]
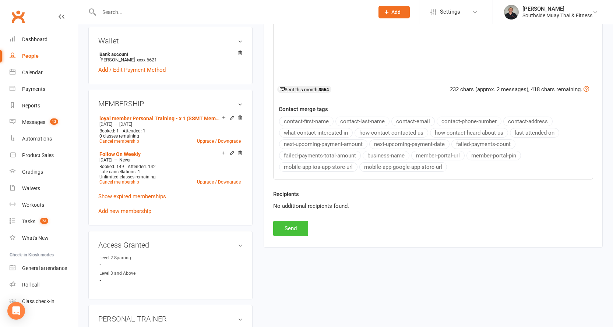
click at [285, 227] on button "Send" at bounding box center [290, 228] width 35 height 15
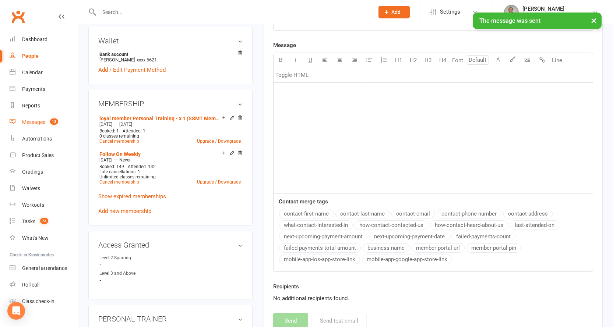
click at [29, 122] on div "Messages" at bounding box center [33, 122] width 23 height 6
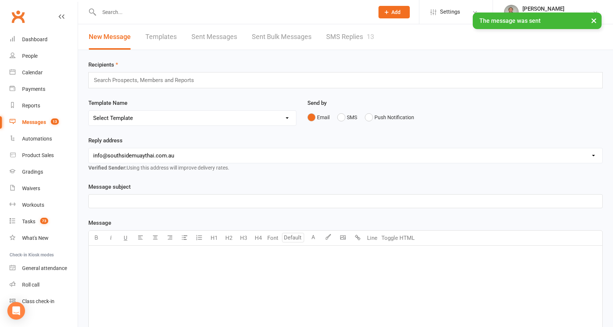
click at [358, 34] on link "SMS Replies 13" at bounding box center [350, 36] width 48 height 25
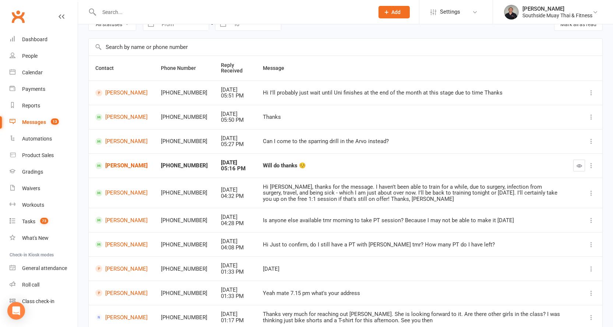
scroll to position [97, 0]
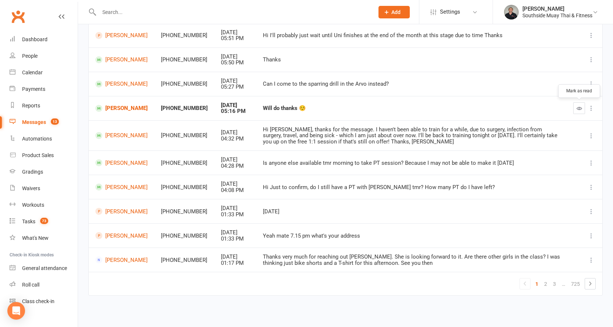
click at [579, 110] on icon "button" at bounding box center [579, 109] width 6 height 6
click at [546, 284] on link "2" at bounding box center [545, 284] width 9 height 10
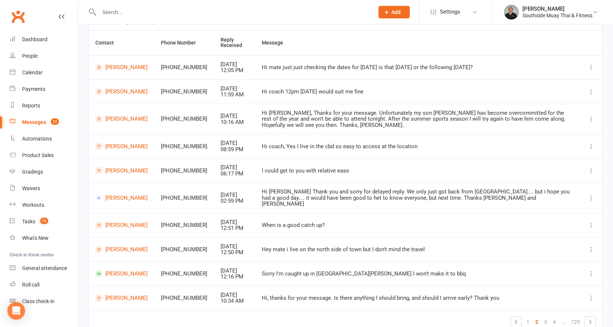
scroll to position [0, 0]
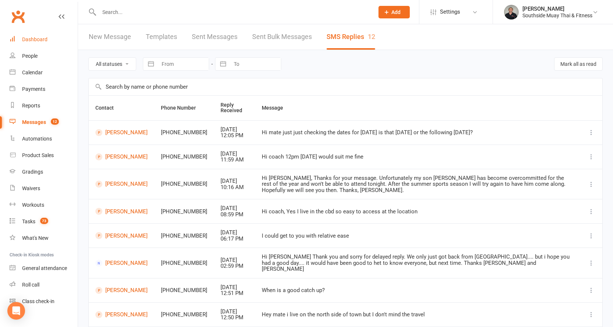
click at [34, 37] on div "Dashboard" at bounding box center [34, 39] width 25 height 6
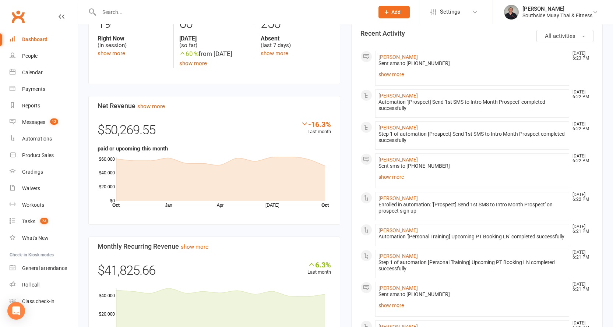
scroll to position [442, 0]
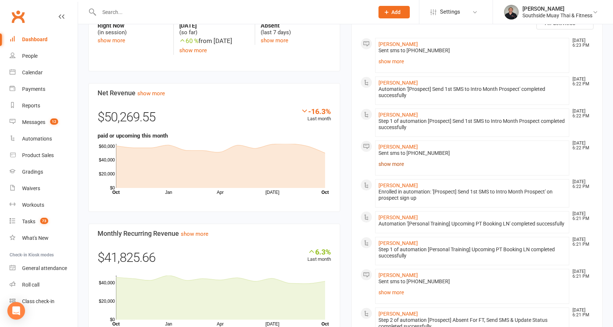
click at [385, 159] on link "show more" at bounding box center [472, 164] width 188 height 10
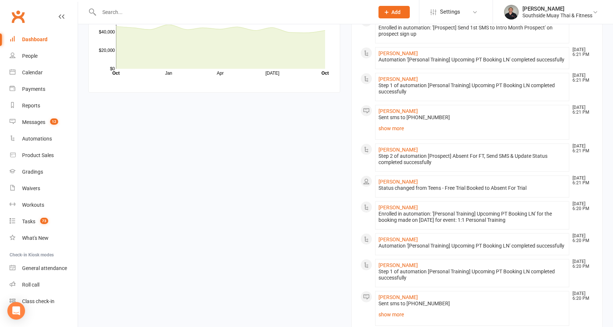
scroll to position [876, 0]
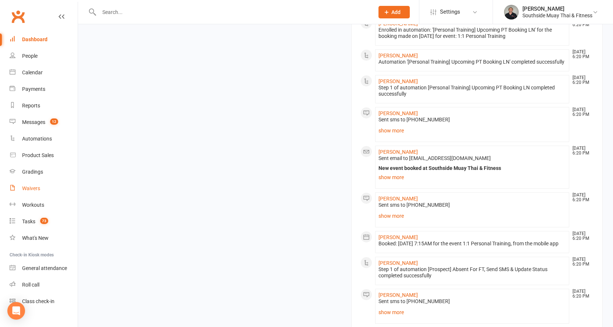
click at [31, 187] on div "Waivers" at bounding box center [31, 188] width 18 height 6
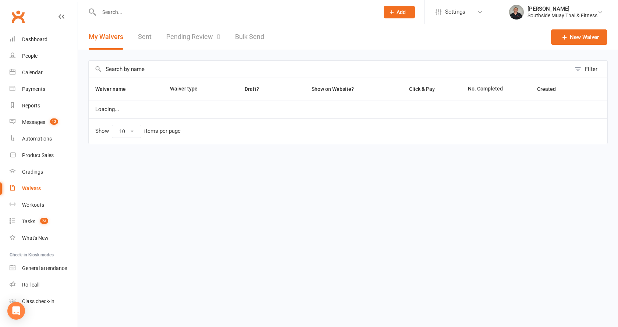
select select "100"
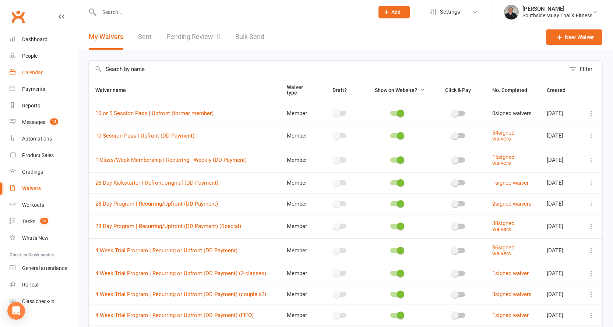
click at [30, 72] on div "Calendar" at bounding box center [32, 73] width 21 height 6
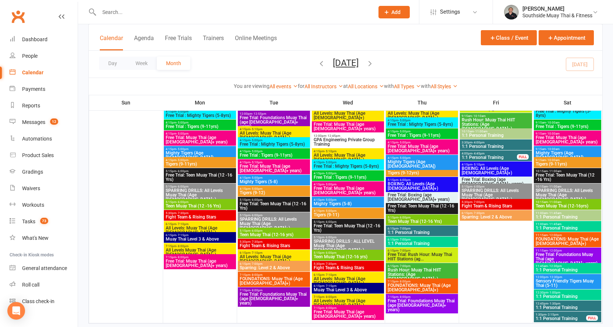
scroll to position [1949, 0]
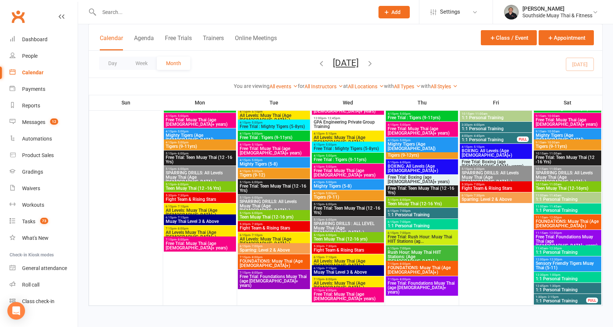
click at [560, 274] on span "12:30pm - 1:00pm" at bounding box center [567, 274] width 64 height 3
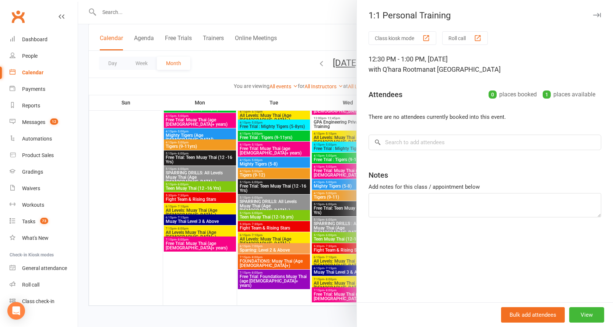
click at [593, 15] on icon "button" at bounding box center [597, 15] width 8 height 4
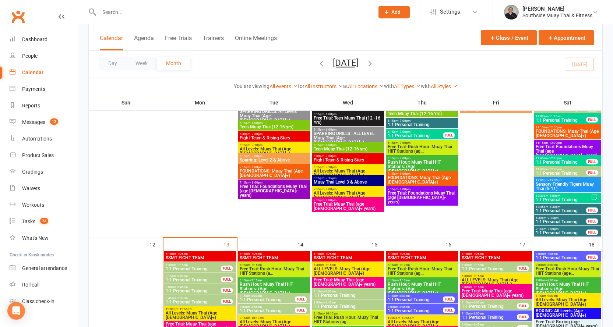
scroll to position [624, 0]
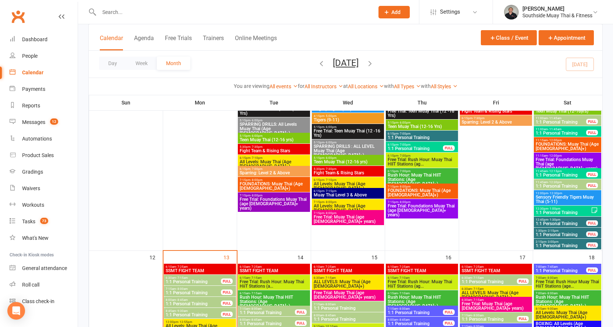
click at [565, 170] on span "11:45am - 12:15pm" at bounding box center [560, 171] width 51 height 3
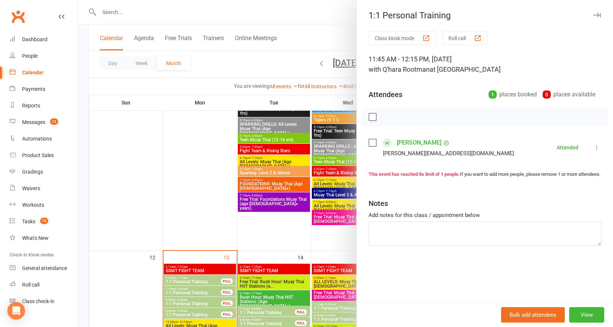
click at [593, 15] on icon "button" at bounding box center [597, 15] width 8 height 4
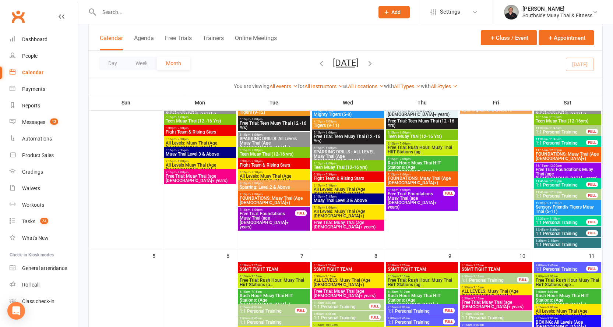
scroll to position [256, 0]
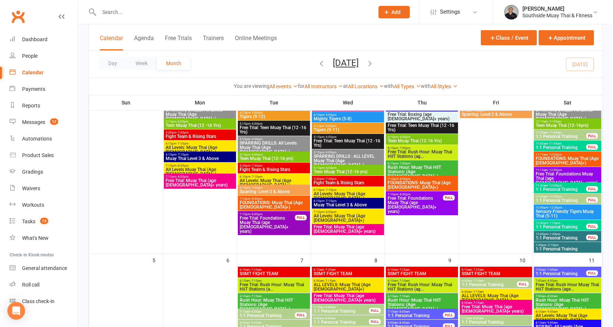
click at [561, 223] on span "12:30pm - 1:15pm" at bounding box center [560, 223] width 51 height 3
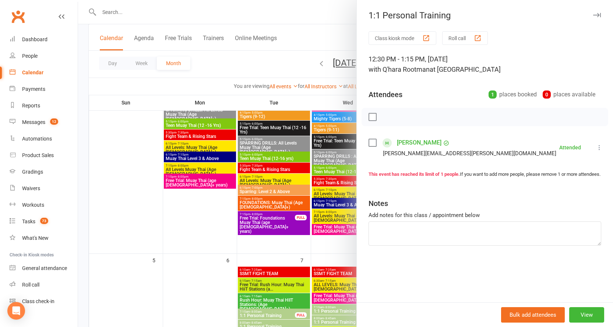
click at [593, 14] on icon "button" at bounding box center [597, 15] width 8 height 4
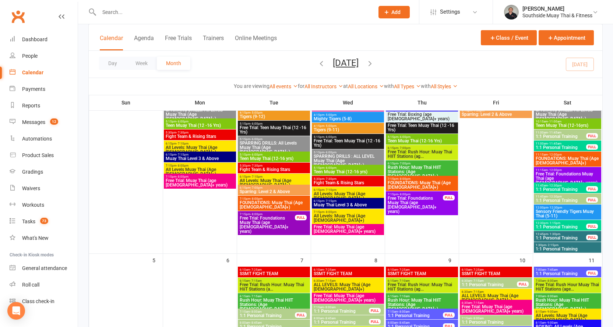
click at [563, 185] on span "11:45am - 12:30pm" at bounding box center [560, 185] width 51 height 3
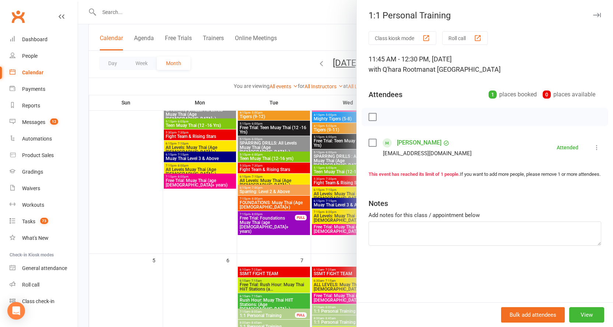
click at [593, 14] on icon "button" at bounding box center [597, 15] width 8 height 4
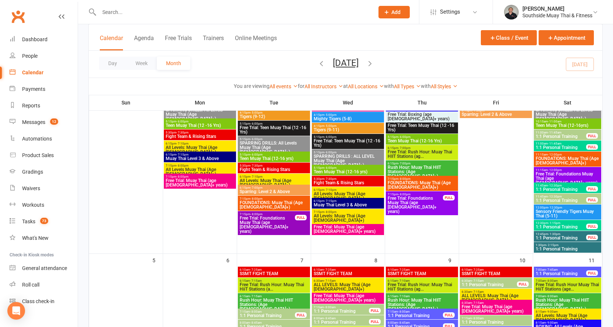
click at [556, 142] on span "- 11:45am" at bounding box center [555, 143] width 14 height 3
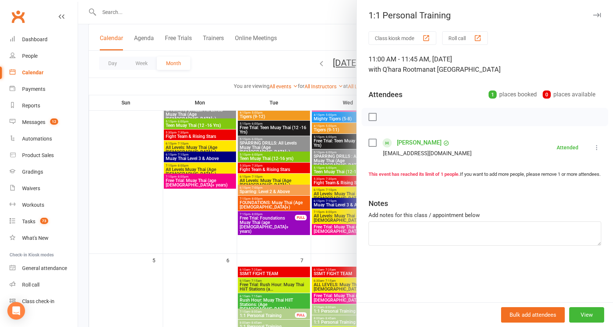
click at [593, 14] on icon "button" at bounding box center [597, 15] width 8 height 4
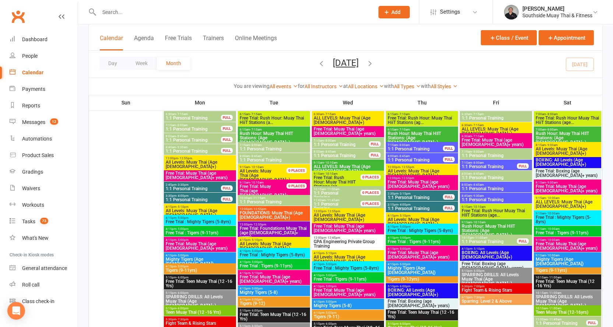
scroll to position [35, 0]
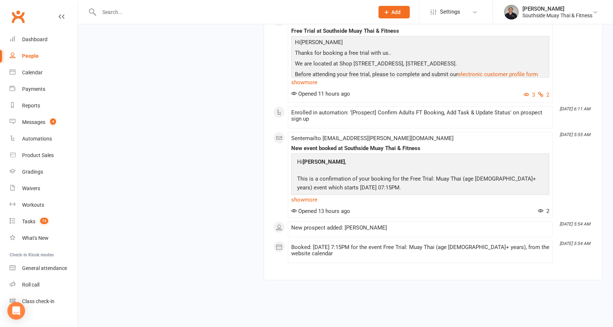
scroll to position [745, 0]
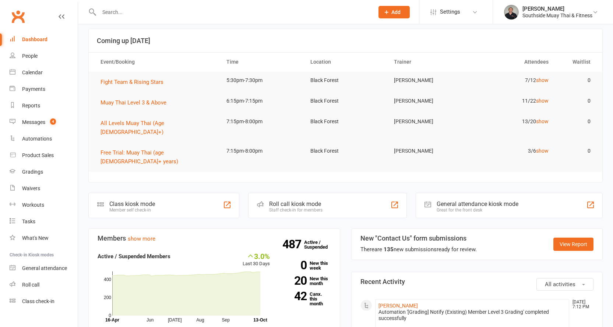
scroll to position [37, 0]
